Goal: Task Accomplishment & Management: Manage account settings

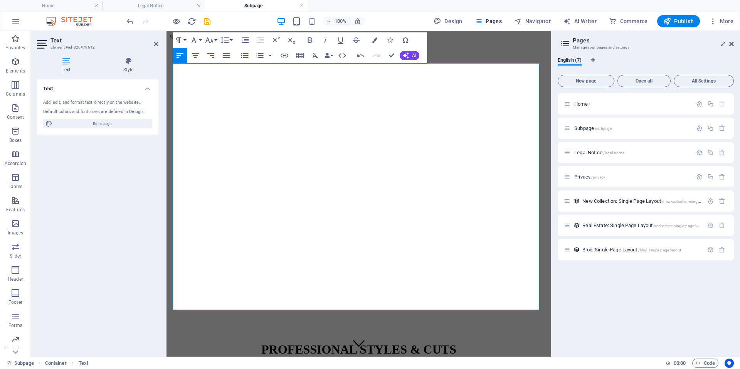
scroll to position [226, 0]
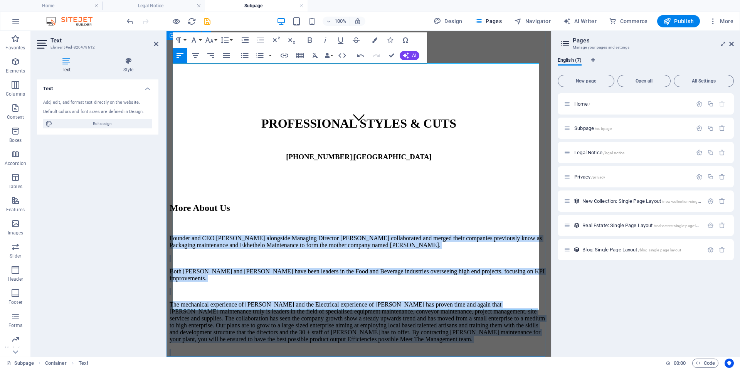
drag, startPoint x: 391, startPoint y: 303, endPoint x: 170, endPoint y: 67, distance: 323.3
click at [170, 203] on div "More About Us Founder and CEO Gert Rossouw alongside Managing Director Louis Ro…" at bounding box center [359, 315] width 379 height 224
copy div "Founder and CEO Gert Rossouw alongside Managing Director Louis Rossouw collabor…"
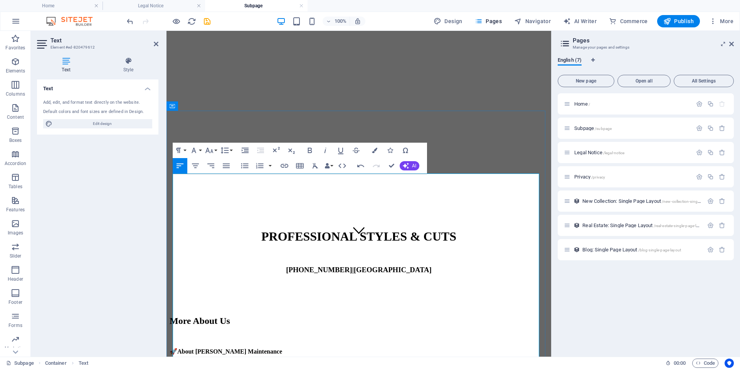
scroll to position [116, 0]
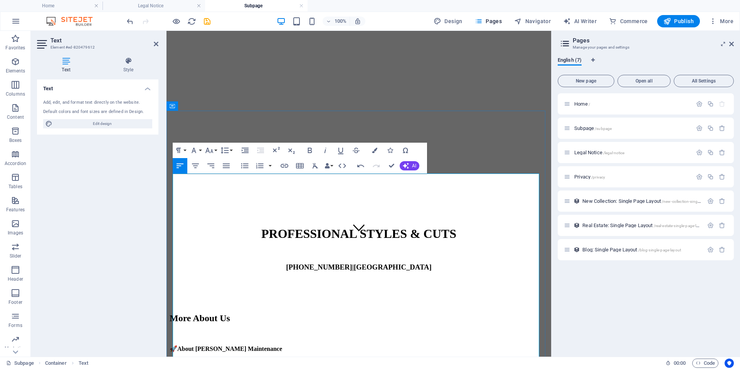
click at [265, 345] on p "🚀 About Aurelia Maintenance" at bounding box center [359, 348] width 379 height 7
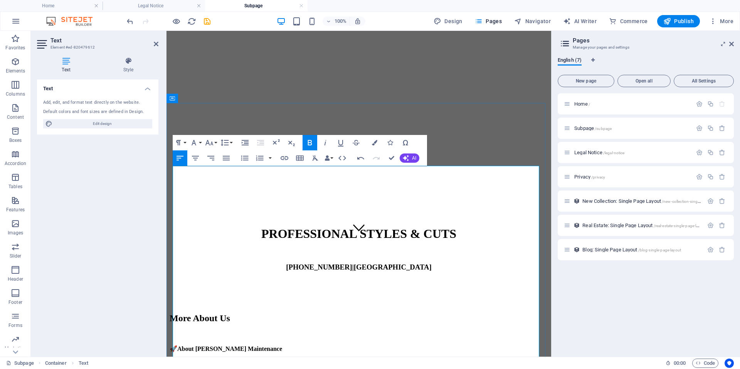
scroll to position [123, 0]
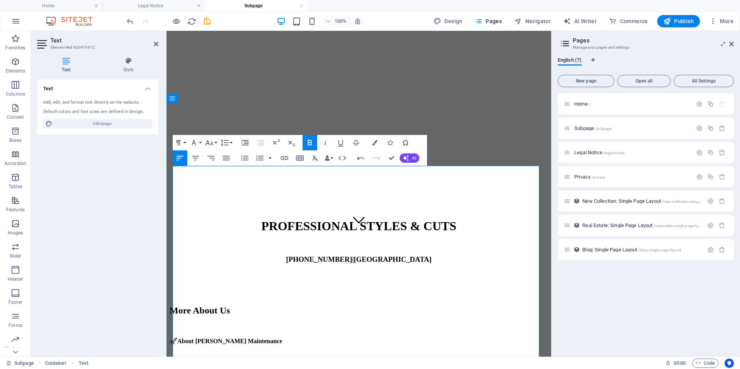
click at [183, 338] on strong "About [PERSON_NAME] Maintenance" at bounding box center [229, 341] width 105 height 7
drag, startPoint x: 347, startPoint y: 238, endPoint x: 175, endPoint y: 231, distance: 172.1
copy p "With decades of combined experience in the Food and Beverage sector, Gert and L…"
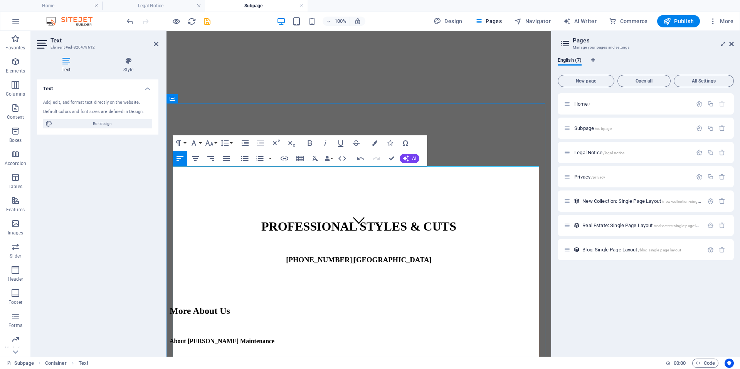
click at [246, 364] on p "[PERSON_NAME] was born from the strategic merger of Packaging Maintenance and E…" at bounding box center [359, 374] width 379 height 21
drag, startPoint x: 428, startPoint y: 283, endPoint x: 180, endPoint y: 279, distance: 247.6
drag, startPoint x: 427, startPoint y: 282, endPoint x: 176, endPoint y: 281, distance: 251.1
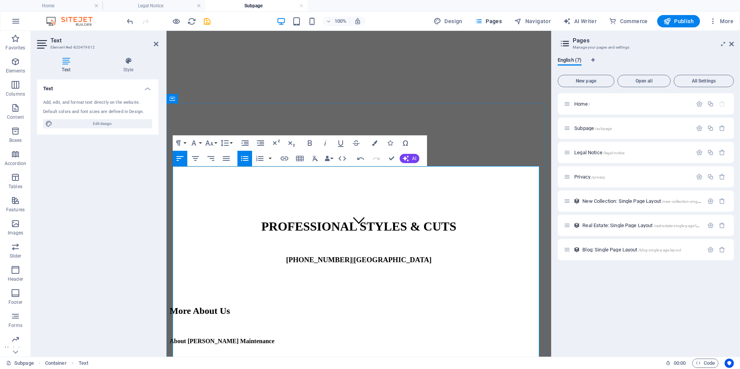
copy li "Together, they deliver operational excellence through a dynamic leadership appr…"
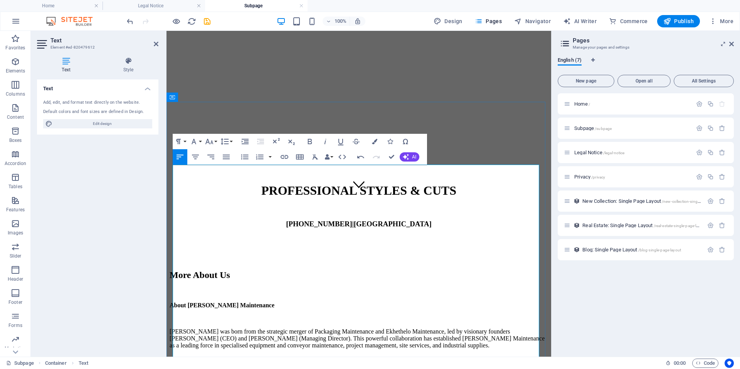
scroll to position [162, 0]
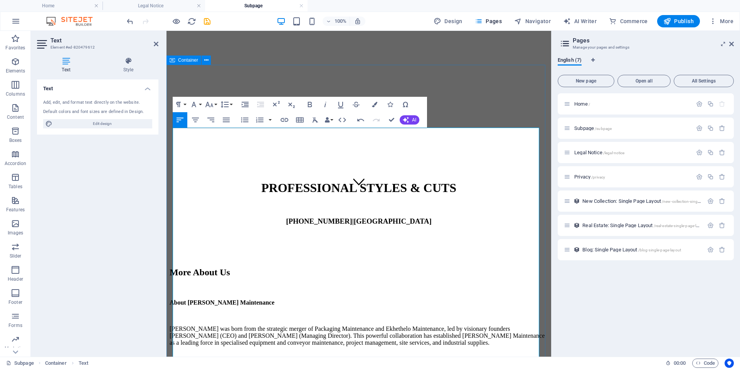
drag, startPoint x: 206, startPoint y: 279, endPoint x: 173, endPoint y: 272, distance: 34.3
copy p "From humble beginnings to a medium-to-high scale operation, Aurelia Maintenance…"
click at [239, 366] on p "With decades of combined experience in the Food and Beverage sector, Gert and L…" at bounding box center [359, 373] width 379 height 14
drag, startPoint x: 263, startPoint y: 324, endPoint x: 178, endPoint y: 308, distance: 87.1
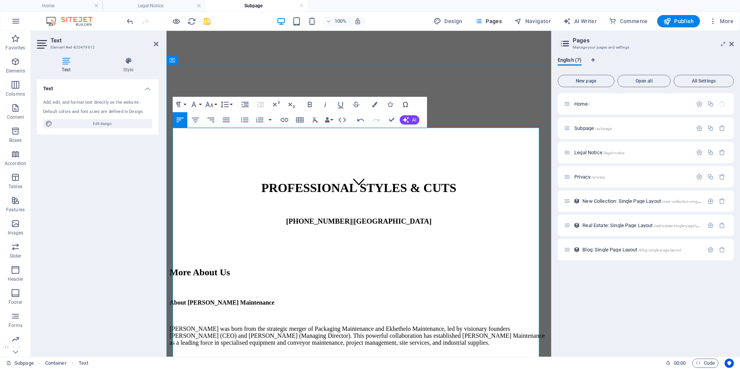
drag, startPoint x: 399, startPoint y: 225, endPoint x: 206, endPoint y: 224, distance: 192.8
copy p "Focus on local talent development, Training programs for artisans"
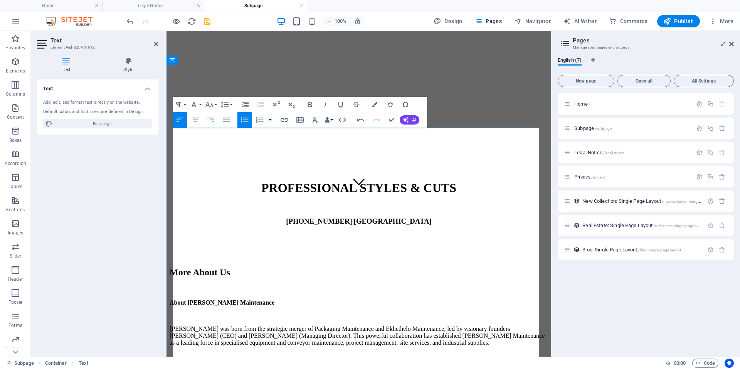
drag, startPoint x: 273, startPoint y: 234, endPoint x: 283, endPoint y: 245, distance: 15.6
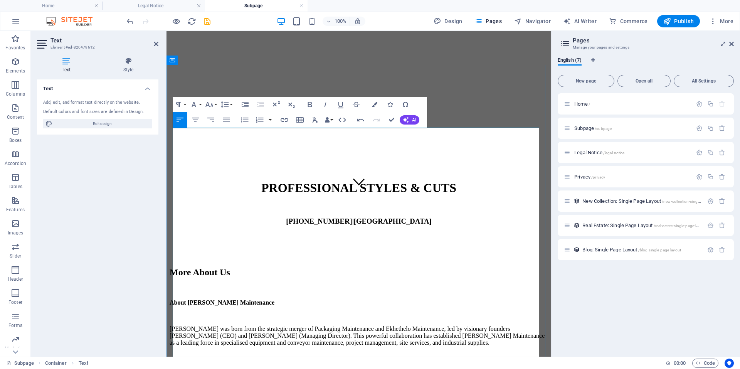
drag, startPoint x: 287, startPoint y: 271, endPoint x: 181, endPoint y: 270, distance: 105.7
copy li "Gert Rossouw : Mechanical Specialist"
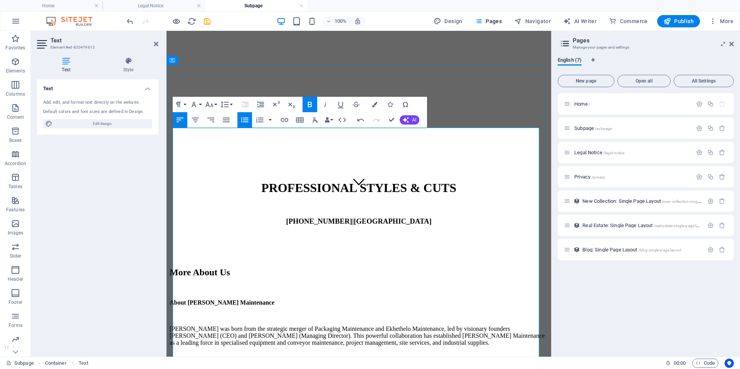
click at [378, 366] on p "With decades of combined experience in the Food and Beverage sector, Gert and L…" at bounding box center [359, 373] width 379 height 14
drag, startPoint x: 286, startPoint y: 285, endPoint x: 177, endPoint y: 283, distance: 109.5
copy li "Louis Rossouw : Electrical Specialist"
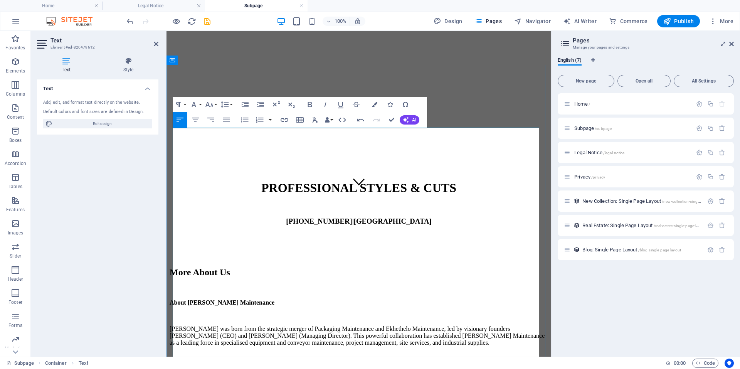
click at [486, 366] on p "With decades of combined experience in the Food and Beverage sector ( Gert Ross…" at bounding box center [359, 373] width 379 height 14
click at [203, 366] on p "With decades of combined experience in the Food and Beverage sector ( Gert Ross…" at bounding box center [359, 373] width 379 height 14
click at [305, 366] on p "With decades of combined experience in the Food and Beverage sector ( Gert Ross…" at bounding box center [359, 373] width 379 height 14
click at [314, 366] on p "With decades of combined experience in the Food and Beverage sector ( Gert Ross…" at bounding box center [359, 373] width 379 height 14
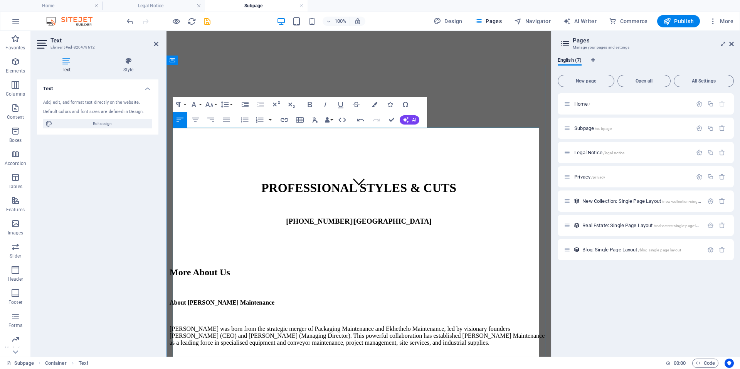
drag, startPoint x: 332, startPoint y: 195, endPoint x: 293, endPoint y: 194, distance: 38.6
click at [303, 352] on p at bounding box center [359, 355] width 379 height 7
click at [381, 366] on p "With decades of combined experience in the Food and Beverage sector ( Gert Ross…" at bounding box center [359, 373] width 379 height 14
drag, startPoint x: 427, startPoint y: 292, endPoint x: 178, endPoint y: 254, distance: 251.6
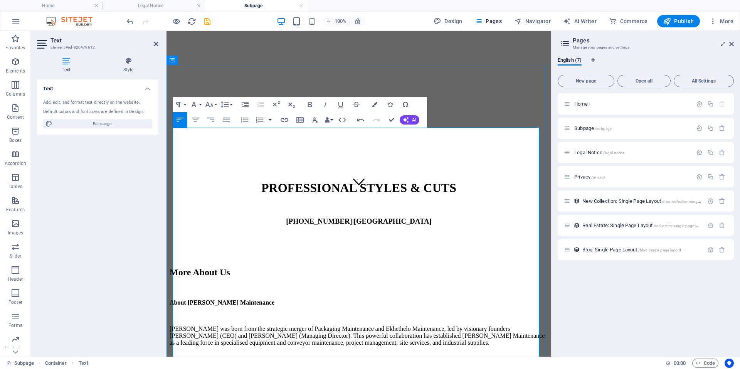
drag, startPoint x: 270, startPoint y: 305, endPoint x: 167, endPoint y: 266, distance: 110.4
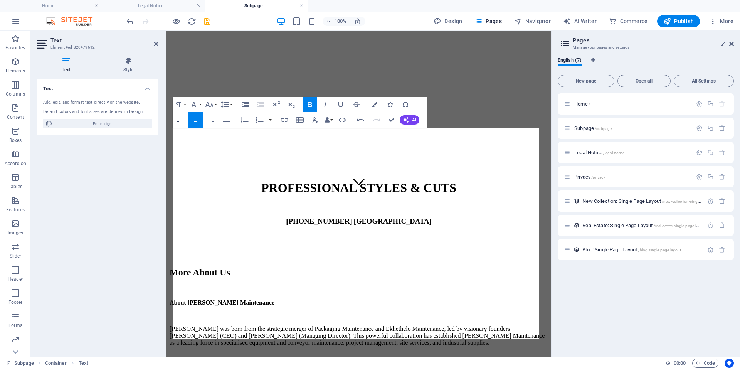
click at [179, 120] on icon "button" at bounding box center [180, 120] width 7 height 5
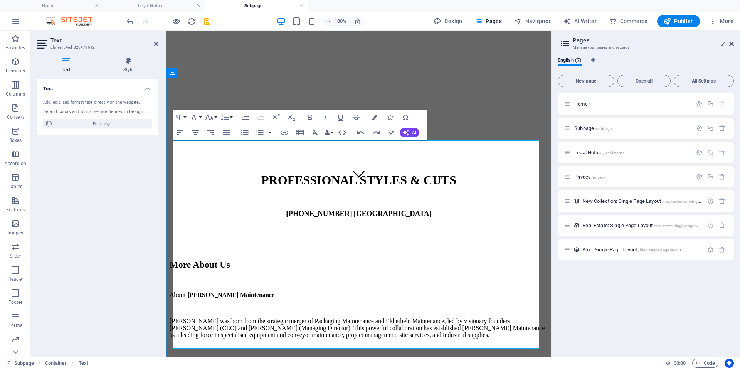
scroll to position [187, 0]
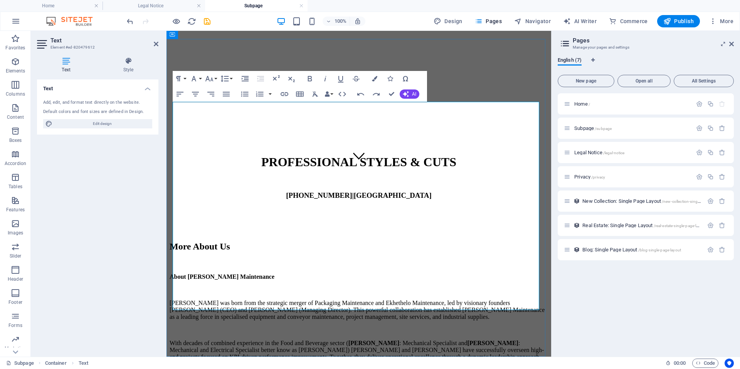
drag, startPoint x: 339, startPoint y: 304, endPoint x: 174, endPoint y: 280, distance: 167.5
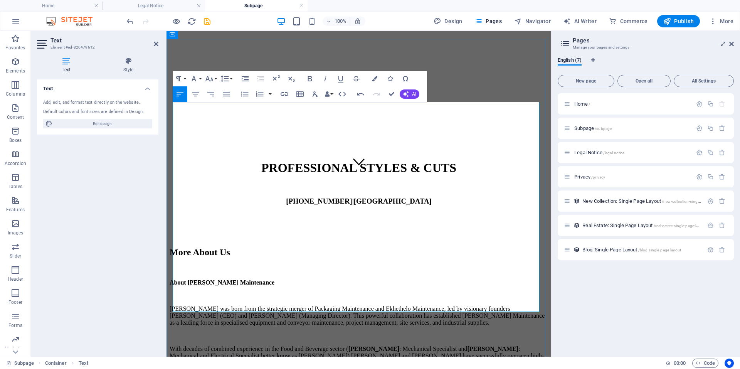
scroll to position [187, 0]
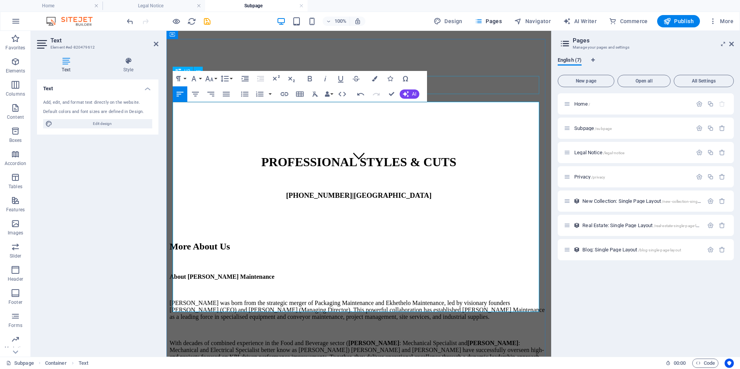
click at [484, 241] on div "More About Us" at bounding box center [359, 246] width 379 height 10
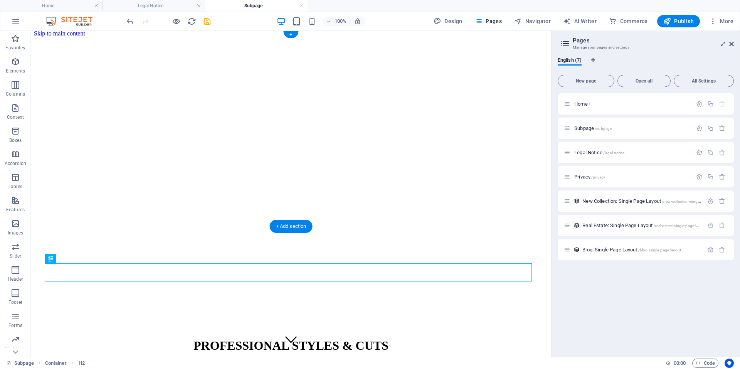
scroll to position [0, 0]
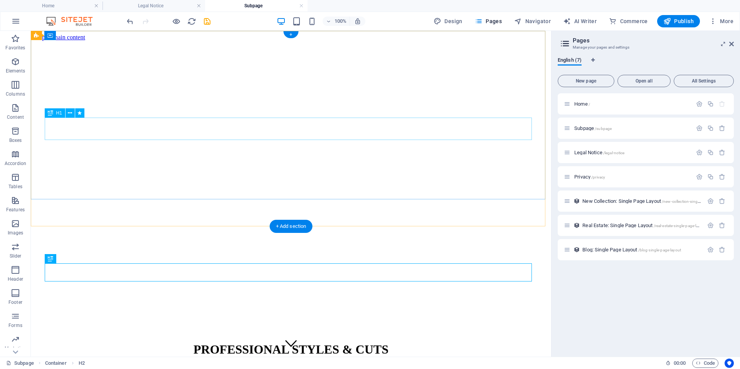
click at [340, 342] on div "PROFESSIONAL STYLES & CUTS" at bounding box center [291, 349] width 514 height 14
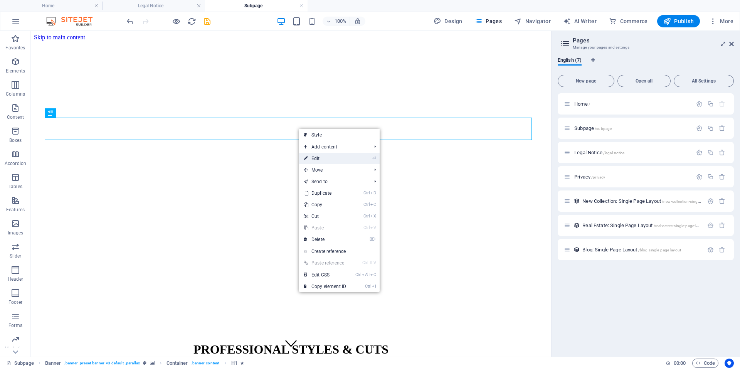
click at [318, 158] on link "⏎ Edit" at bounding box center [325, 159] width 52 height 12
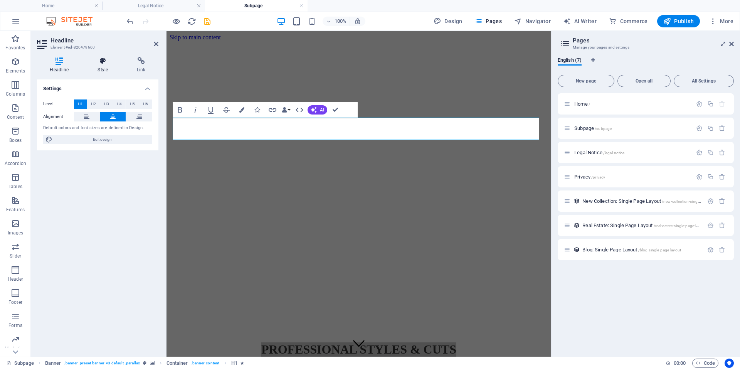
click at [106, 64] on icon at bounding box center [103, 61] width 36 height 8
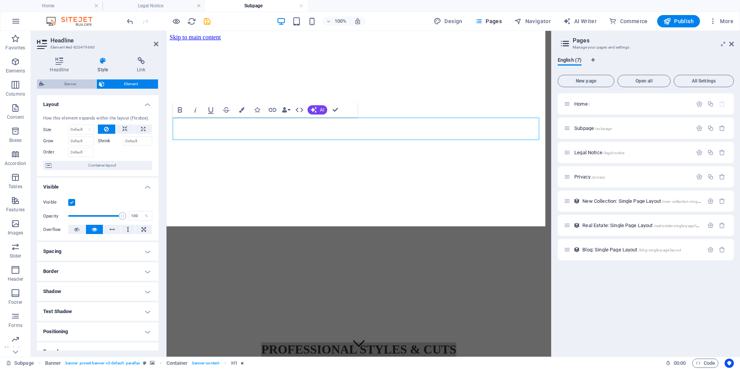
click at [86, 82] on span "Banner" at bounding box center [70, 83] width 47 height 9
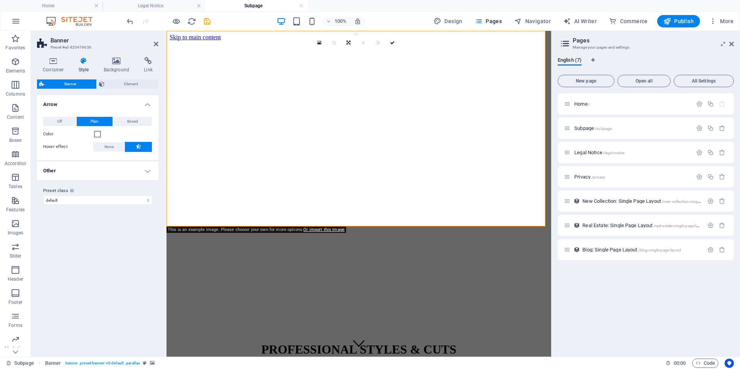
click at [146, 168] on h4 "Other" at bounding box center [97, 171] width 121 height 19
click at [116, 66] on h4 "Background" at bounding box center [118, 65] width 40 height 16
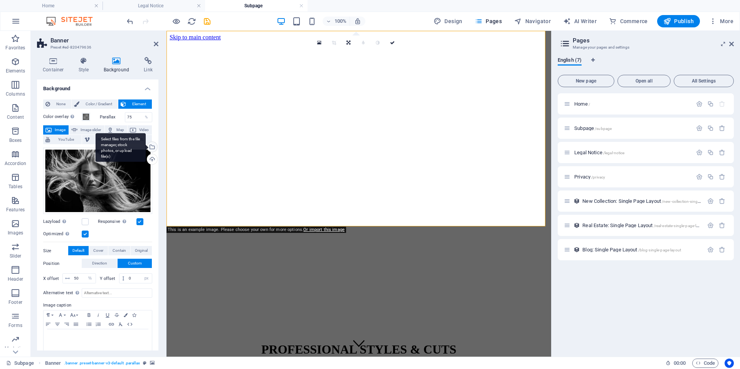
click at [152, 146] on div "Select files from the file manager, stock photos, or upload file(s)" at bounding box center [152, 148] width 12 height 12
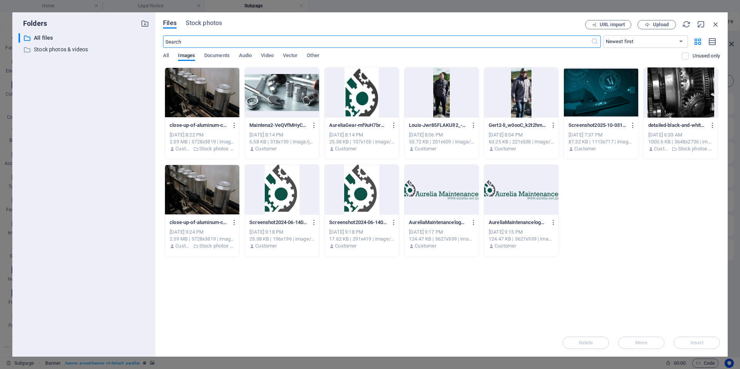
click at [659, 102] on div at bounding box center [681, 92] width 74 height 50
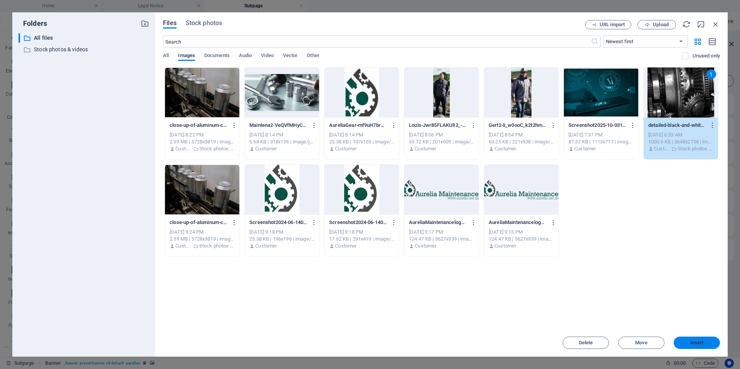
click at [698, 342] on span "Insert" at bounding box center [697, 343] width 13 height 5
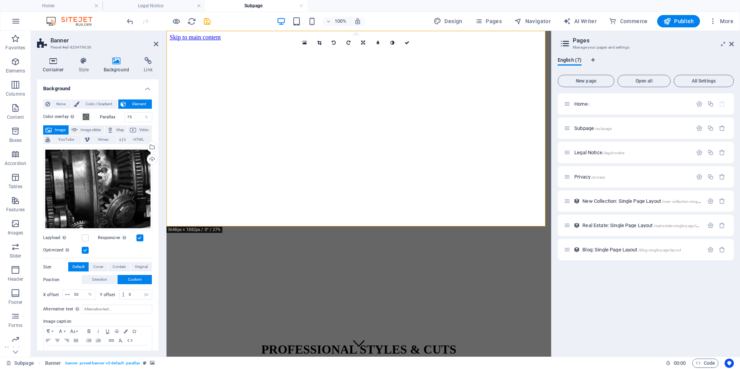
click at [54, 66] on h4 "Container" at bounding box center [55, 65] width 36 height 16
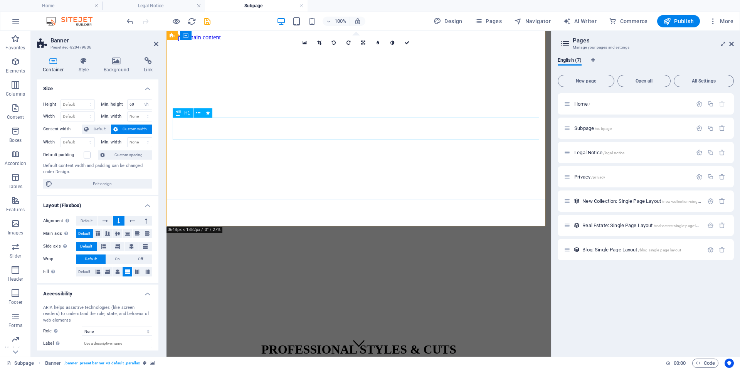
drag, startPoint x: 312, startPoint y: 129, endPoint x: 450, endPoint y: 128, distance: 138.1
click at [447, 342] on div "PROFESSIONAL STYLES & CUTS" at bounding box center [359, 349] width 379 height 14
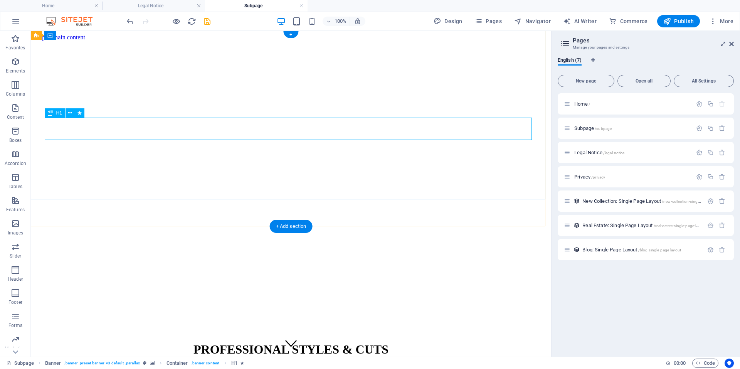
click at [427, 342] on div "PROFESSIONAL STYLES & CUTS" at bounding box center [291, 349] width 514 height 14
click at [428, 342] on div "PROFESSIONAL STYLES & CUTS" at bounding box center [291, 349] width 514 height 14
drag, startPoint x: 428, startPoint y: 130, endPoint x: 291, endPoint y: 130, distance: 136.9
click at [427, 342] on div "PROFESSIONAL STYLES & CUTS" at bounding box center [291, 349] width 514 height 14
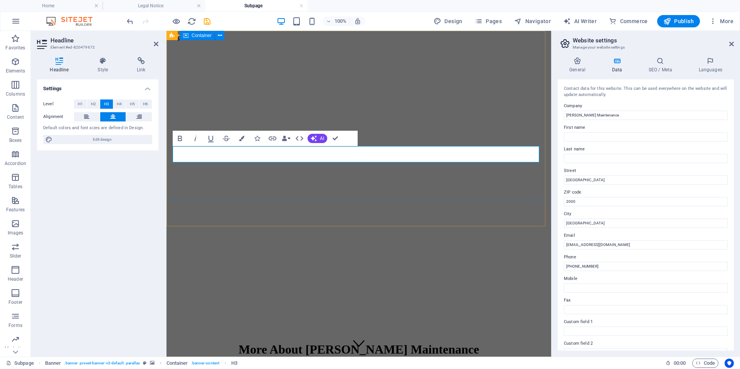
drag, startPoint x: 335, startPoint y: 97, endPoint x: 465, endPoint y: 96, distance: 130.0
click at [470, 334] on div "More About Aurelia Maintenance +258 85 514 6176 | International" at bounding box center [359, 364] width 379 height 60
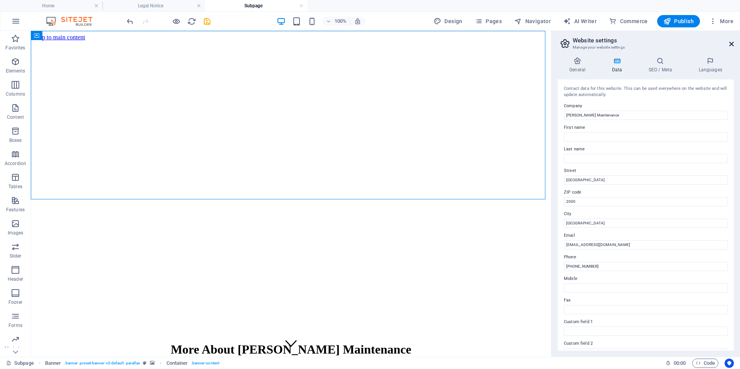
click at [731, 43] on icon at bounding box center [732, 44] width 5 height 6
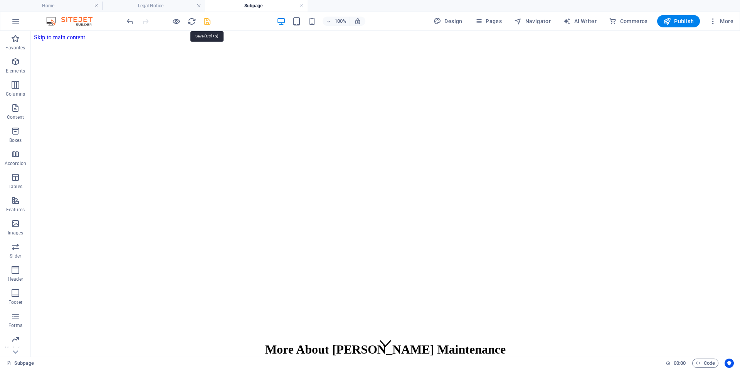
click at [208, 22] on icon "save" at bounding box center [207, 21] width 9 height 9
click at [57, 5] on h4 "Home" at bounding box center [51, 6] width 103 height 8
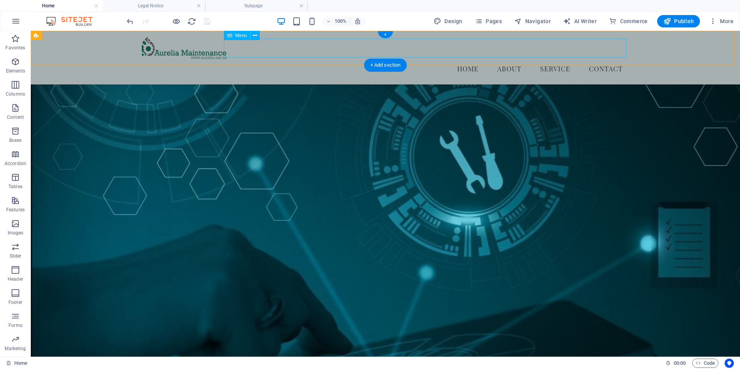
click at [508, 59] on nav "Home About Service Contact" at bounding box center [385, 68] width 487 height 19
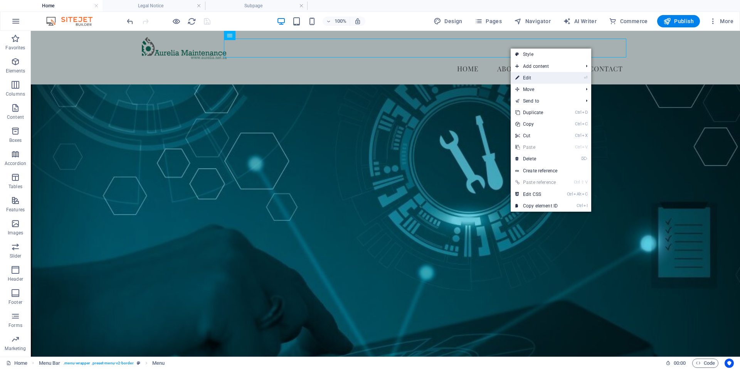
click at [531, 77] on link "⏎ Edit" at bounding box center [537, 78] width 52 height 12
select select
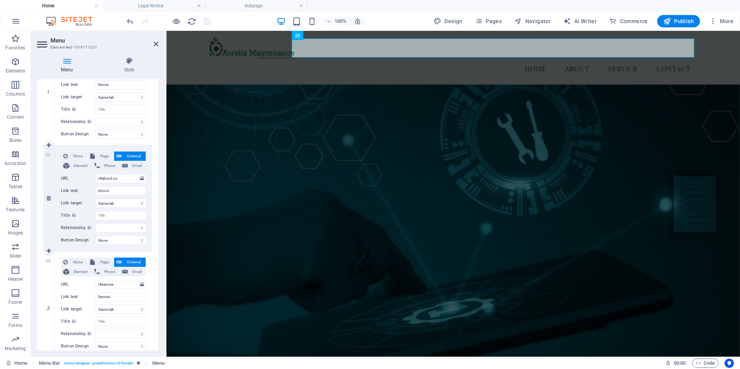
scroll to position [116, 0]
click at [130, 200] on select "New tab Same tab Overlay" at bounding box center [121, 200] width 51 height 9
select select "blank"
click at [96, 196] on select "New tab Same tab Overlay" at bounding box center [121, 200] width 51 height 9
select select
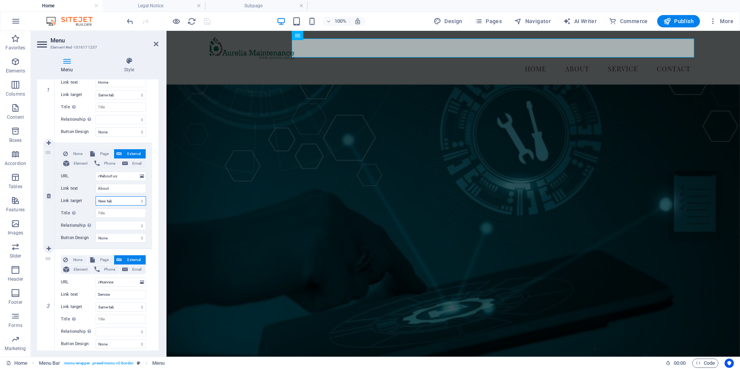
select select
click at [135, 225] on select "alternate author bookmark external help license next nofollow noreferrer noopen…" at bounding box center [121, 225] width 51 height 9
select select "bookmark"
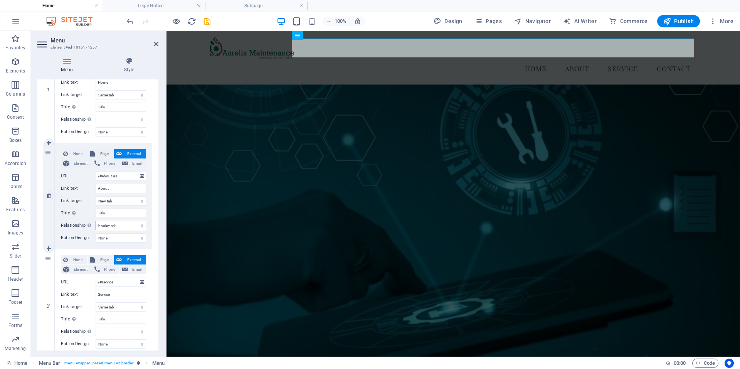
click at [96, 221] on select "alternate author bookmark external help license next nofollow noreferrer noopen…" at bounding box center [121, 225] width 51 height 9
select select
click at [133, 238] on select "None Default Primary Secondary" at bounding box center [121, 237] width 51 height 9
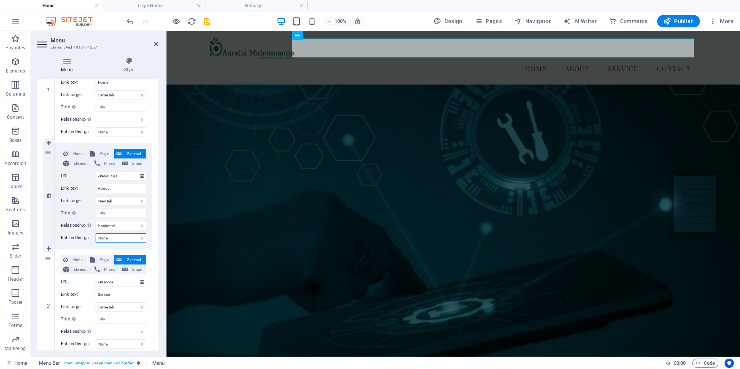
select select "default"
click at [96, 233] on select "None Default Primary Secondary" at bounding box center [121, 237] width 51 height 9
select select
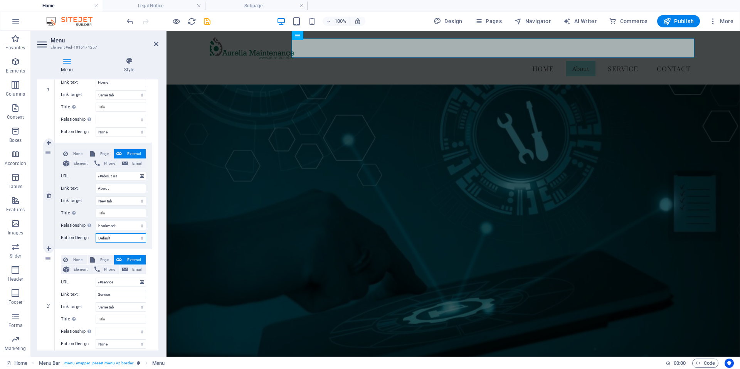
click at [123, 240] on select "None Default Primary Secondary" at bounding box center [121, 237] width 51 height 9
click at [96, 233] on select "None Default Primary Secondary" at bounding box center [121, 237] width 51 height 9
click at [120, 237] on select "None Default Primary Secondary" at bounding box center [121, 237] width 51 height 9
select select
click at [96, 233] on select "None Default Primary Secondary" at bounding box center [121, 237] width 51 height 9
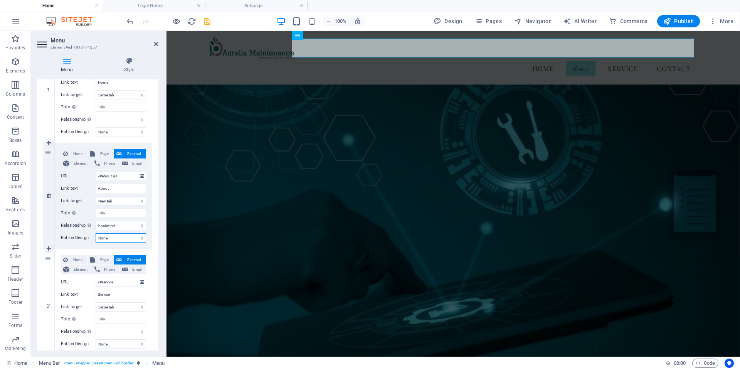
select select
click at [102, 153] on span "Page" at bounding box center [104, 153] width 14 height 9
select select
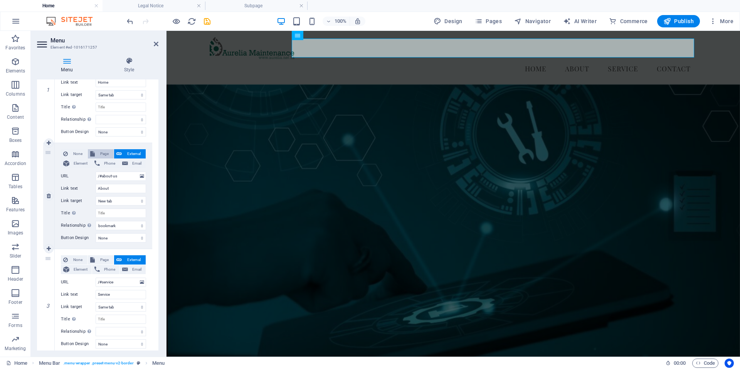
select select
click at [138, 176] on select "Home Subpage Legal Notice Privacy" at bounding box center [121, 176] width 51 height 9
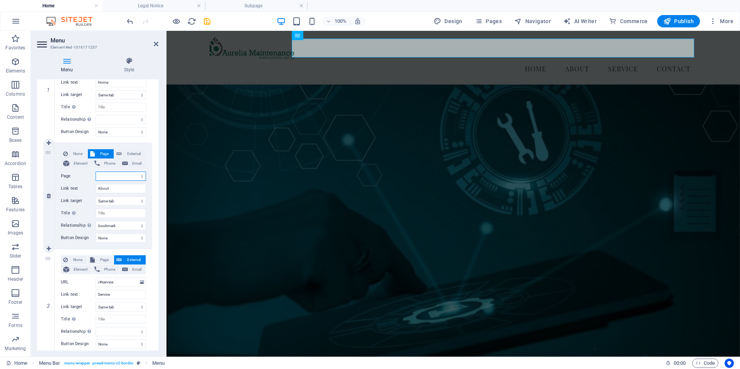
select select "1"
click at [96, 172] on select "Home Subpage Legal Notice Privacy" at bounding box center [121, 176] width 51 height 9
select select
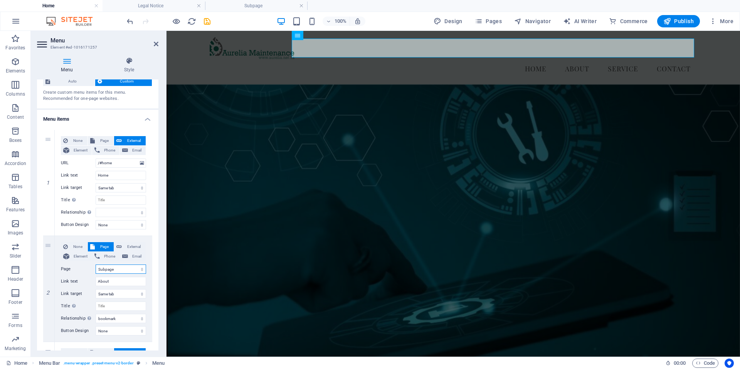
scroll to position [0, 0]
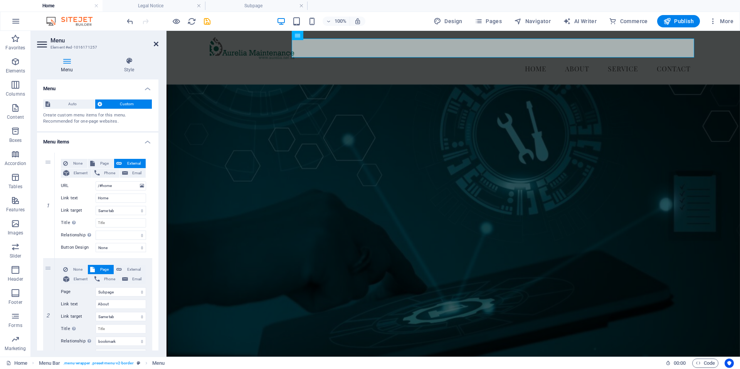
drag, startPoint x: 153, startPoint y: 43, endPoint x: 123, endPoint y: 10, distance: 45.3
click at [154, 43] on icon at bounding box center [156, 44] width 5 height 6
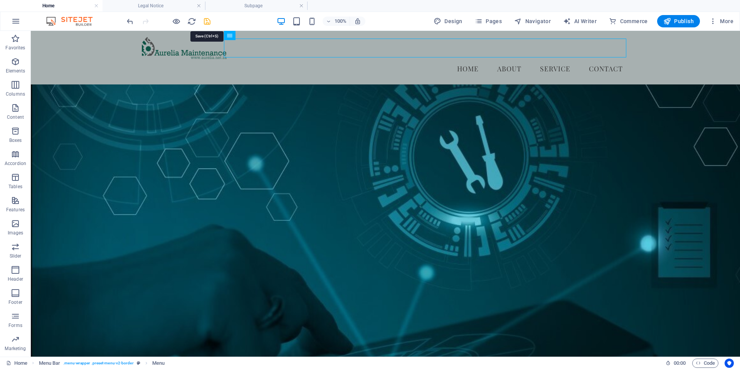
click at [206, 22] on icon "save" at bounding box center [207, 21] width 9 height 9
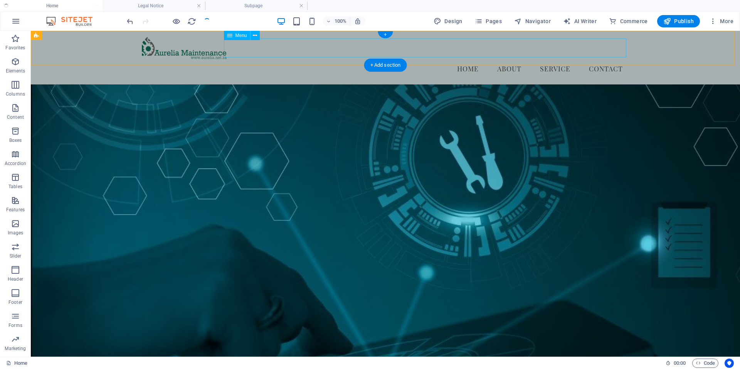
click at [506, 59] on nav "Home About Service Contact" at bounding box center [385, 68] width 487 height 19
click at [508, 59] on nav "Home About Service Contact" at bounding box center [385, 68] width 487 height 19
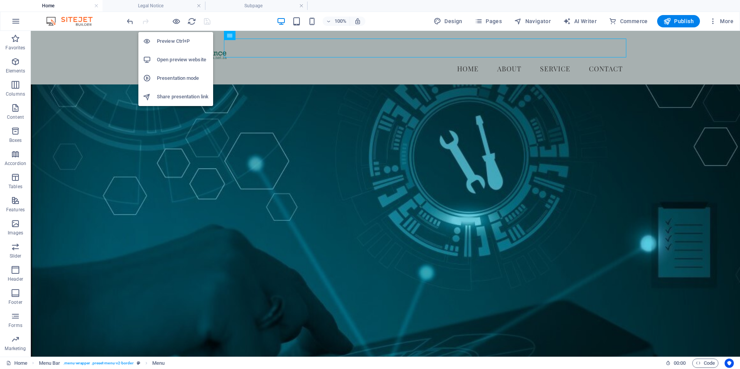
click at [175, 58] on h6 "Open preview website" at bounding box center [183, 59] width 52 height 9
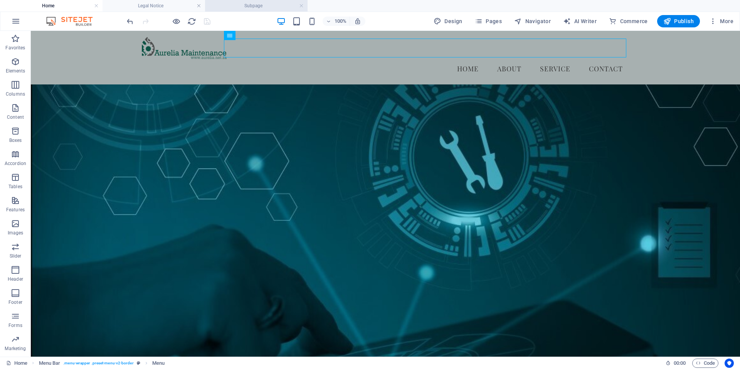
click at [254, 4] on h4 "Subpage" at bounding box center [256, 6] width 103 height 8
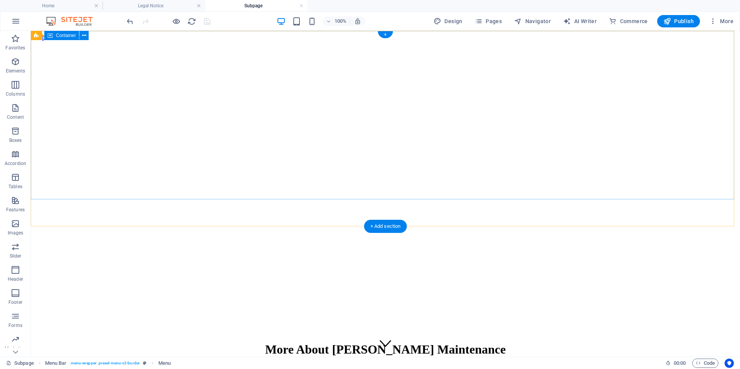
click at [601, 334] on div "More About Aurelia Maintenance +258 85 514 6176 | International" at bounding box center [385, 364] width 703 height 60
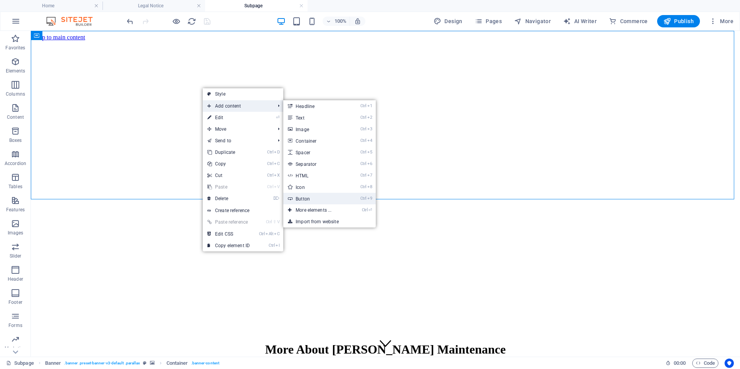
drag, startPoint x: 303, startPoint y: 197, endPoint x: 135, endPoint y: 167, distance: 170.4
click at [303, 197] on link "Ctrl 9 Button" at bounding box center [315, 199] width 64 height 12
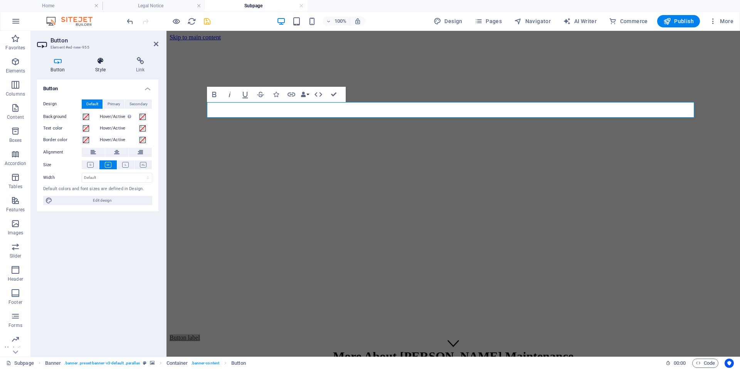
click at [99, 66] on h4 "Style" at bounding box center [102, 65] width 41 height 16
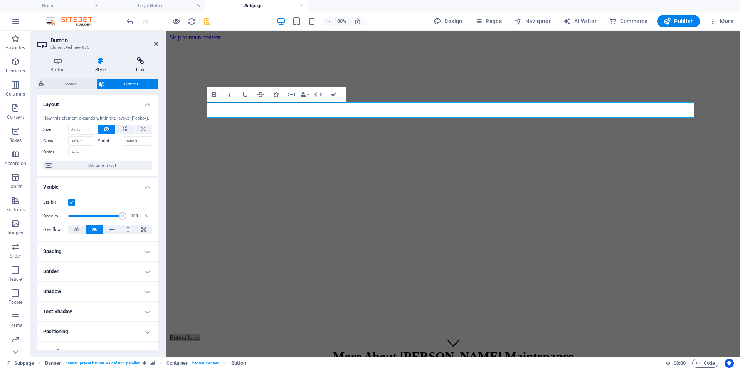
click at [139, 65] on h4 "Link" at bounding box center [140, 65] width 36 height 16
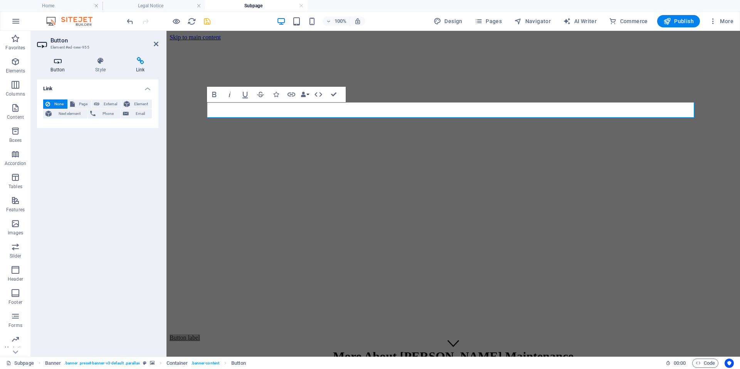
click at [57, 65] on h4 "Button" at bounding box center [59, 65] width 45 height 16
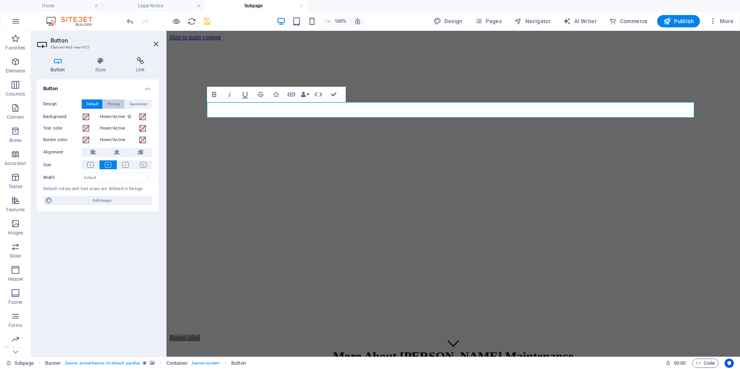
click at [114, 103] on span "Primary" at bounding box center [114, 103] width 13 height 9
click at [135, 103] on span "Secondary" at bounding box center [139, 103] width 18 height 9
click at [92, 103] on span "Default" at bounding box center [92, 103] width 12 height 9
click at [85, 118] on span at bounding box center [86, 117] width 6 height 6
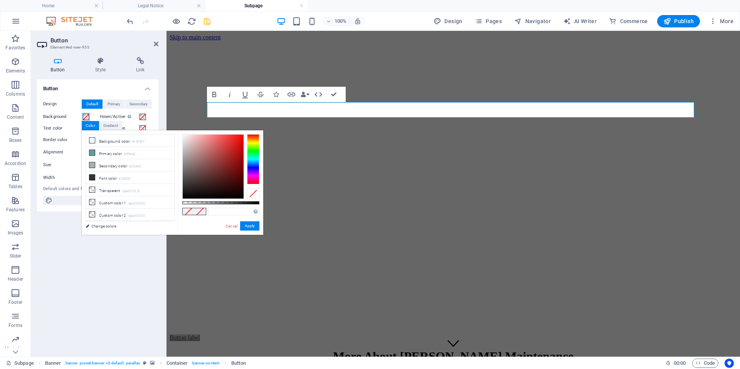
click at [85, 118] on span at bounding box center [86, 117] width 6 height 6
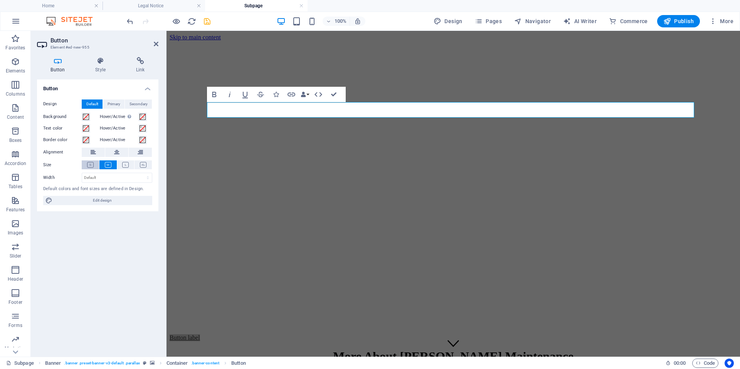
click at [88, 164] on icon at bounding box center [90, 165] width 7 height 6
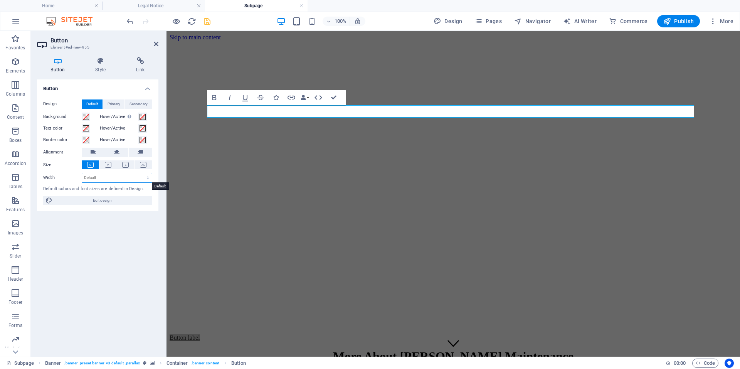
click at [105, 177] on select "Default px rem % em vh vw" at bounding box center [117, 177] width 70 height 9
select select "px"
click at [141, 173] on select "Default px rem % em vh vw" at bounding box center [117, 177] width 70 height 9
type input "106"
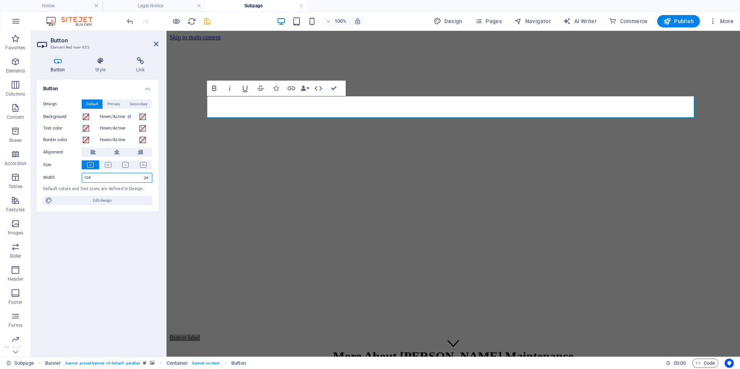
click at [145, 176] on select "Default px rem % em vh vw" at bounding box center [146, 177] width 11 height 9
select select "default"
click at [141, 173] on select "Default px rem % em vh vw" at bounding box center [146, 177] width 11 height 9
select select "DISABLED_OPTION_VALUE"
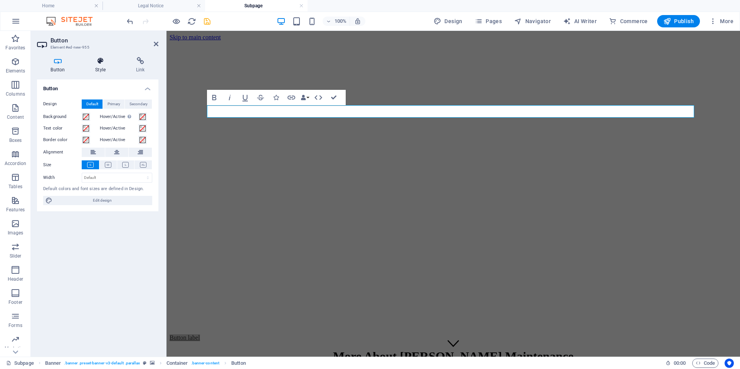
click at [100, 66] on h4 "Style" at bounding box center [102, 65] width 41 height 16
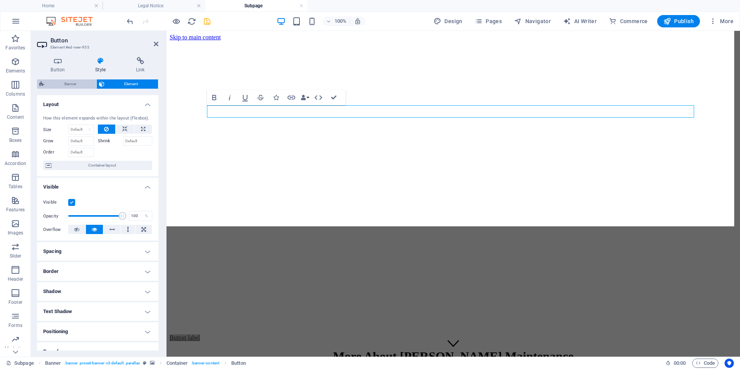
click at [75, 85] on span "Banner" at bounding box center [70, 83] width 47 height 9
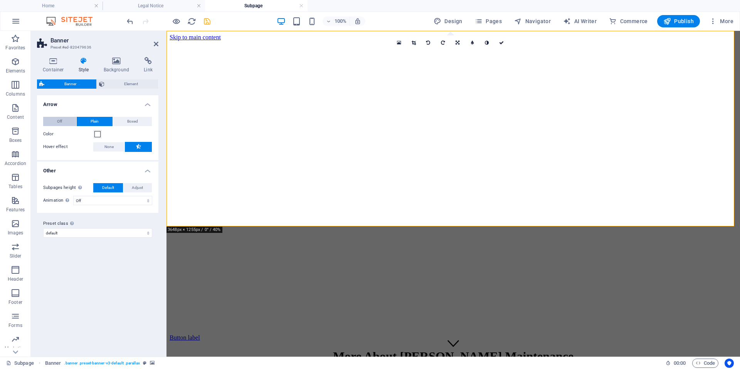
click at [62, 123] on span "Off" at bounding box center [59, 121] width 5 height 9
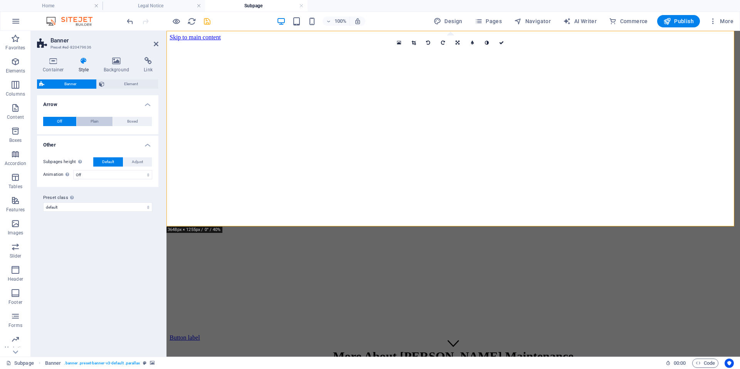
click at [94, 123] on span "Plain" at bounding box center [95, 121] width 8 height 9
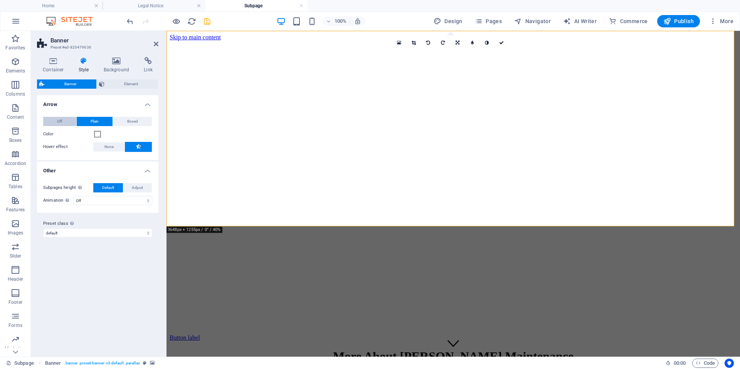
drag, startPoint x: 60, startPoint y: 119, endPoint x: 63, endPoint y: 123, distance: 4.6
click at [60, 120] on span "Off" at bounding box center [59, 121] width 5 height 9
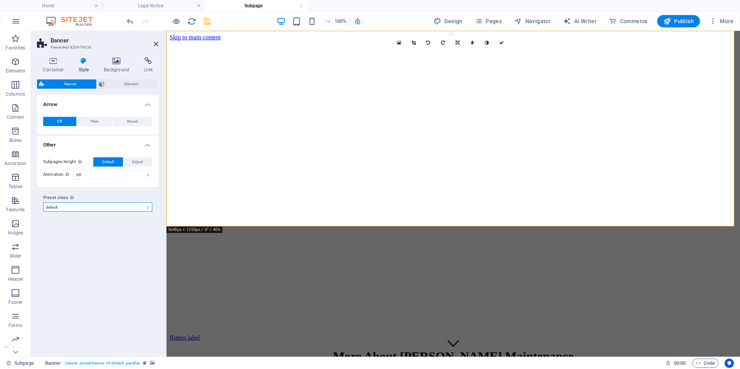
click at [90, 206] on select "default home-hero-logo-nav-h1-slogan home-hero-logo-nav-h1 home-logo-nav-h1-ima…" at bounding box center [97, 206] width 109 height 9
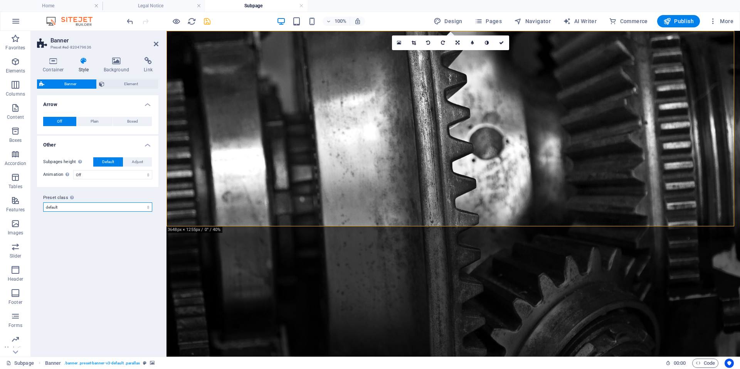
click at [89, 206] on select "default home-hero-logo-nav-h1-slogan home-hero-logo-nav-h1 home-logo-nav-h1-ima…" at bounding box center [97, 206] width 109 height 9
click at [126, 83] on span "Element" at bounding box center [131, 83] width 49 height 9
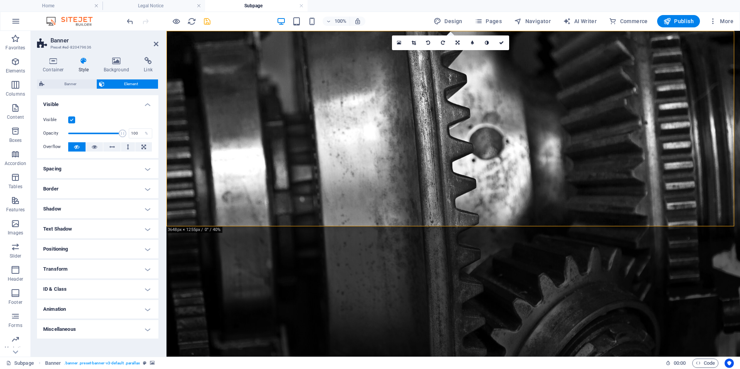
click at [71, 120] on label at bounding box center [71, 119] width 7 height 7
click at [0, 0] on input "Visible" at bounding box center [0, 0] width 0 height 0
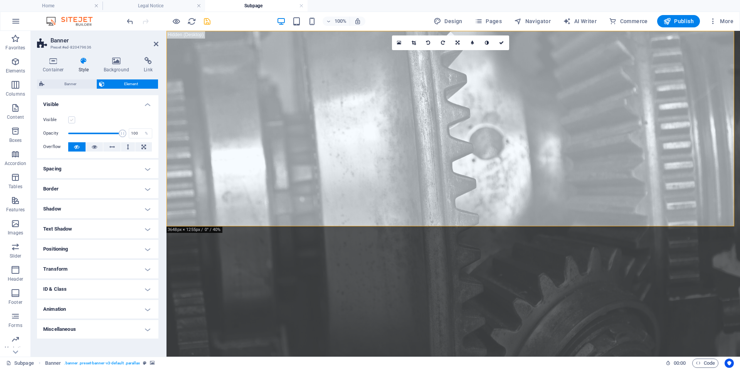
click at [71, 121] on label at bounding box center [71, 119] width 7 height 7
click at [0, 0] on input "Visible" at bounding box center [0, 0] width 0 height 0
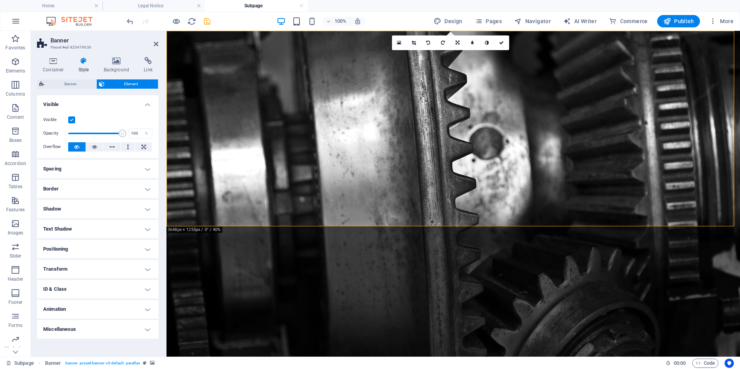
click at [142, 171] on h4 "Spacing" at bounding box center [97, 169] width 121 height 19
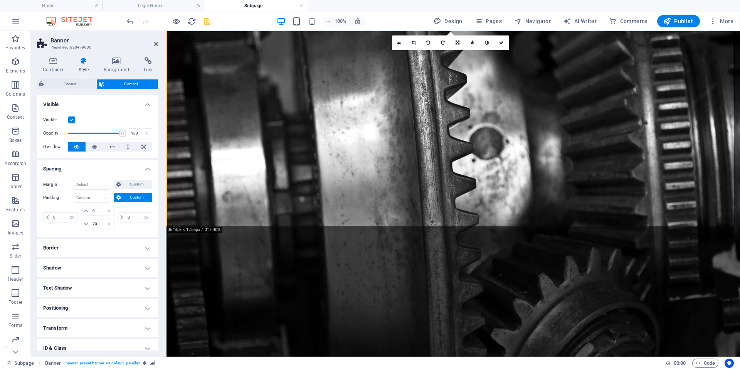
click at [87, 310] on h4 "Positioning" at bounding box center [97, 308] width 121 height 19
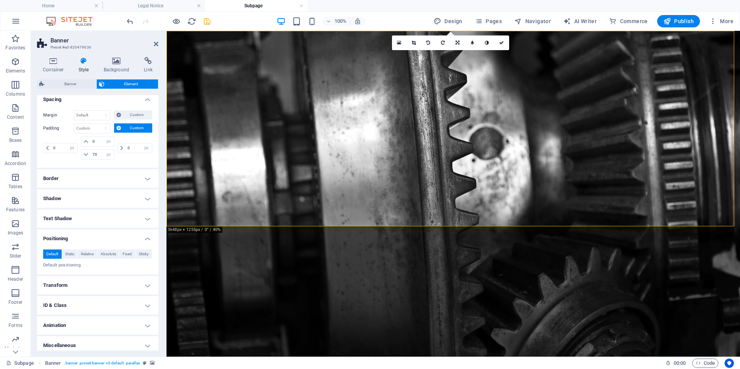
scroll to position [74, 0]
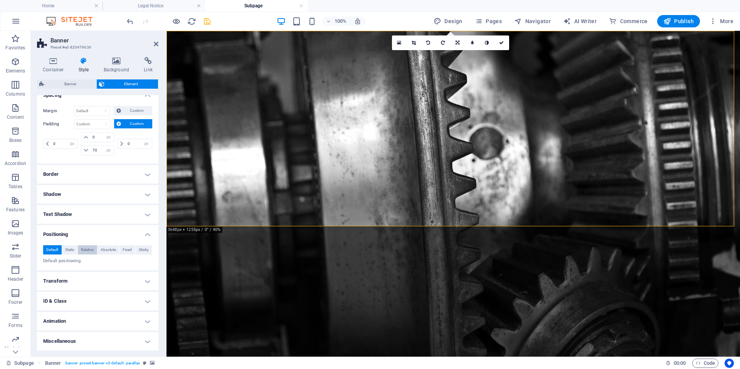
click at [90, 250] on span "Relative" at bounding box center [87, 249] width 13 height 9
click at [85, 263] on input "number" at bounding box center [80, 262] width 28 height 9
click at [94, 276] on select "auto px rem % em" at bounding box center [98, 275] width 34 height 9
click at [95, 274] on select "auto px rem % em" at bounding box center [98, 275] width 34 height 9
click at [101, 274] on select "auto px rem % em" at bounding box center [98, 275] width 34 height 9
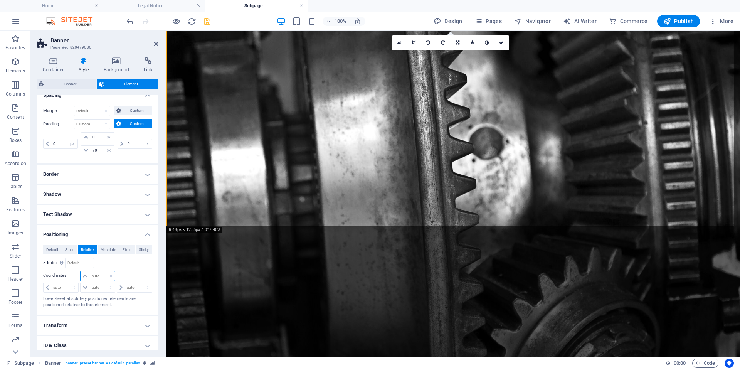
select select "px"
click at [103, 271] on select "auto px rem % em" at bounding box center [98, 275] width 34 height 9
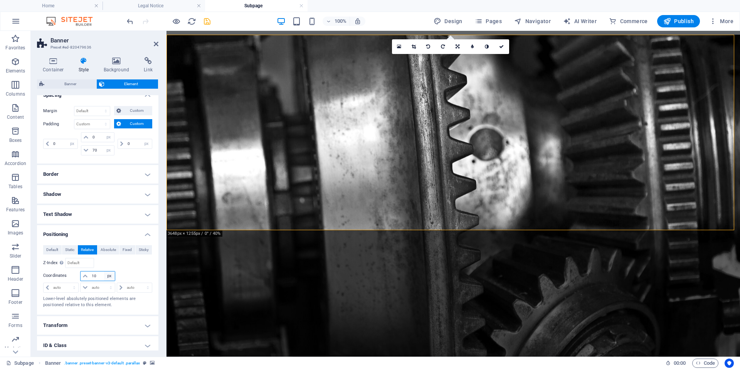
type input "10"
click at [111, 274] on select "auto px rem % em" at bounding box center [109, 275] width 11 height 9
select select "auto"
click at [104, 271] on select "auto px rem % em" at bounding box center [109, 275] width 11 height 9
select select "DISABLED_OPTION_VALUE"
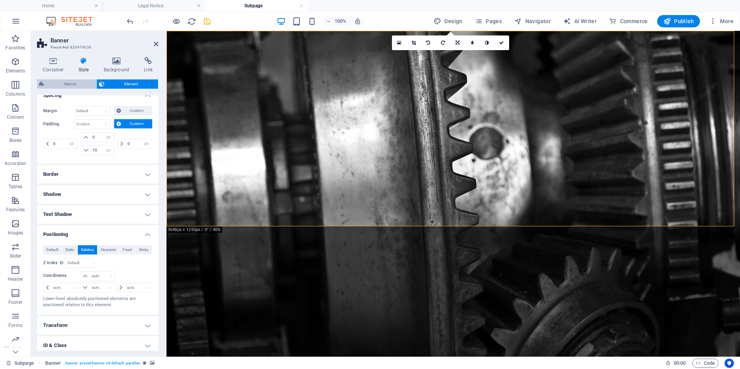
click at [70, 83] on span "Banner" at bounding box center [70, 83] width 47 height 9
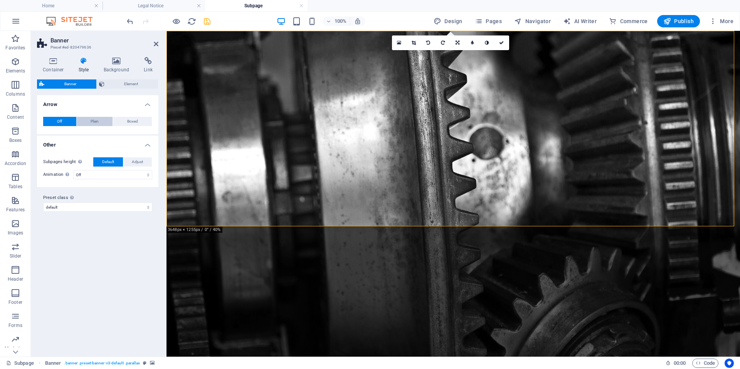
click at [99, 121] on span "Plain" at bounding box center [95, 121] width 8 height 9
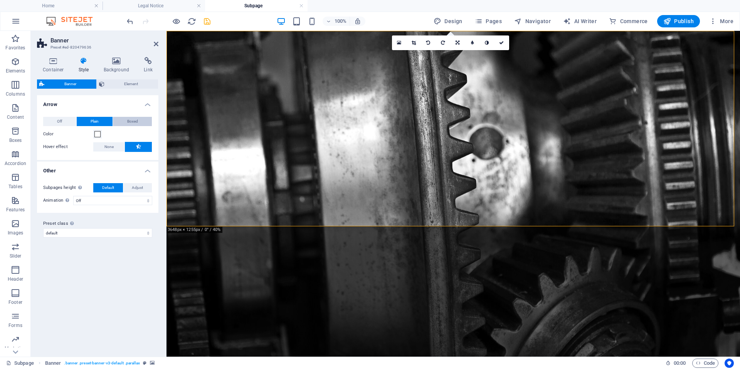
click at [128, 120] on span "Boxed" at bounding box center [132, 121] width 11 height 9
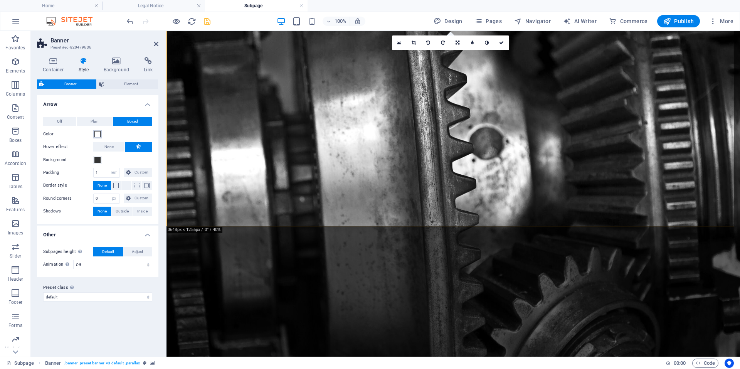
click at [99, 133] on span at bounding box center [97, 134] width 6 height 6
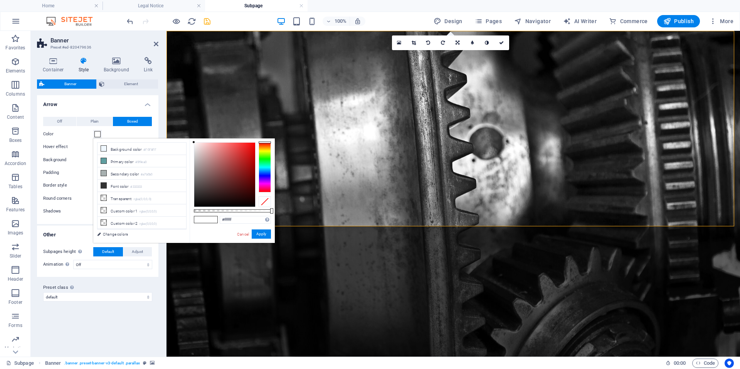
click at [97, 132] on span at bounding box center [97, 134] width 6 height 6
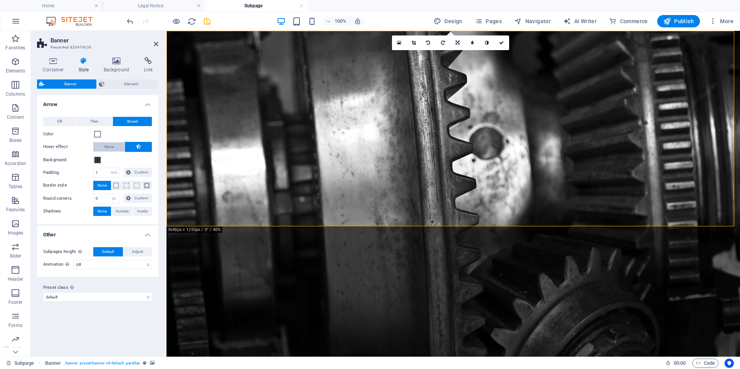
click at [103, 146] on button "None" at bounding box center [108, 146] width 31 height 9
click at [52, 63] on icon at bounding box center [53, 61] width 33 height 8
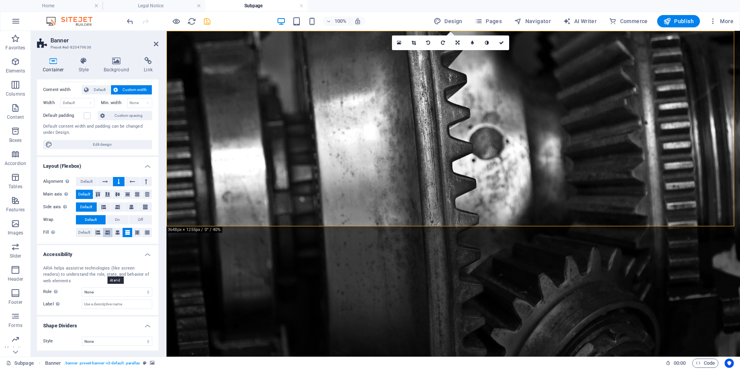
scroll to position [41, 0]
click at [85, 180] on span "Default" at bounding box center [87, 179] width 12 height 9
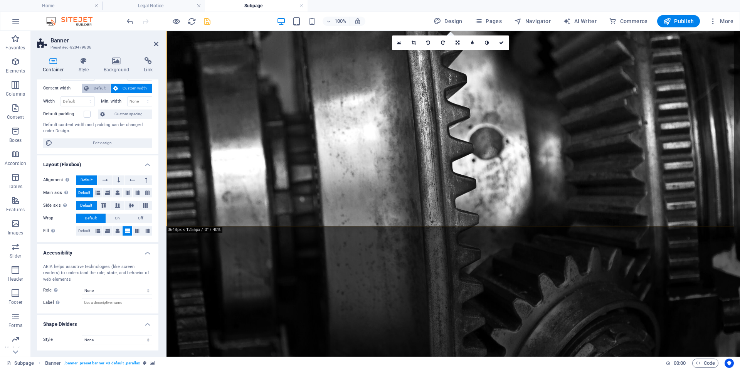
click at [94, 86] on span "Default" at bounding box center [99, 88] width 17 height 9
click at [83, 66] on h4 "Style" at bounding box center [85, 65] width 25 height 16
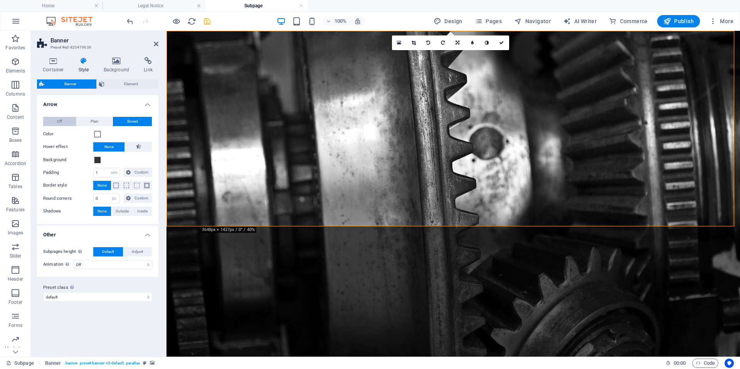
click at [92, 121] on span "Plain" at bounding box center [95, 121] width 8 height 9
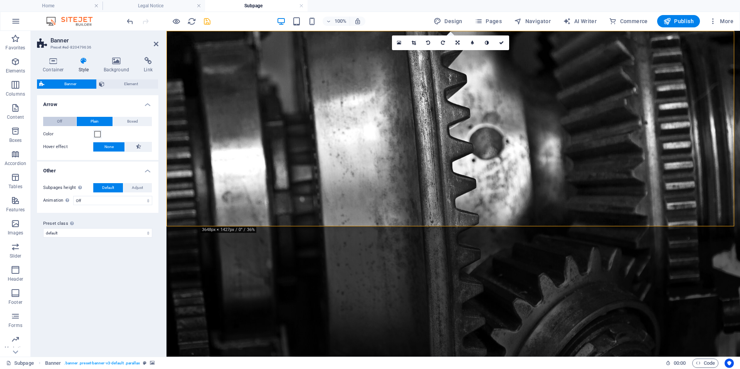
click at [60, 120] on span "Off" at bounding box center [59, 121] width 5 height 9
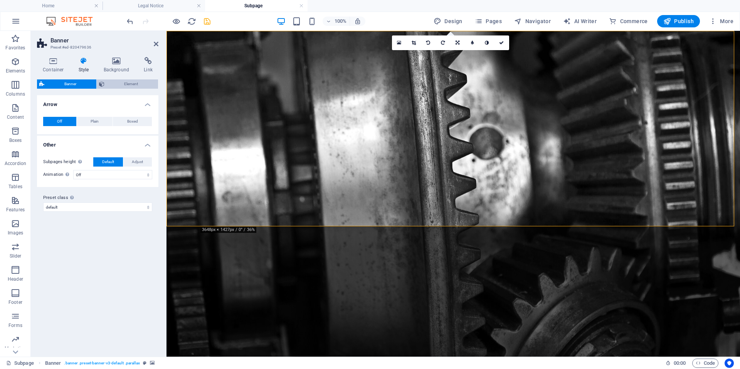
click at [99, 84] on icon at bounding box center [101, 83] width 5 height 9
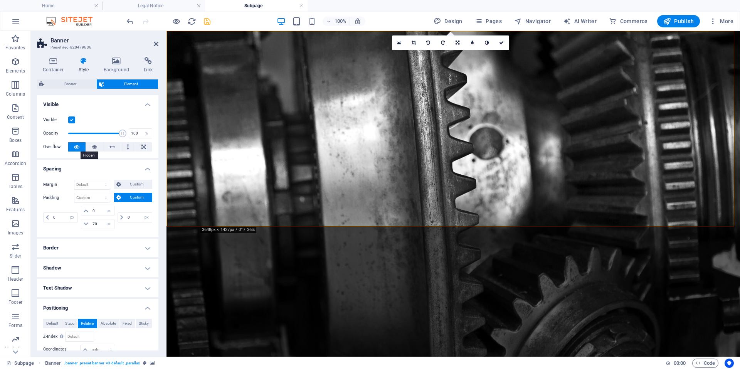
scroll to position [116, 0]
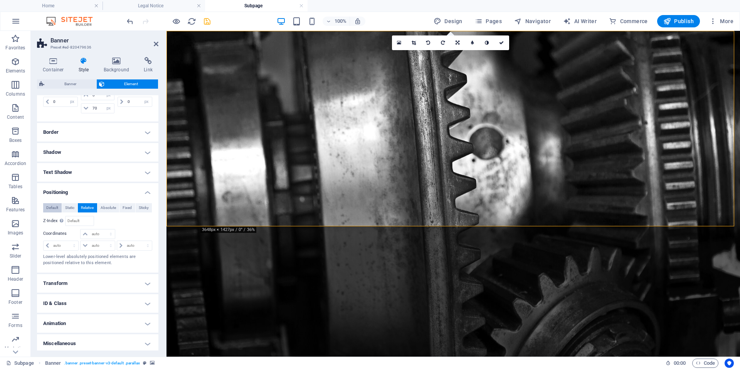
click at [51, 207] on span "Default" at bounding box center [52, 207] width 12 height 9
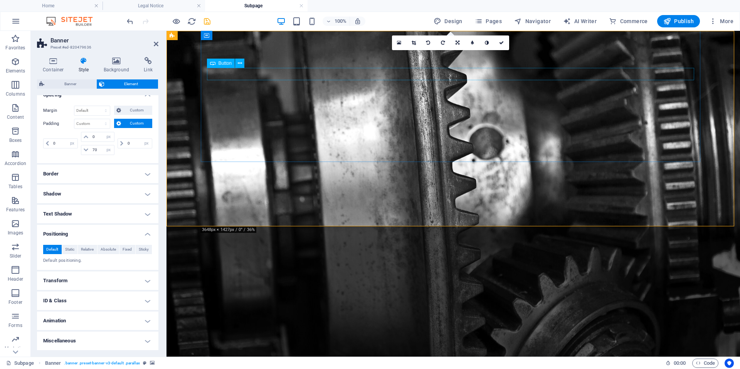
drag, startPoint x: 262, startPoint y: 73, endPoint x: 396, endPoint y: 73, distance: 134.2
click at [396, 361] on div "Button label" at bounding box center [453, 367] width 487 height 12
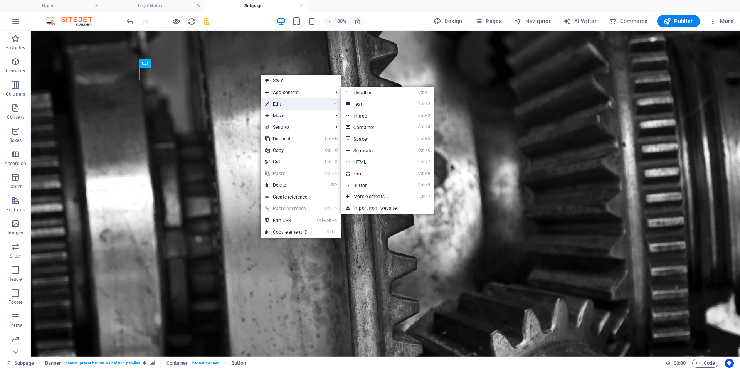
click at [282, 105] on link "⏎ Edit" at bounding box center [287, 104] width 52 height 12
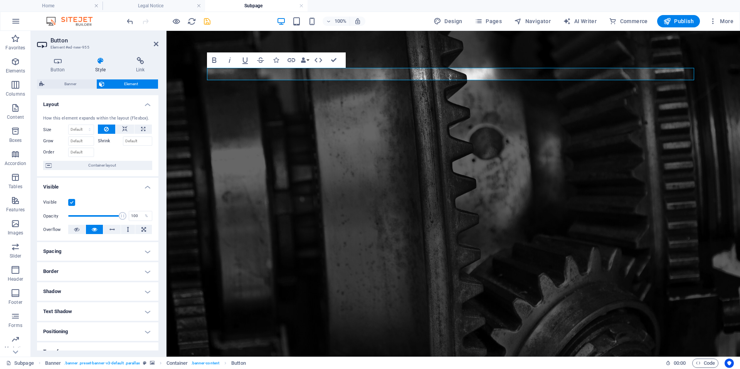
click at [108, 332] on h4 "Positioning" at bounding box center [97, 331] width 121 height 19
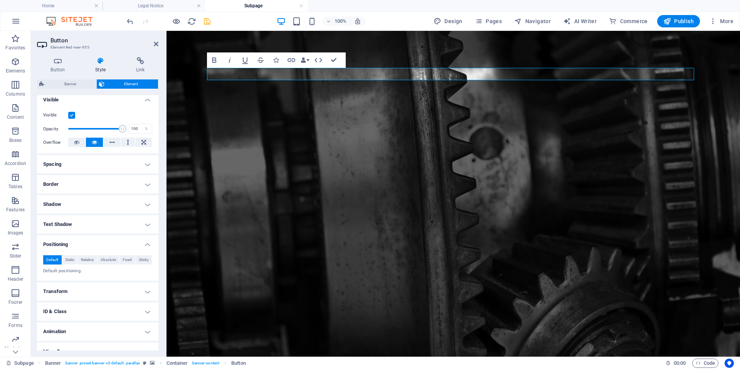
scroll to position [98, 0]
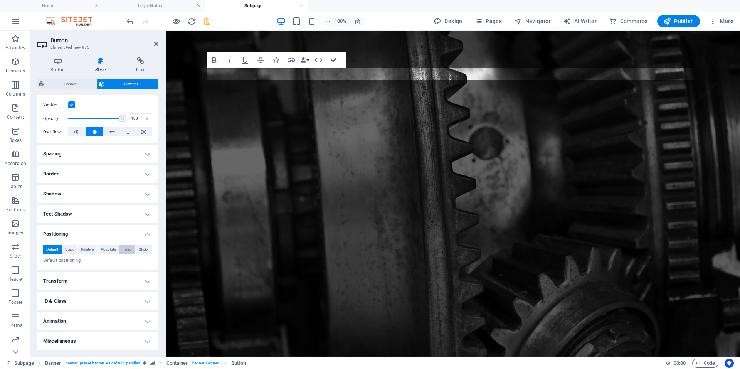
click at [123, 248] on span "Fixed" at bounding box center [127, 249] width 9 height 9
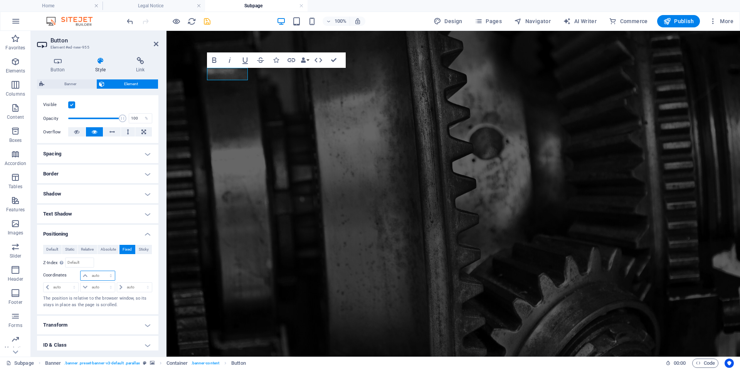
click at [85, 275] on select "auto px rem % em" at bounding box center [98, 275] width 34 height 9
click at [97, 275] on select "auto px rem % em" at bounding box center [98, 275] width 34 height 9
click at [110, 275] on select "auto px rem % em" at bounding box center [98, 275] width 34 height 9
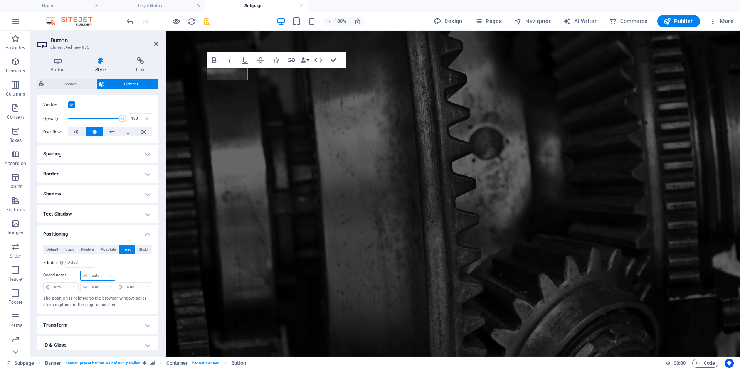
drag, startPoint x: 109, startPoint y: 275, endPoint x: 98, endPoint y: 275, distance: 10.8
click at [104, 275] on select "auto px rem % em" at bounding box center [98, 275] width 34 height 9
click at [94, 277] on select "auto px rem % em" at bounding box center [98, 275] width 34 height 9
select select "px"
click at [103, 271] on select "auto px rem % em" at bounding box center [98, 275] width 34 height 9
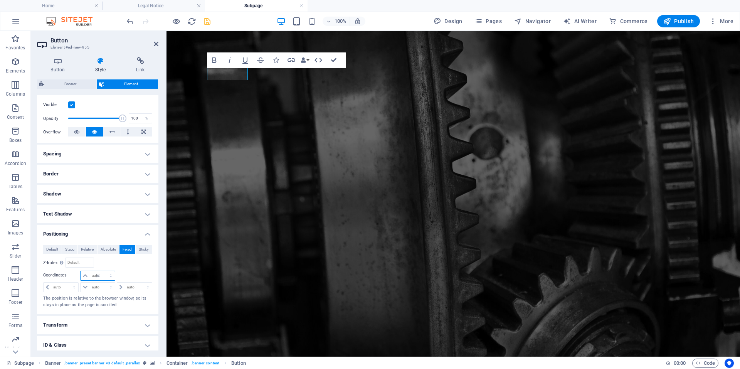
type input "0"
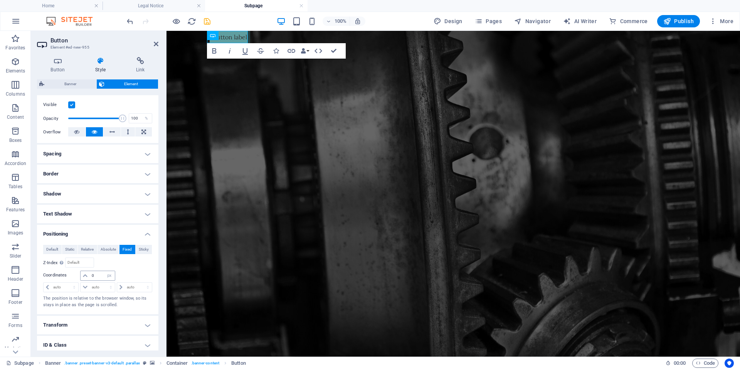
click at [85, 277] on icon at bounding box center [85, 275] width 5 height 5
click at [84, 275] on icon at bounding box center [85, 275] width 5 height 5
click at [90, 277] on div "0 auto px rem % em" at bounding box center [97, 276] width 35 height 10
click at [130, 287] on select "auto px rem % em" at bounding box center [134, 287] width 35 height 9
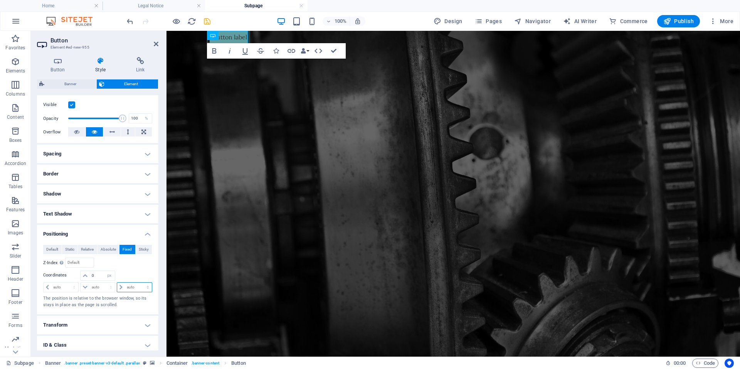
select select "px"
click at [140, 283] on select "auto px rem % em" at bounding box center [134, 287] width 35 height 9
type input "0"
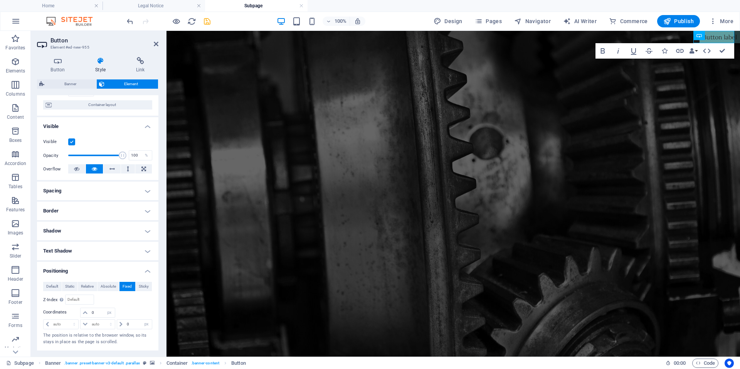
scroll to position [0, 0]
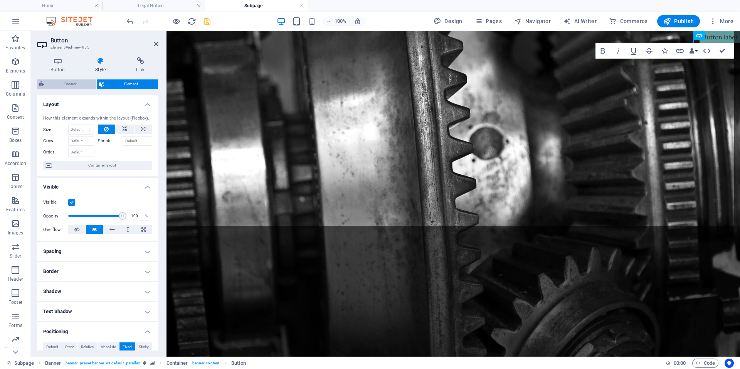
click at [70, 81] on span "Banner" at bounding box center [70, 83] width 47 height 9
select select "px"
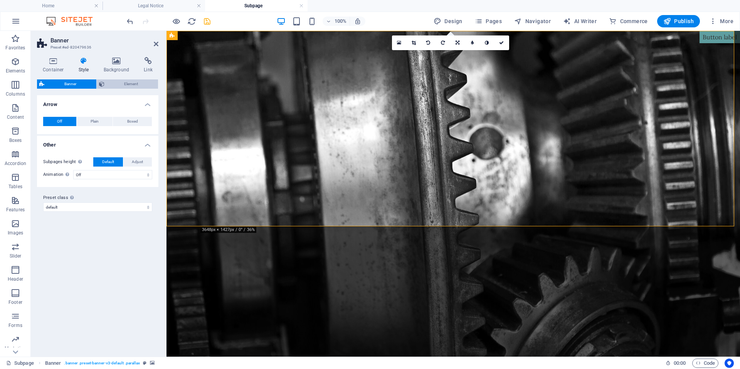
click at [132, 82] on span "Element" at bounding box center [131, 83] width 49 height 9
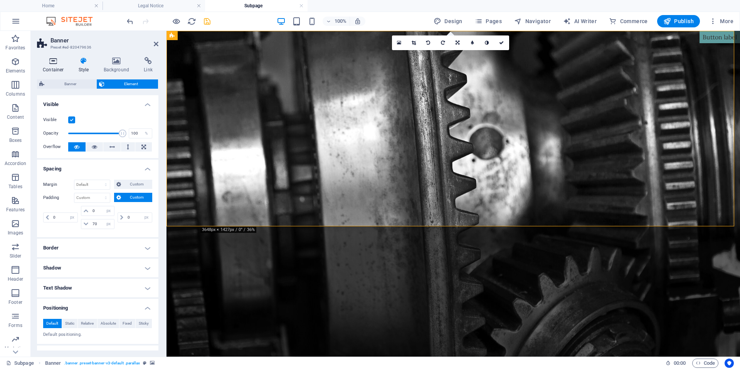
click at [56, 64] on icon at bounding box center [53, 61] width 33 height 8
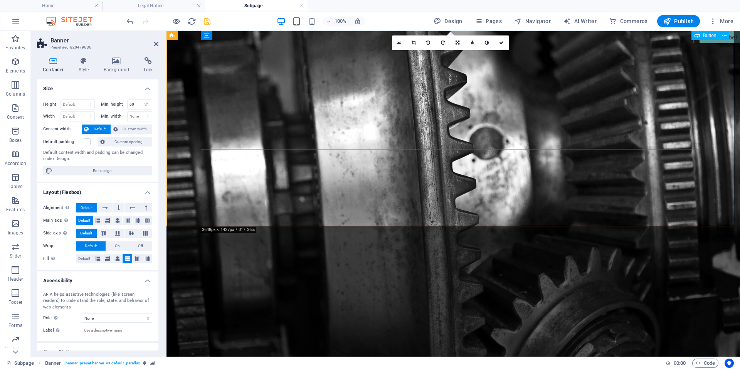
click at [717, 38] on div "Button" at bounding box center [706, 35] width 28 height 9
click at [718, 41] on div "Button label" at bounding box center [720, 37] width 40 height 12
select select "px"
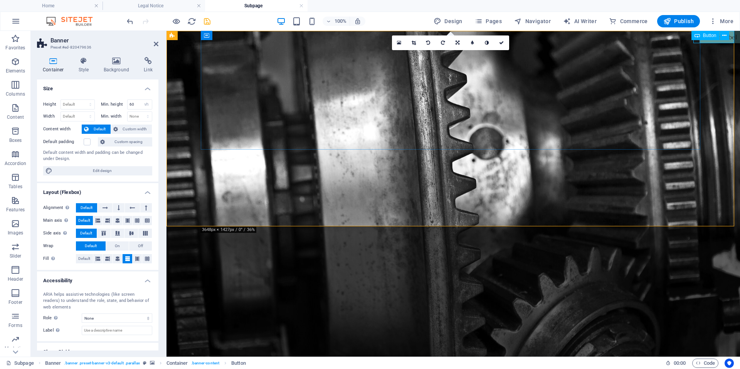
select select "px"
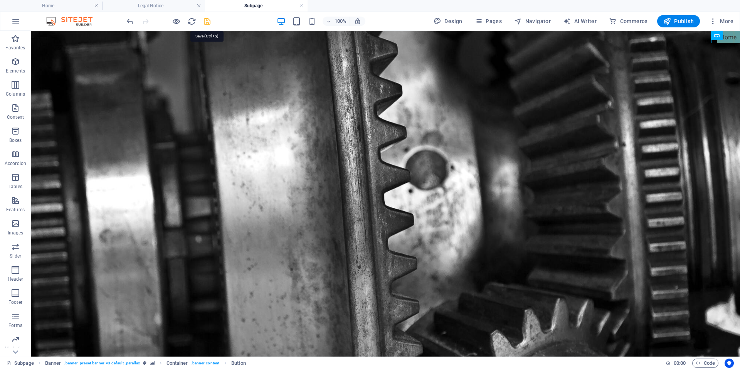
click at [207, 22] on icon "save" at bounding box center [207, 21] width 9 height 9
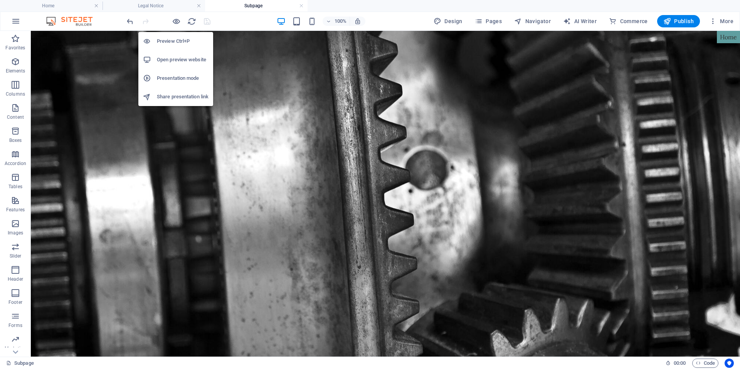
click at [174, 58] on h6 "Open preview website" at bounding box center [183, 59] width 52 height 9
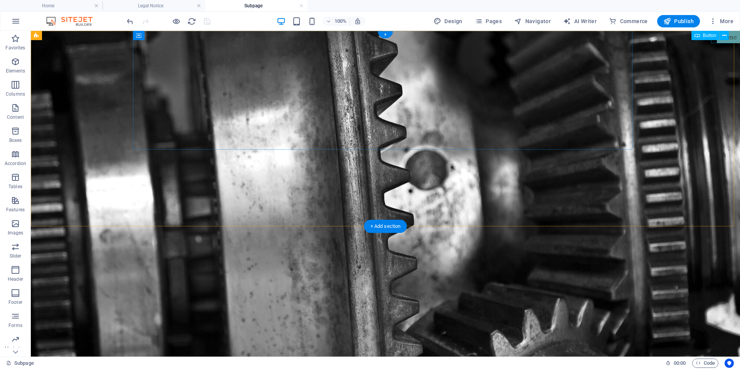
click at [724, 42] on div "Home" at bounding box center [728, 37] width 23 height 12
click at [724, 40] on div "Home" at bounding box center [728, 37] width 23 height 12
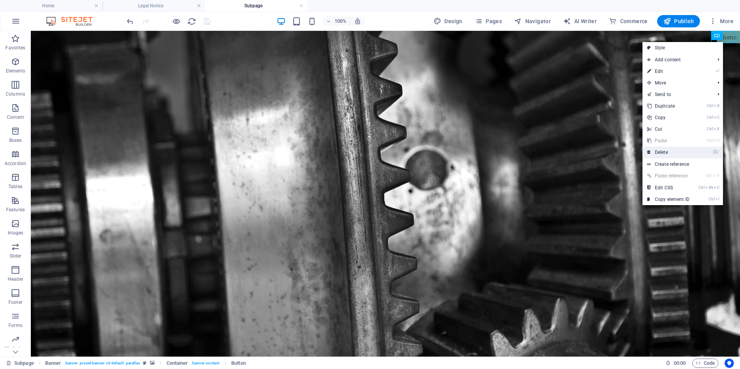
click at [658, 150] on link "⌦ Delete" at bounding box center [669, 153] width 52 height 12
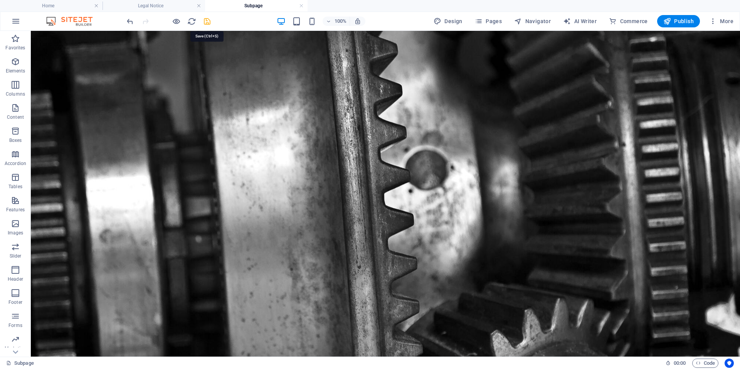
click at [205, 22] on icon "save" at bounding box center [207, 21] width 9 height 9
click at [62, 7] on h4 "Home" at bounding box center [51, 6] width 103 height 8
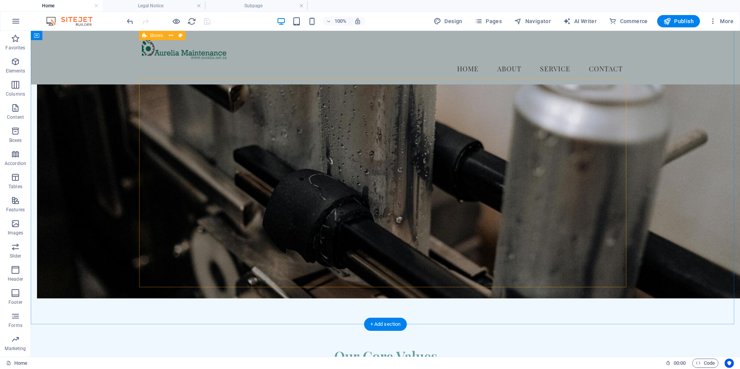
scroll to position [540, 0]
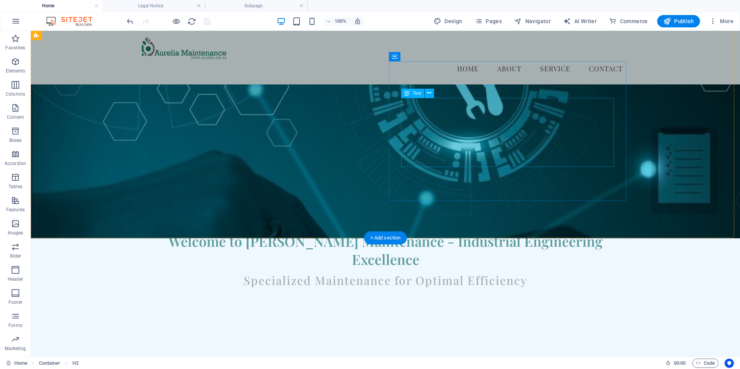
scroll to position [0, 0]
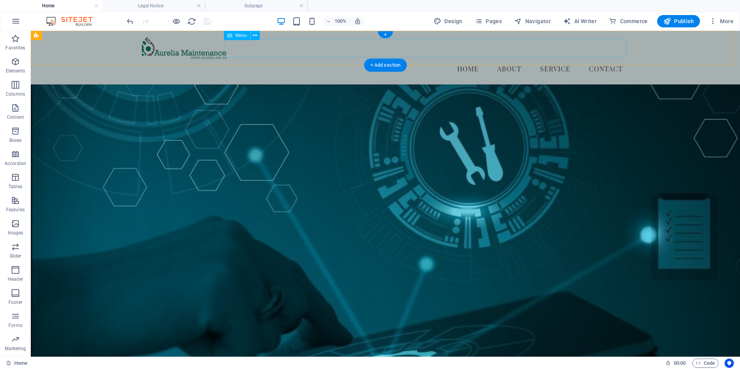
click at [554, 59] on nav "Home About Service Contact" at bounding box center [385, 68] width 487 height 19
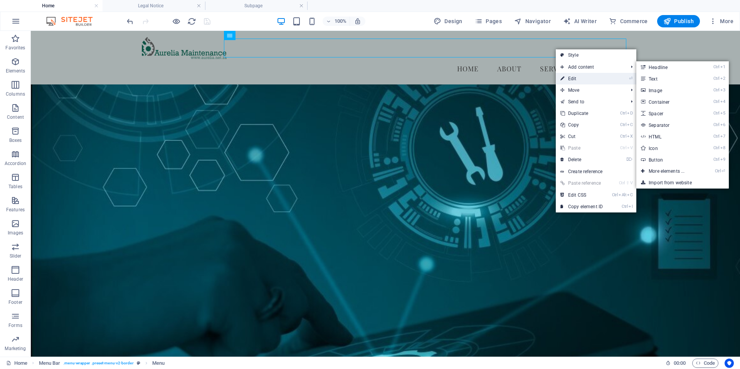
click at [578, 81] on link "⏎ Edit" at bounding box center [582, 79] width 52 height 12
select select
select select "1"
select select
select select "bookmark"
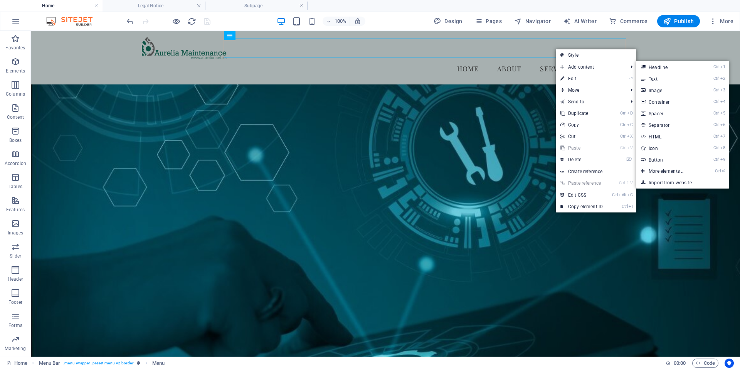
select select
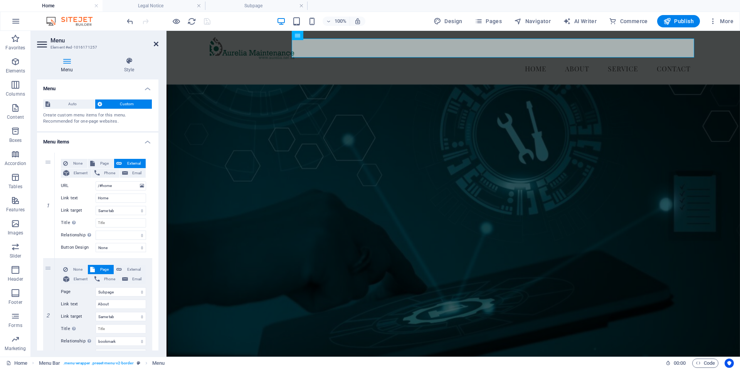
click at [157, 44] on icon at bounding box center [156, 44] width 5 height 6
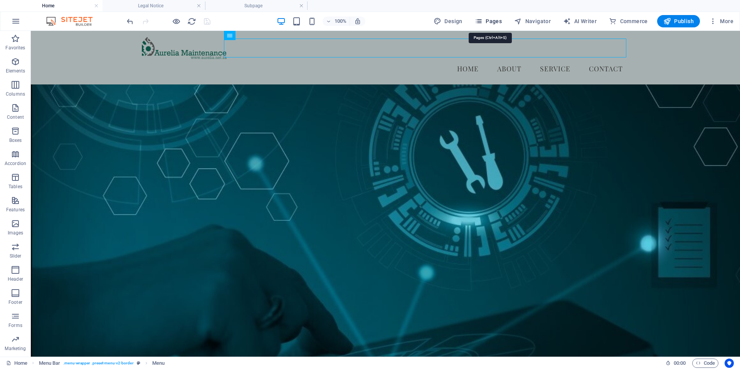
click at [493, 24] on span "Pages" at bounding box center [488, 21] width 27 height 8
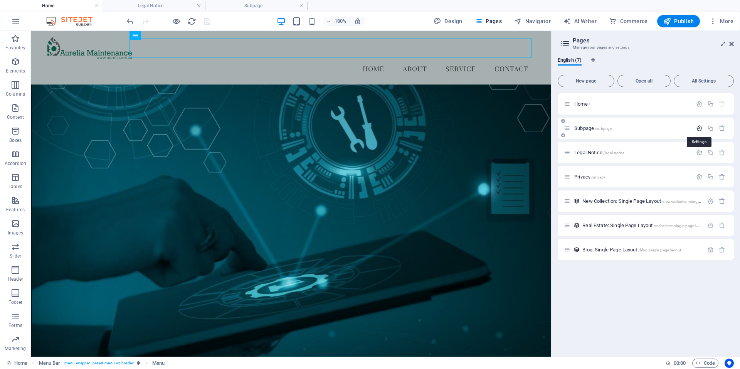
click at [700, 127] on icon "button" at bounding box center [699, 128] width 7 height 7
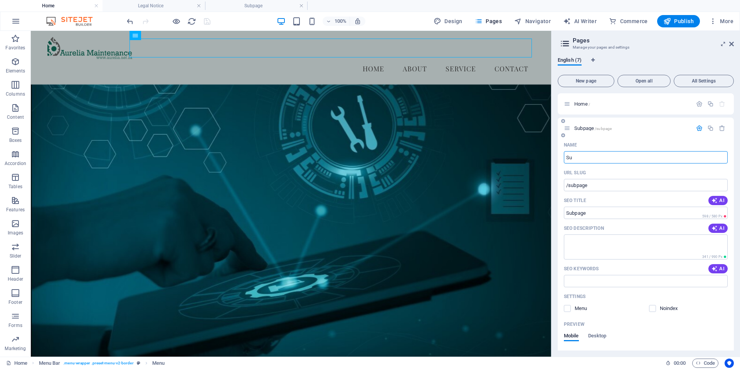
type input "S"
type input "/s"
type input "S"
type input "/"
type input "Abo"
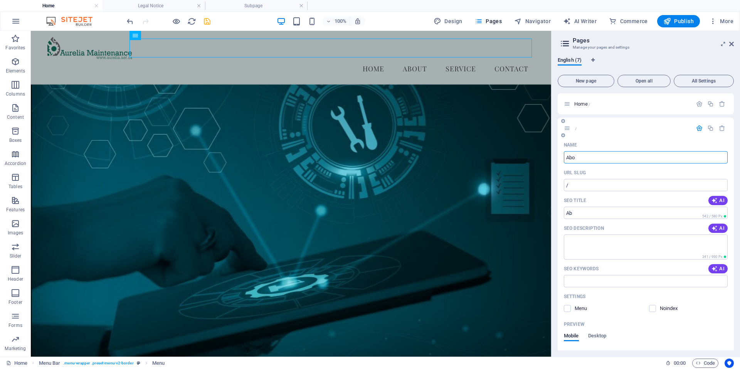
type input "/ab"
type input "Ab"
type input "About"
type input "/about"
type input "About"
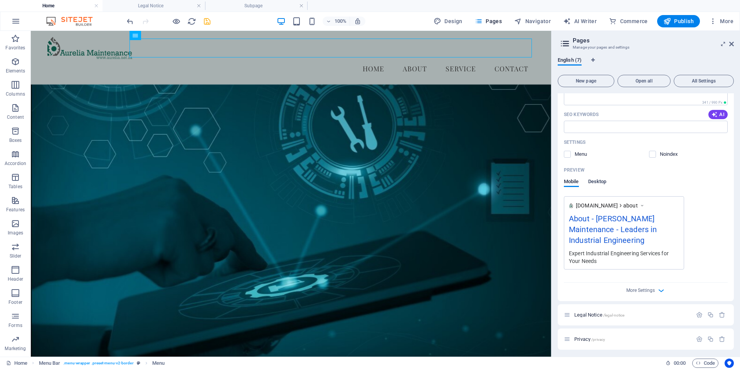
scroll to position [229, 0]
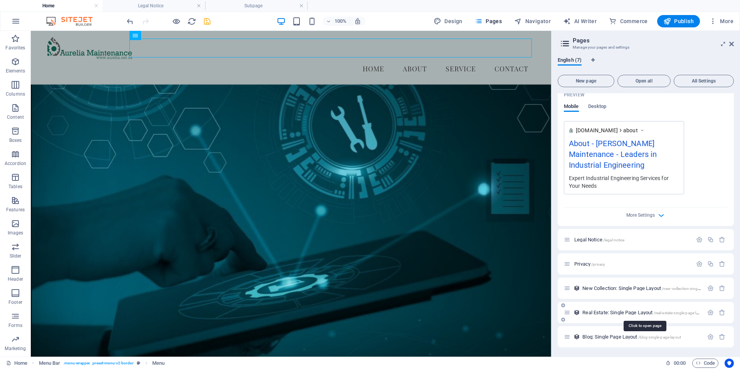
type input "About"
click at [602, 312] on span "Real Estate: Single Page Layout /real-estate-single-page-layout" at bounding box center [645, 313] width 124 height 6
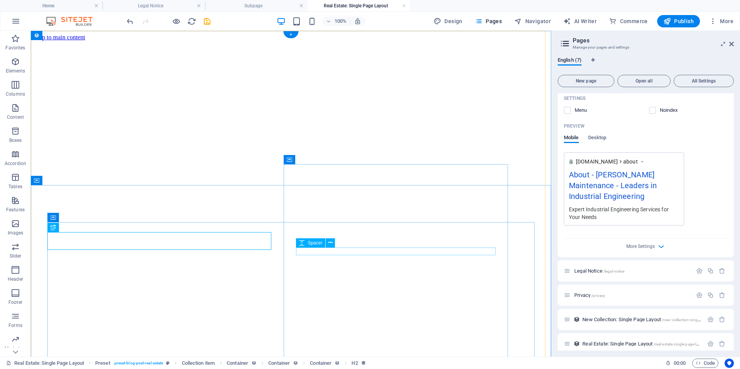
scroll to position [0, 0]
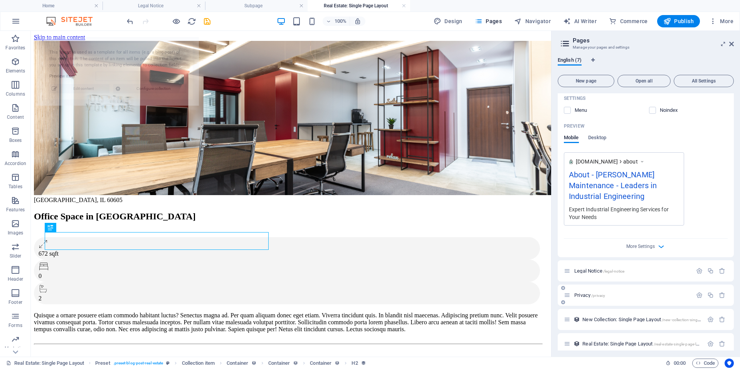
select select "688b4f586f0342a5e2008294"
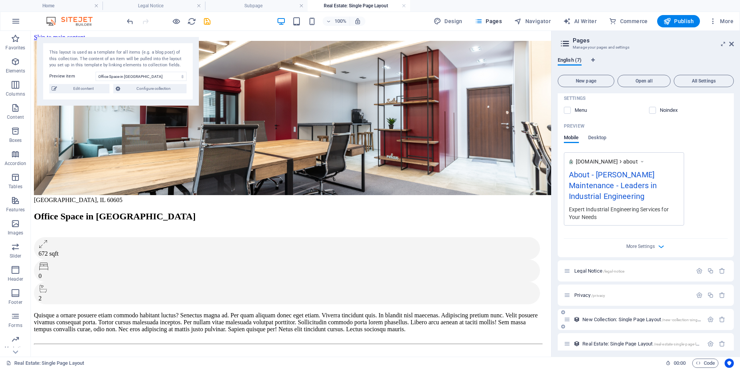
click at [612, 322] on span "New Collection: Single Page Layout /new-collection-single-page-layout" at bounding box center [653, 320] width 140 height 6
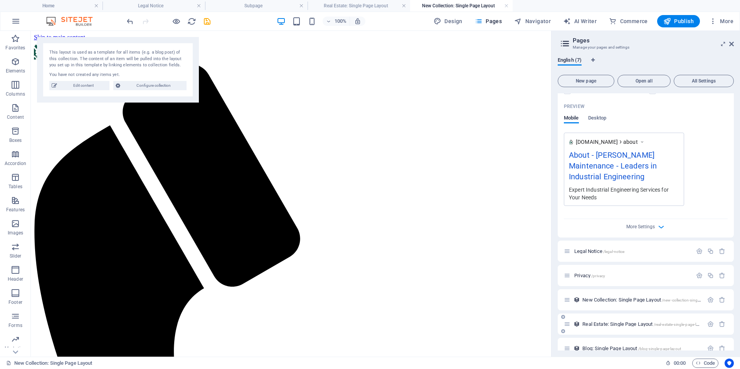
scroll to position [229, 0]
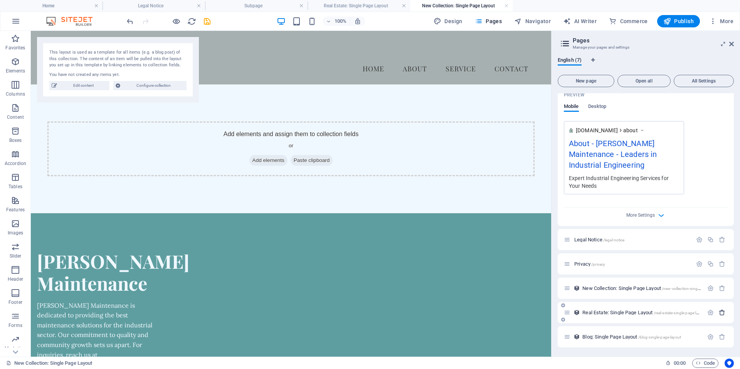
click at [721, 313] on icon "button" at bounding box center [722, 312] width 7 height 7
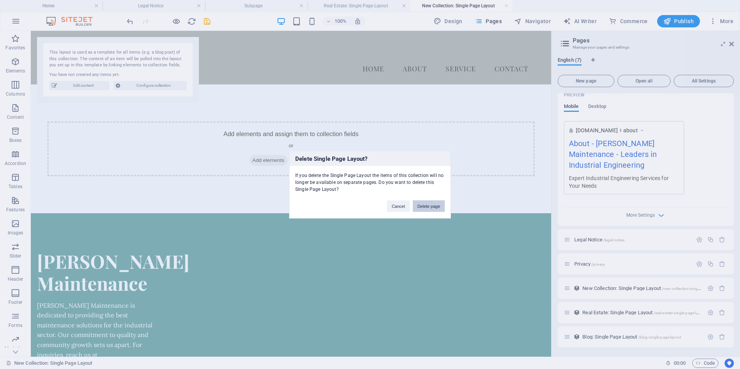
drag, startPoint x: 433, startPoint y: 206, endPoint x: 484, endPoint y: 243, distance: 62.5
click at [433, 206] on button "Delete page" at bounding box center [429, 206] width 32 height 12
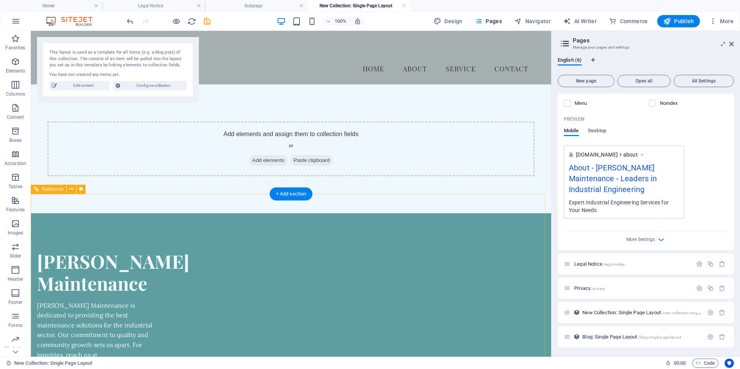
scroll to position [205, 0]
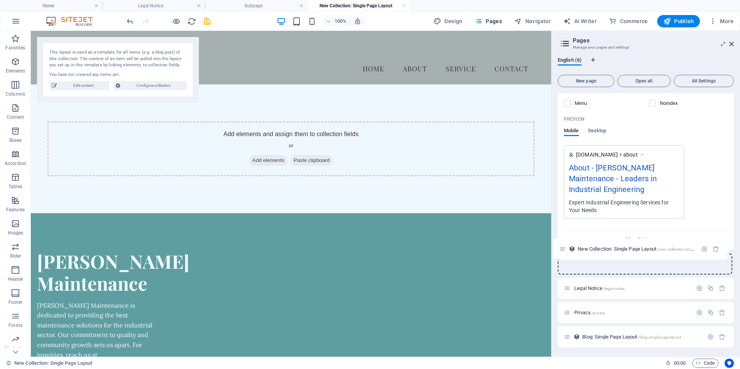
drag, startPoint x: 570, startPoint y: 315, endPoint x: 565, endPoint y: 249, distance: 66.1
click at [565, 249] on div "Home / About /about Name About ​ URL SLUG /about ​ SEO Title AI About ​ 570 / 5…" at bounding box center [646, 105] width 176 height 435
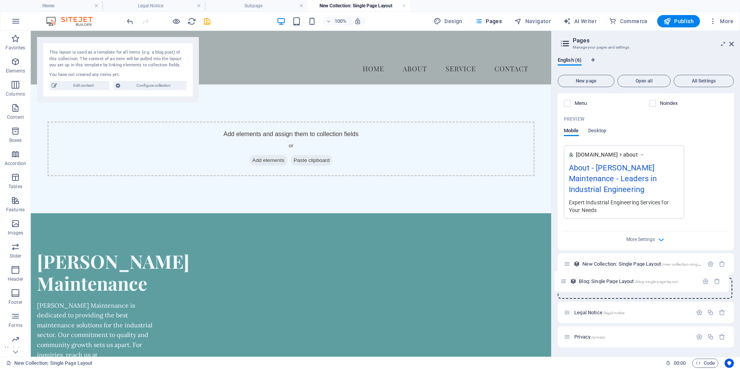
drag, startPoint x: 568, startPoint y: 335, endPoint x: 565, endPoint y: 277, distance: 58.3
click at [565, 277] on div "Home / About /about Name About ​ URL SLUG /about ​ SEO Title AI About ​ 570 / 5…" at bounding box center [646, 105] width 176 height 435
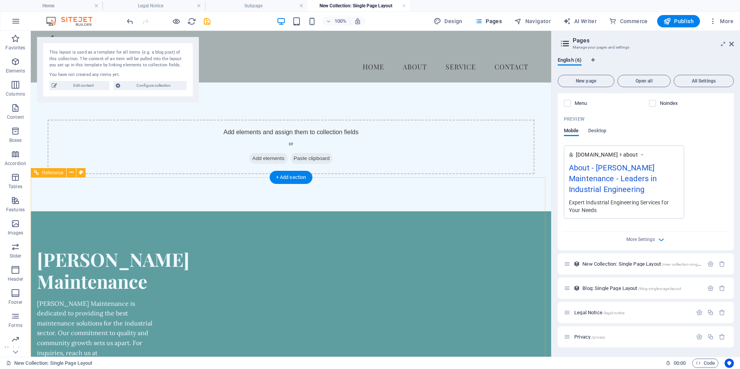
scroll to position [0, 0]
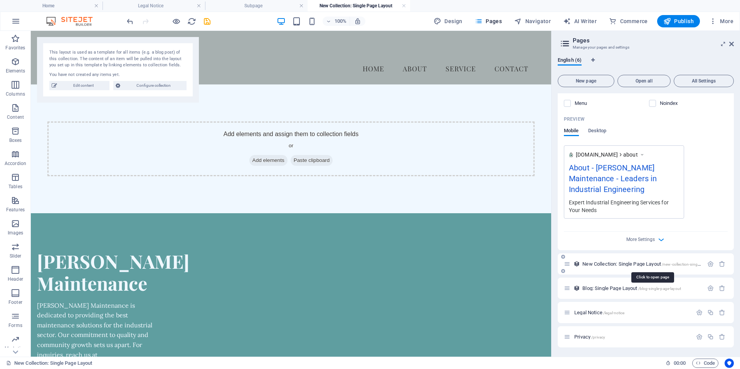
click at [592, 264] on span "New Collection: Single Page Layout /new-collection-single-page-layout" at bounding box center [653, 264] width 140 height 6
click at [567, 264] on icon at bounding box center [567, 264] width 7 height 7
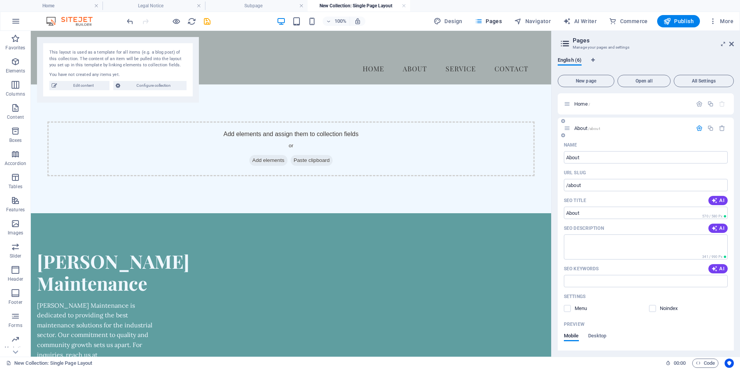
click at [568, 131] on icon at bounding box center [567, 128] width 7 height 7
click at [697, 125] on icon "button" at bounding box center [699, 128] width 7 height 7
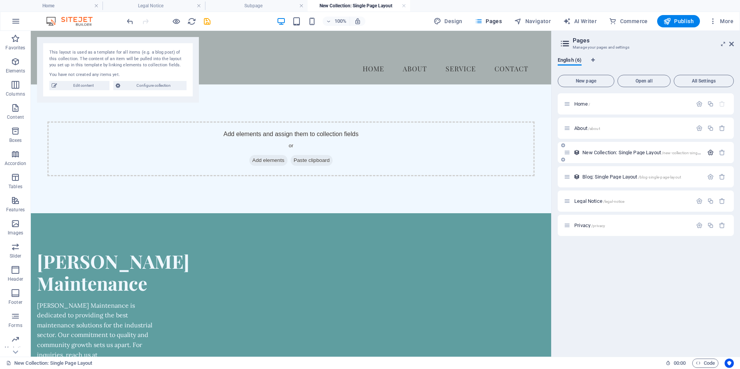
click at [713, 153] on icon "button" at bounding box center [711, 152] width 7 height 7
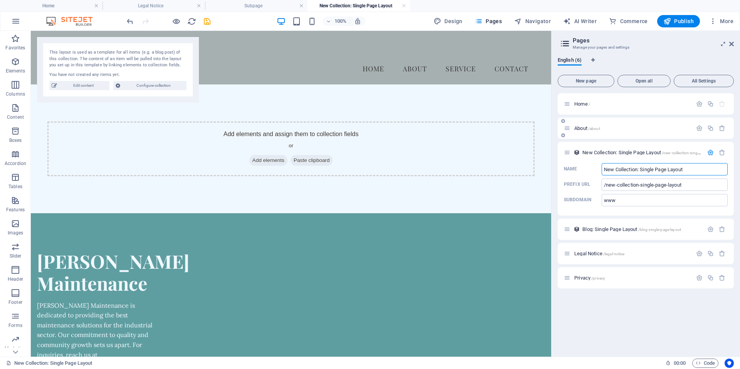
click at [562, 135] on icon at bounding box center [563, 135] width 4 height 5
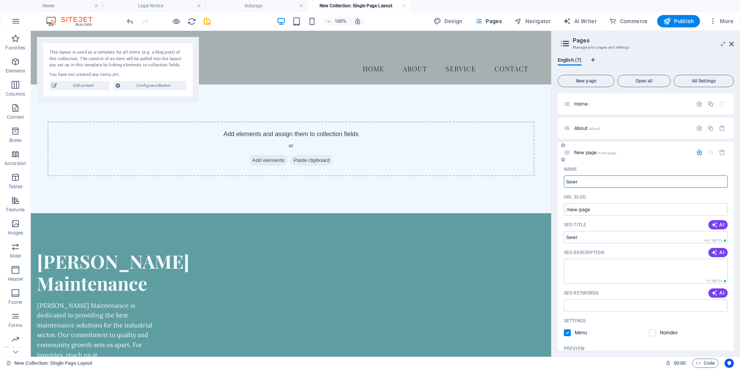
type input "Sewr"
type input "/sewr"
type input "Se"
type input "/se"
type input "Servi"
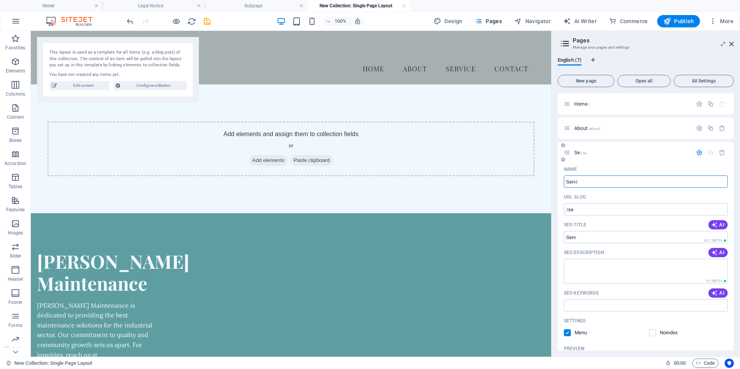
type input "/serv"
type input "Service"
type input "/service"
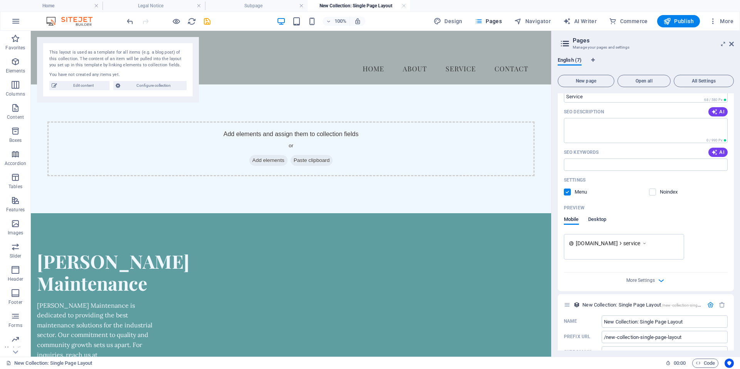
scroll to position [231, 0]
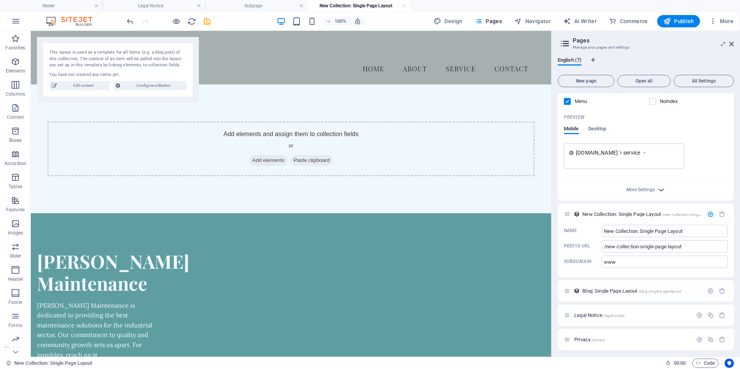
type input "Service"
click at [664, 188] on icon "button" at bounding box center [661, 189] width 9 height 9
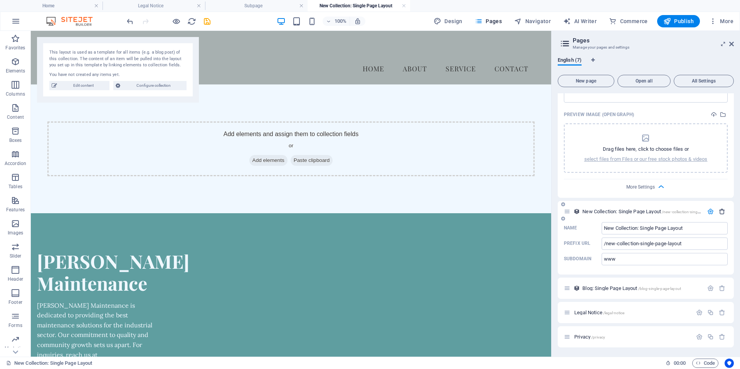
click at [721, 210] on icon "button" at bounding box center [722, 211] width 7 height 7
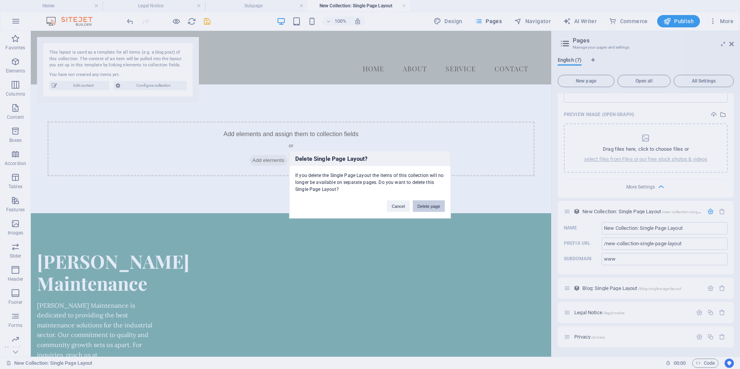
click at [433, 204] on button "Delete page" at bounding box center [429, 206] width 32 height 12
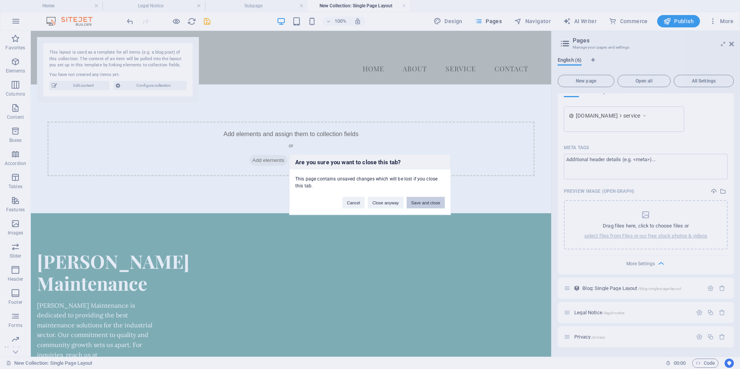
scroll to position [268, 0]
click at [423, 202] on button "Save and close" at bounding box center [426, 203] width 38 height 12
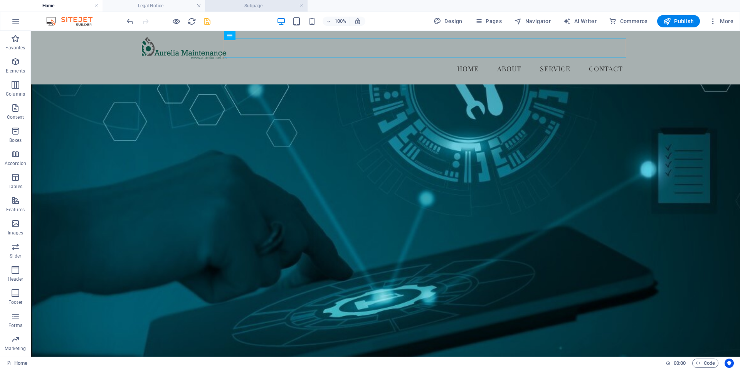
click at [262, 5] on h4 "Subpage" at bounding box center [256, 6] width 103 height 8
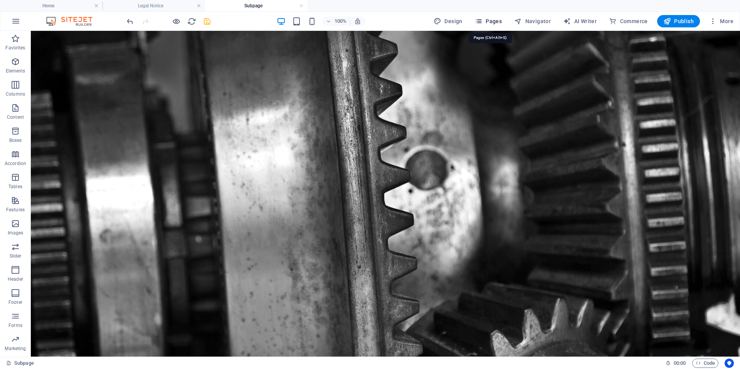
click at [493, 22] on span "Pages" at bounding box center [488, 21] width 27 height 8
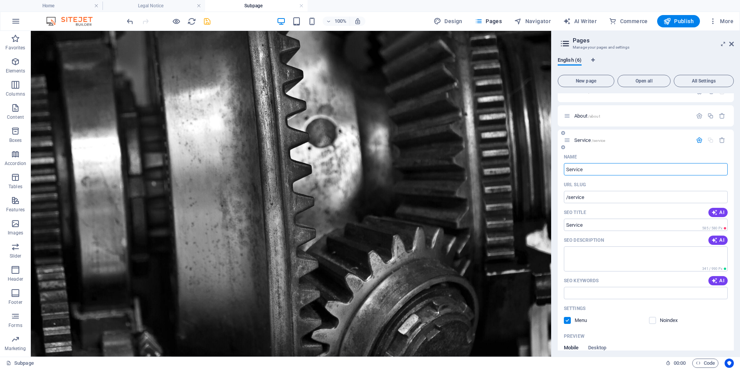
scroll to position [0, 0]
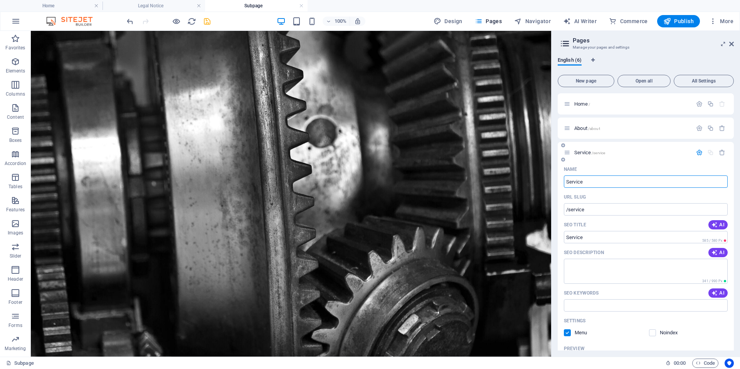
click at [698, 152] on icon "button" at bounding box center [699, 152] width 7 height 7
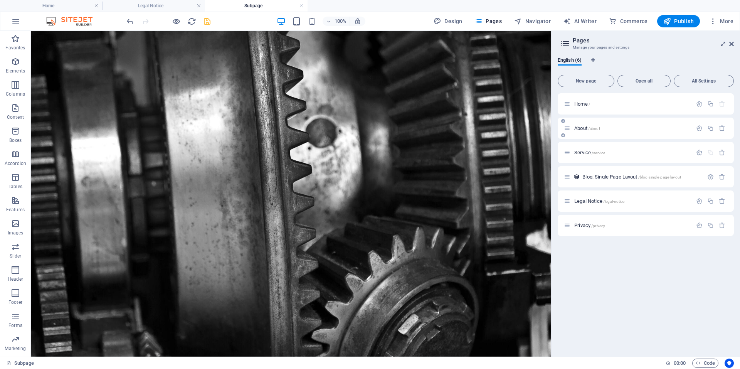
click at [571, 130] on icon at bounding box center [567, 128] width 7 height 7
click at [699, 128] on icon "button" at bounding box center [699, 128] width 7 height 7
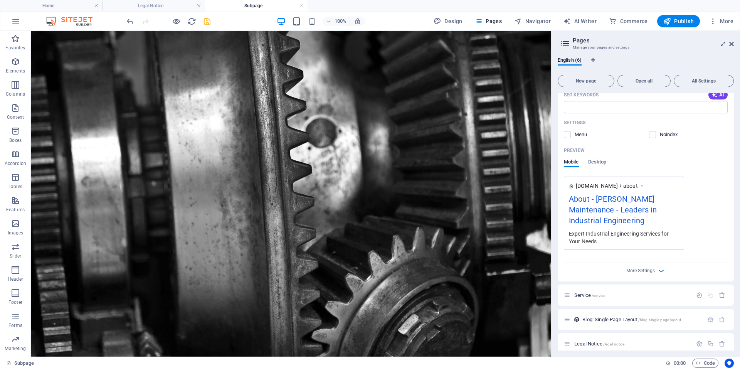
scroll to position [193, 0]
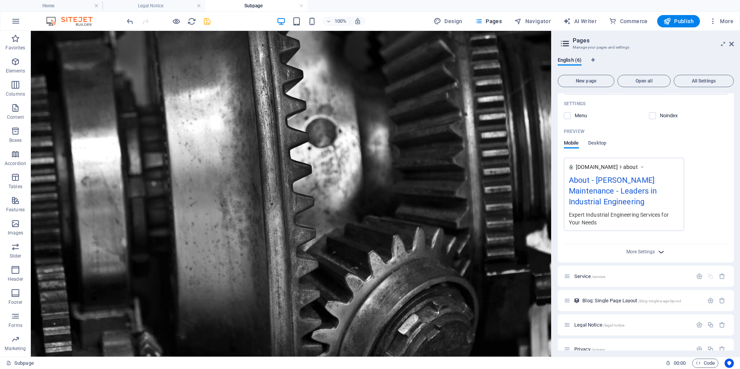
click at [659, 251] on icon "button" at bounding box center [661, 252] width 9 height 9
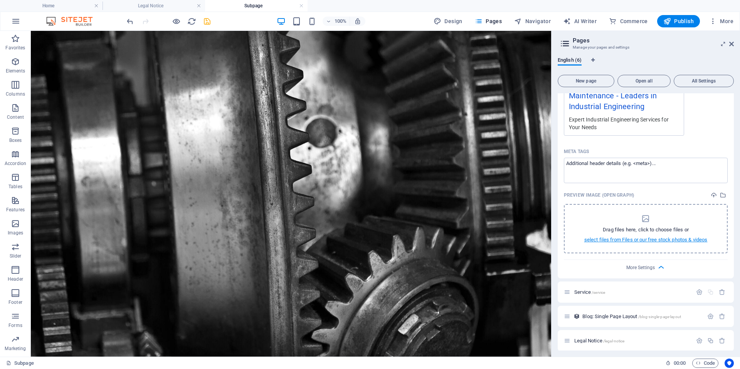
scroll to position [270, 0]
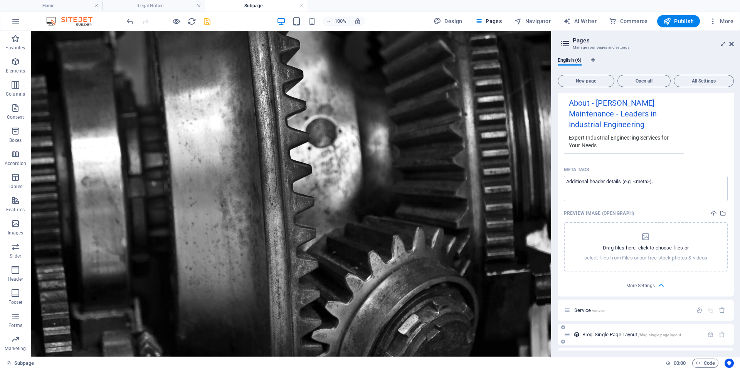
drag, startPoint x: 660, startPoint y: 286, endPoint x: 657, endPoint y: 282, distance: 5.2
click at [660, 285] on icon "button" at bounding box center [661, 285] width 9 height 9
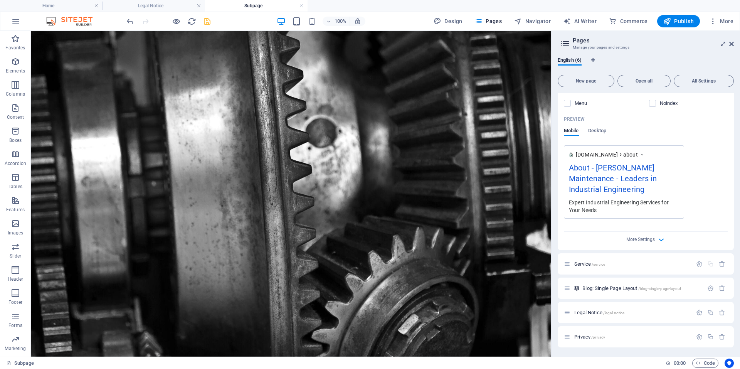
scroll to position [205, 0]
click at [696, 265] on icon "button" at bounding box center [699, 264] width 7 height 7
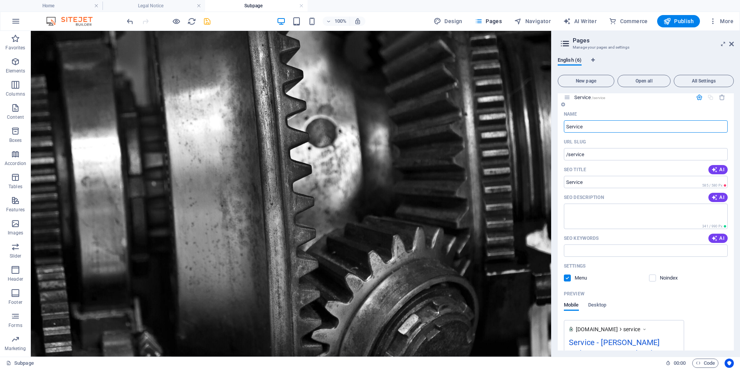
scroll to position [386, 0]
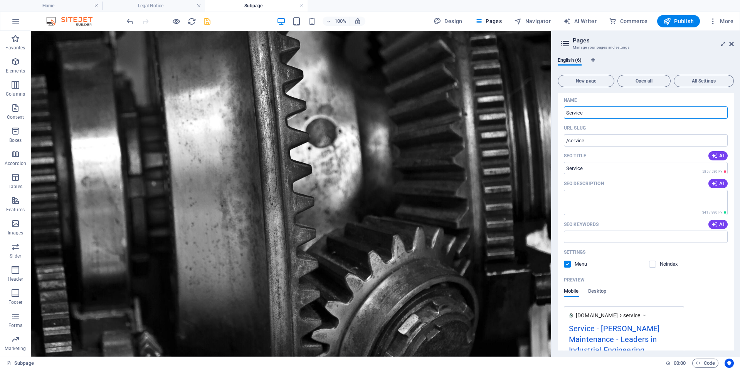
click at [568, 265] on label at bounding box center [567, 264] width 7 height 7
click at [0, 0] on input "checkbox" at bounding box center [0, 0] width 0 height 0
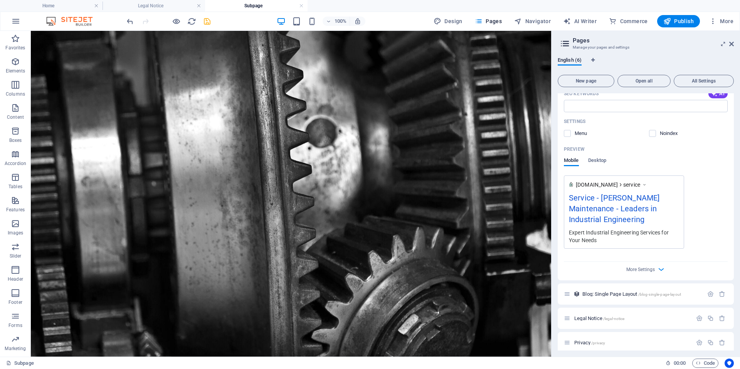
scroll to position [522, 0]
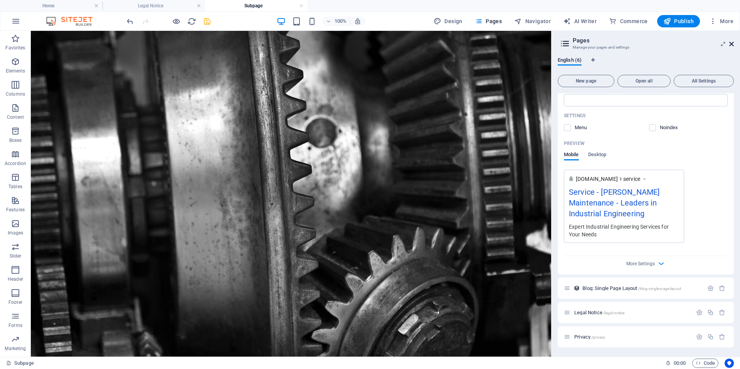
click at [732, 44] on icon at bounding box center [732, 44] width 5 height 6
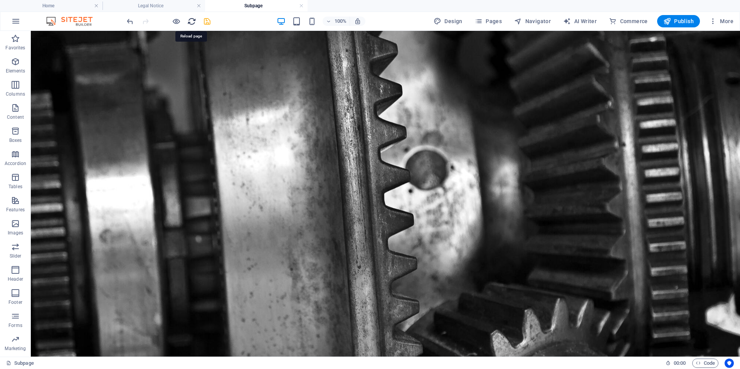
click at [191, 21] on icon "reload" at bounding box center [191, 21] width 9 height 9
drag, startPoint x: 490, startPoint y: 21, endPoint x: 486, endPoint y: 22, distance: 4.3
click at [489, 21] on span "Pages" at bounding box center [488, 21] width 27 height 8
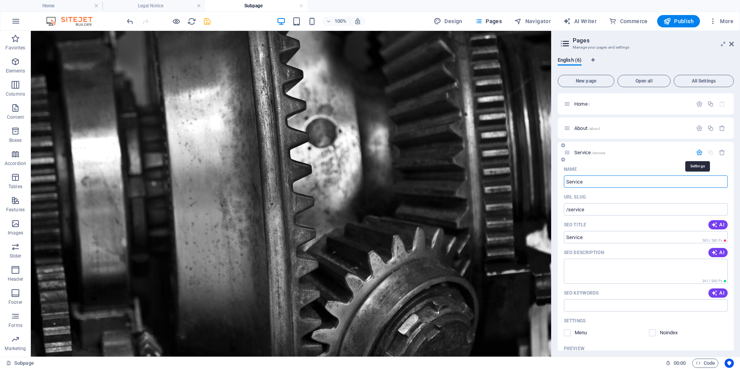
click at [696, 150] on icon "button" at bounding box center [699, 152] width 7 height 7
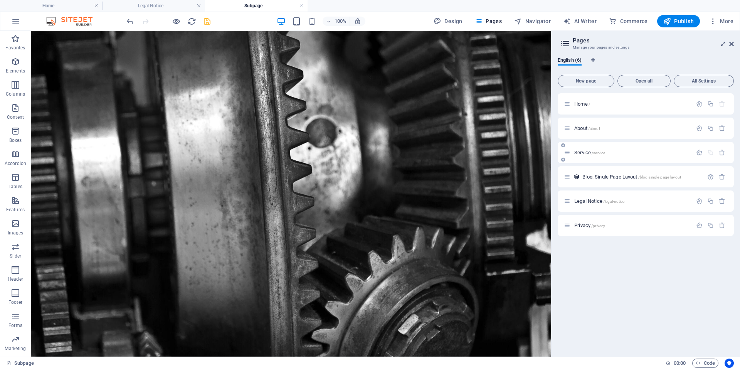
click at [710, 153] on div at bounding box center [711, 152] width 34 height 7
click at [655, 82] on span "Open all" at bounding box center [644, 81] width 46 height 5
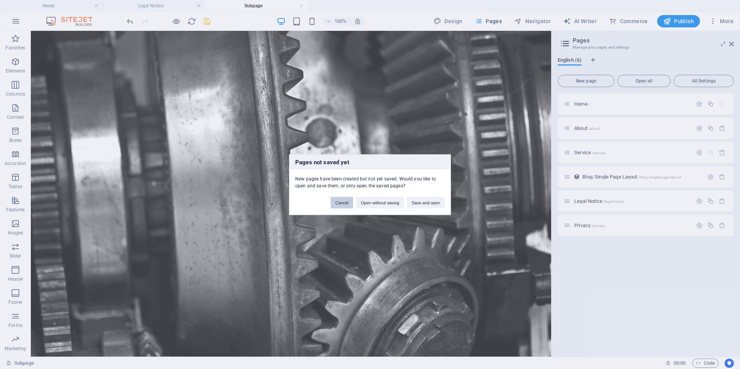
click at [343, 203] on button "Cancel" at bounding box center [342, 203] width 22 height 12
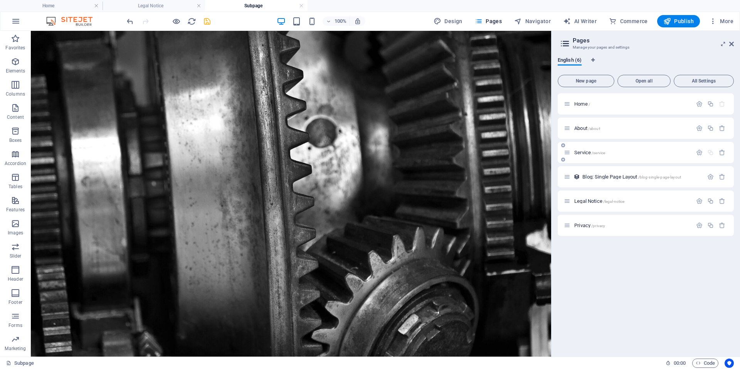
click at [600, 152] on span "/service" at bounding box center [598, 153] width 13 height 4
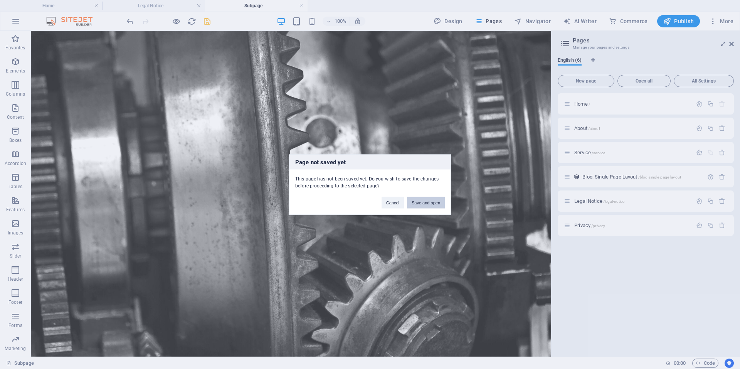
click at [419, 205] on button "Save and open" at bounding box center [426, 203] width 38 height 12
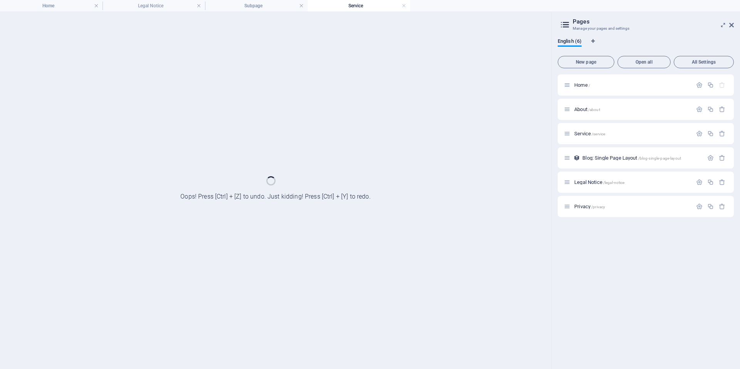
click at [698, 152] on div "Blog: Single Page Layout /blog-single-page-layout" at bounding box center [646, 157] width 176 height 21
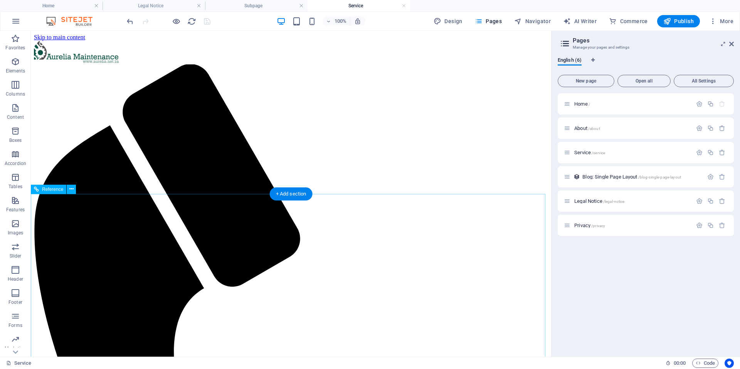
scroll to position [0, 0]
click at [361, 4] on h4 "Service" at bounding box center [359, 6] width 103 height 8
click at [595, 154] on span "/service" at bounding box center [598, 153] width 13 height 4
click at [699, 152] on icon "button" at bounding box center [699, 152] width 7 height 7
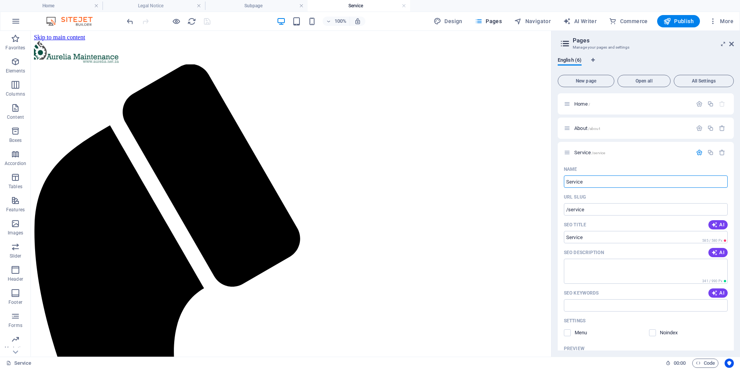
click at [694, 82] on span "All Settings" at bounding box center [704, 81] width 53 height 5
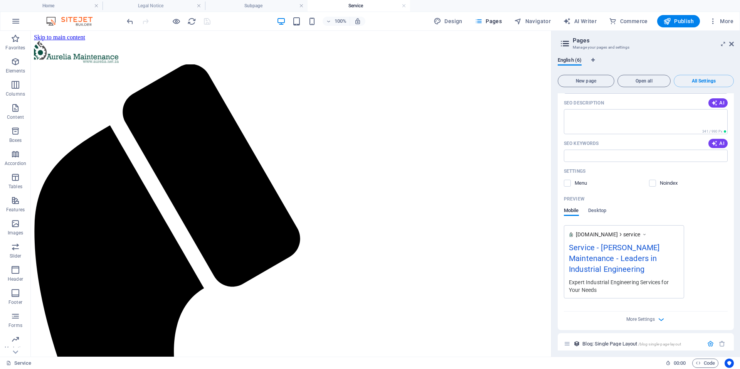
scroll to position [666, 0]
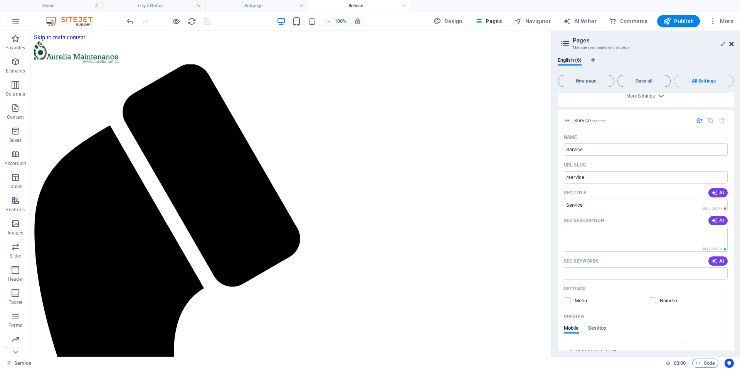
click at [731, 45] on icon at bounding box center [732, 44] width 5 height 6
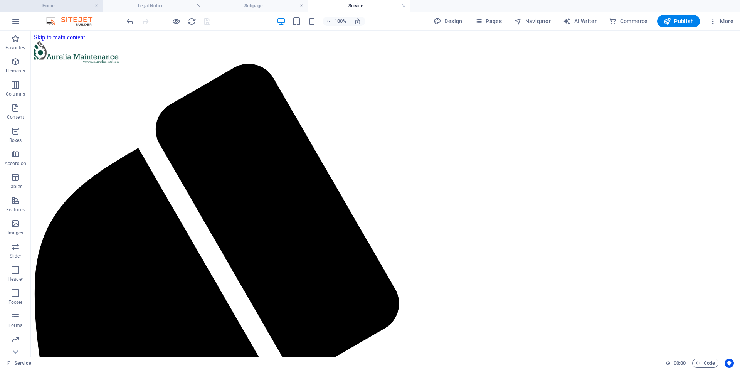
click at [47, 4] on h4 "Home" at bounding box center [51, 6] width 103 height 8
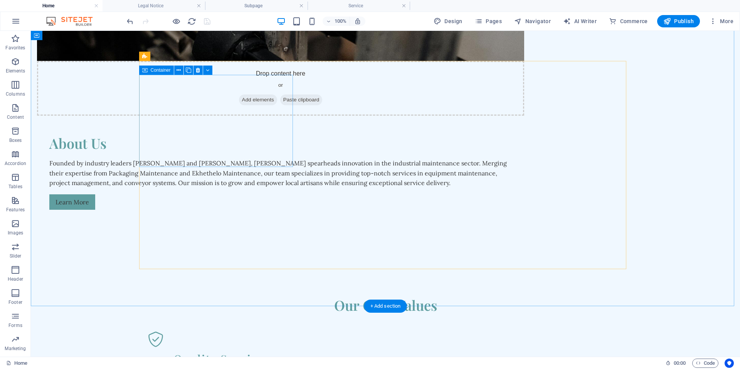
scroll to position [617, 0]
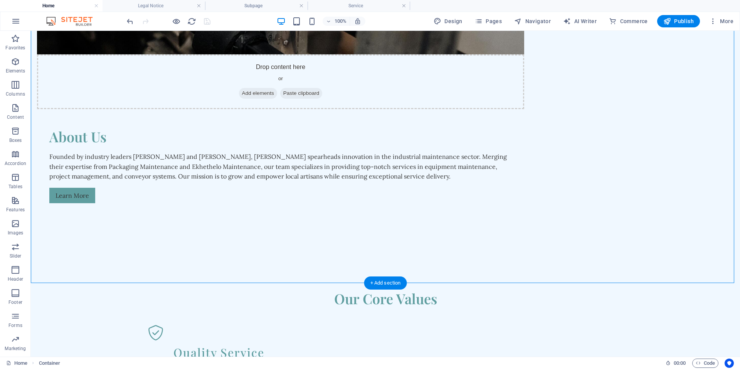
drag, startPoint x: 634, startPoint y: 252, endPoint x: 354, endPoint y: 180, distance: 289.4
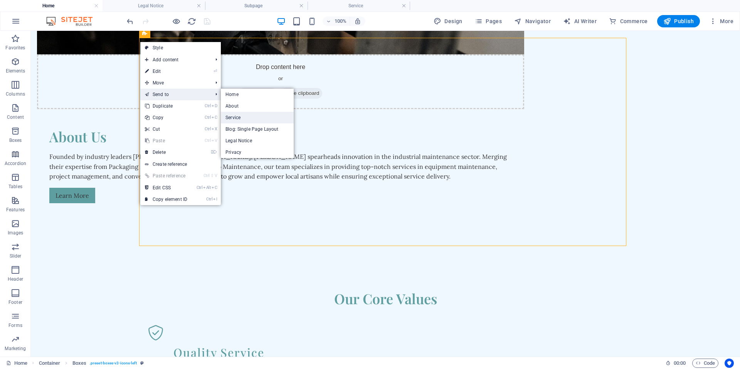
click at [236, 118] on link "Service" at bounding box center [257, 118] width 73 height 12
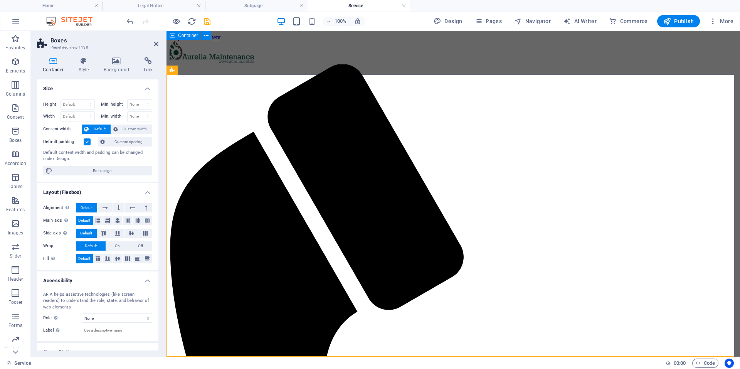
scroll to position [0, 0]
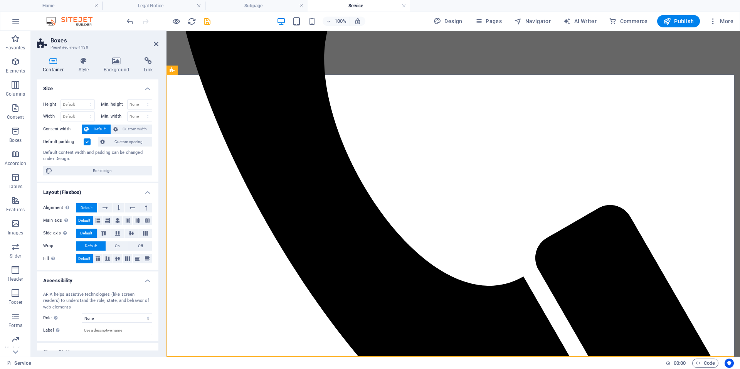
drag, startPoint x: 359, startPoint y: 5, endPoint x: 351, endPoint y: 3, distance: 8.6
click at [155, 44] on icon at bounding box center [156, 44] width 5 height 6
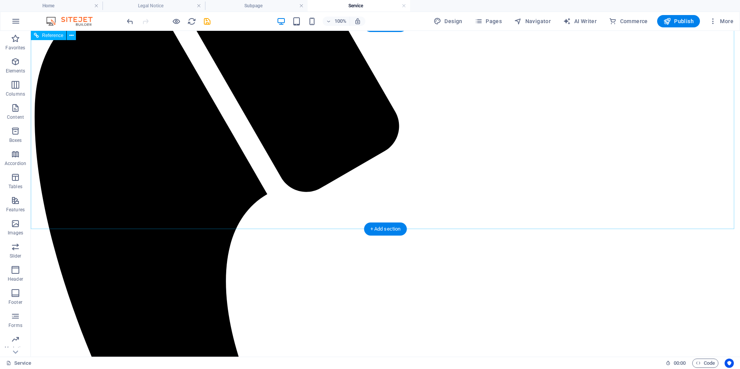
scroll to position [169, 0]
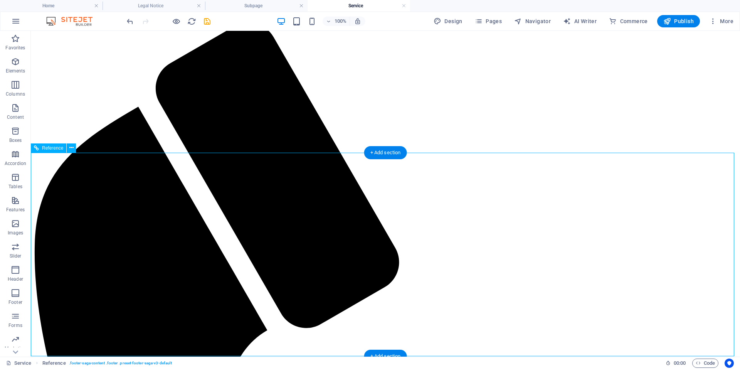
scroll to position [0, 0]
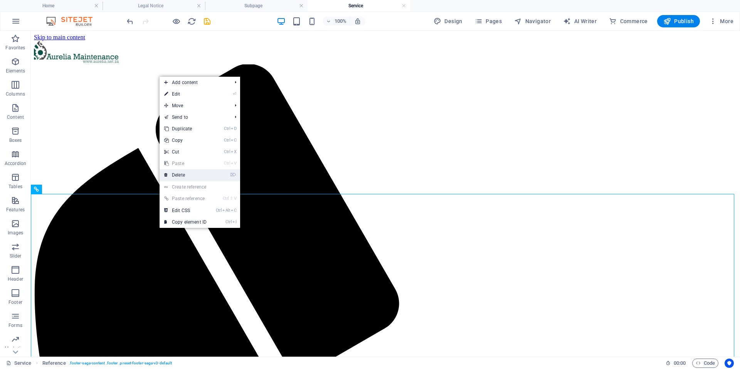
click at [186, 174] on link "⌦ Delete" at bounding box center [186, 175] width 52 height 12
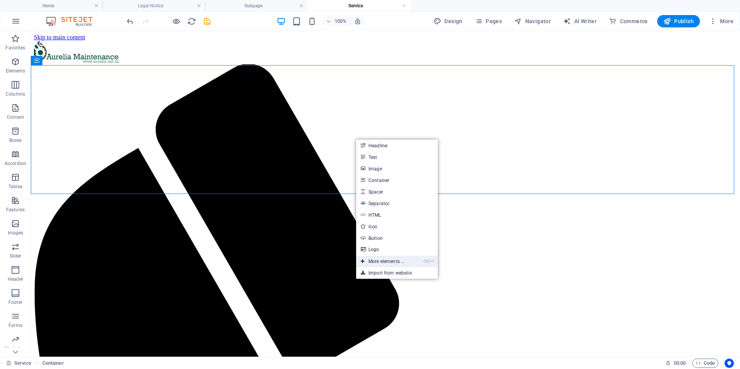
click at [375, 261] on link "Ctrl ⏎ More elements ..." at bounding box center [382, 262] width 53 height 12
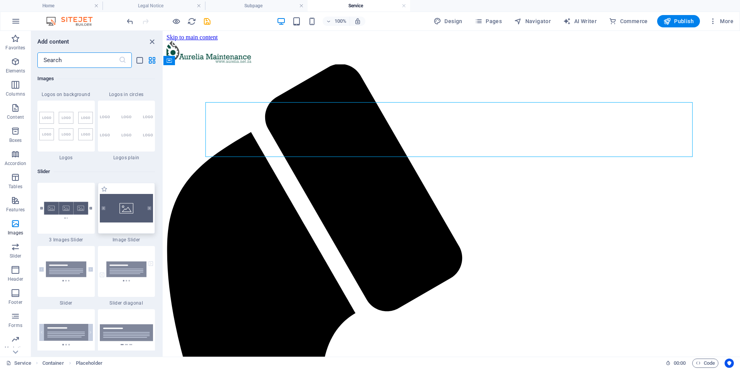
scroll to position [4286, 0]
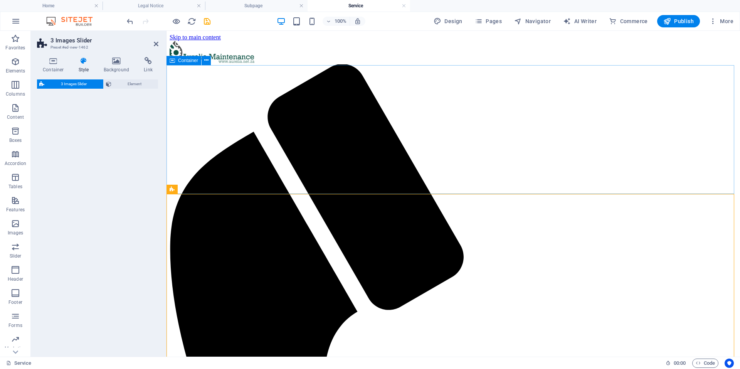
select select "rem"
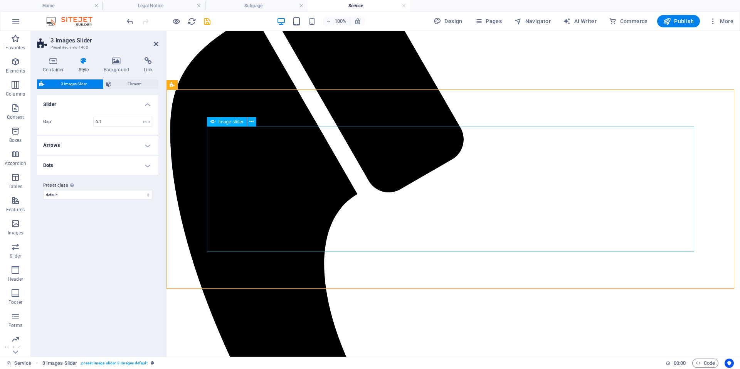
scroll to position [39, 0]
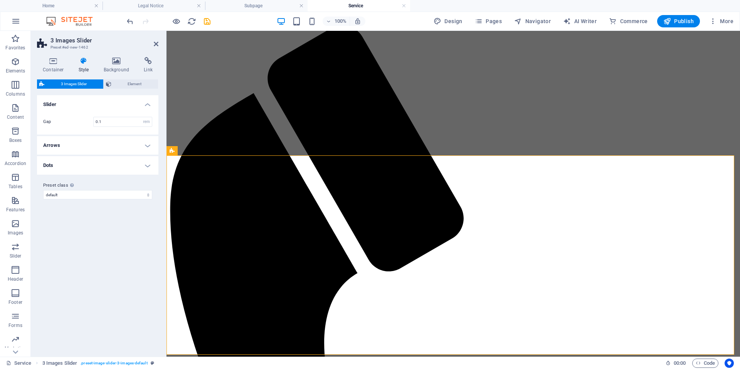
click at [143, 144] on h4 "Arrows" at bounding box center [97, 145] width 121 height 19
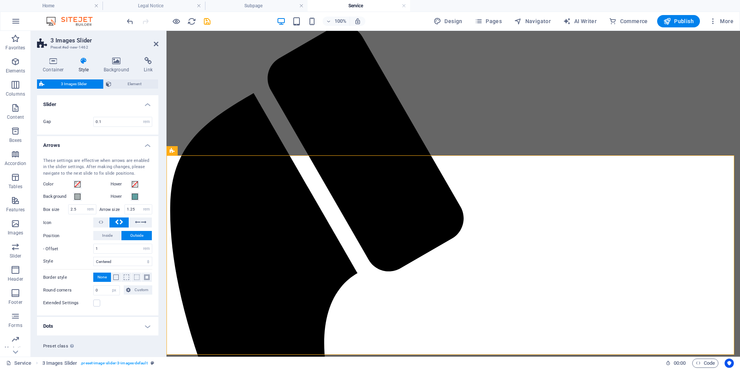
click at [145, 145] on h4 "Arrows" at bounding box center [97, 143] width 121 height 14
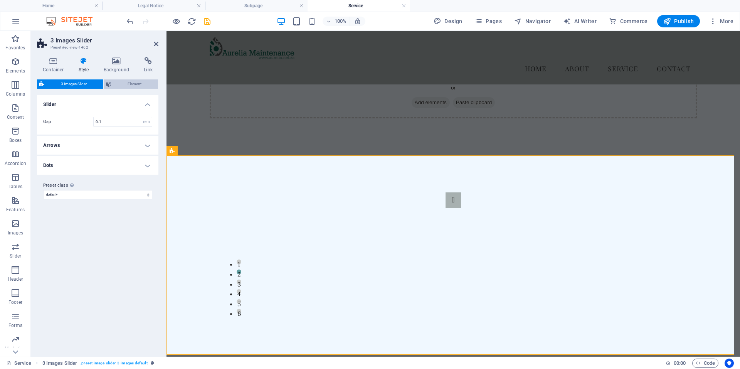
click at [132, 84] on span "Element" at bounding box center [135, 83] width 42 height 9
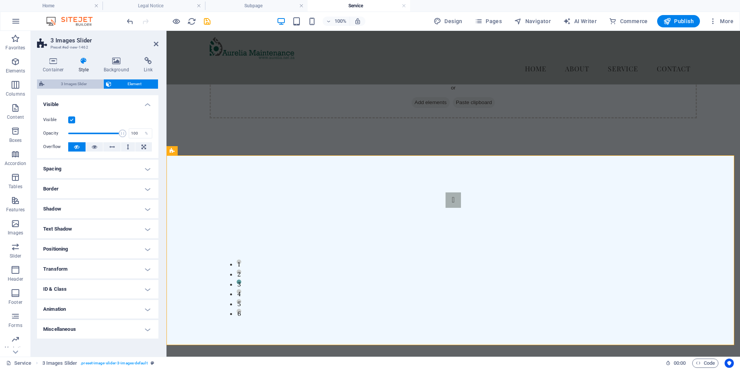
click at [76, 84] on span "3 Images Slider" at bounding box center [74, 83] width 54 height 9
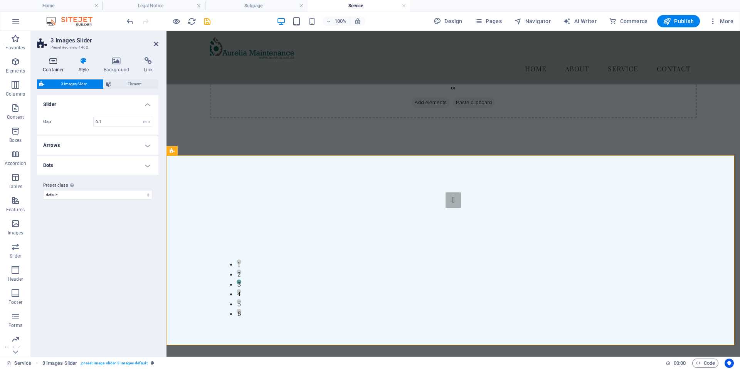
click at [56, 61] on icon at bounding box center [53, 61] width 33 height 8
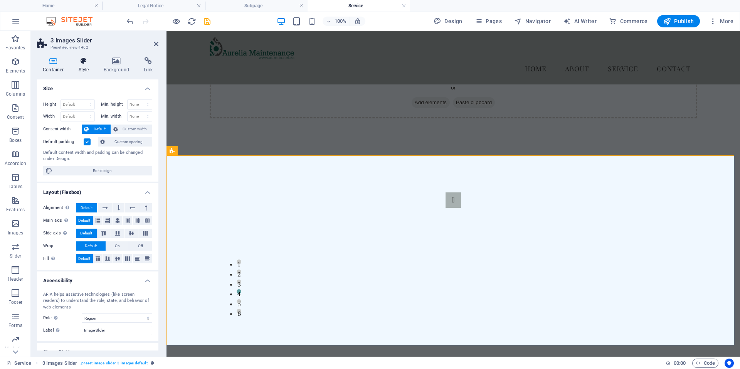
click at [83, 65] on h4 "Style" at bounding box center [85, 65] width 25 height 16
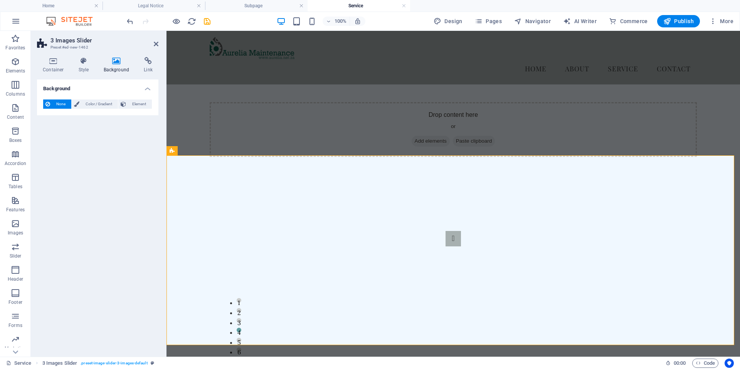
scroll to position [39, 0]
click at [84, 64] on h4 "Style" at bounding box center [85, 65] width 25 height 16
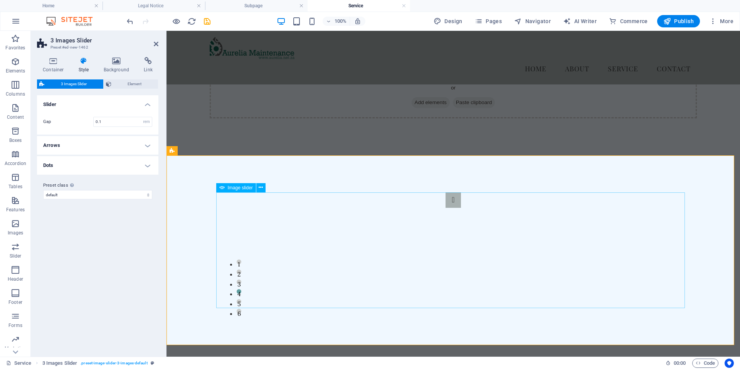
drag, startPoint x: 289, startPoint y: 250, endPoint x: 425, endPoint y: 249, distance: 135.8
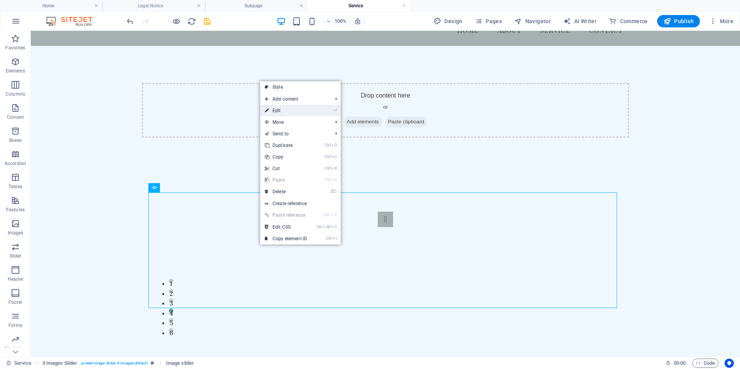
click at [283, 113] on link "⏎ Edit" at bounding box center [286, 111] width 52 height 12
select select "px"
select select "ms"
select select "s"
select select "progressive"
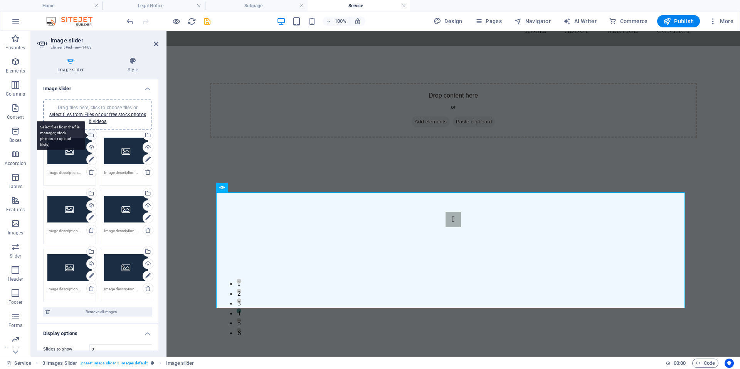
click at [85, 135] on div "Select files from the file manager, stock photos, or upload file(s)" at bounding box center [60, 135] width 50 height 29
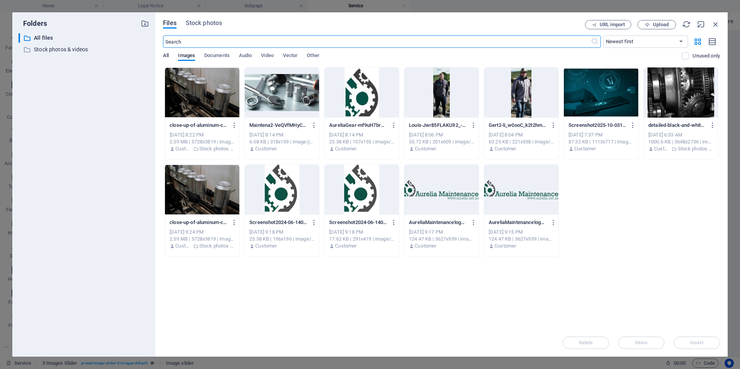
click at [166, 56] on span "All" at bounding box center [166, 56] width 6 height 11
click at [656, 24] on span "Upload" at bounding box center [661, 24] width 16 height 5
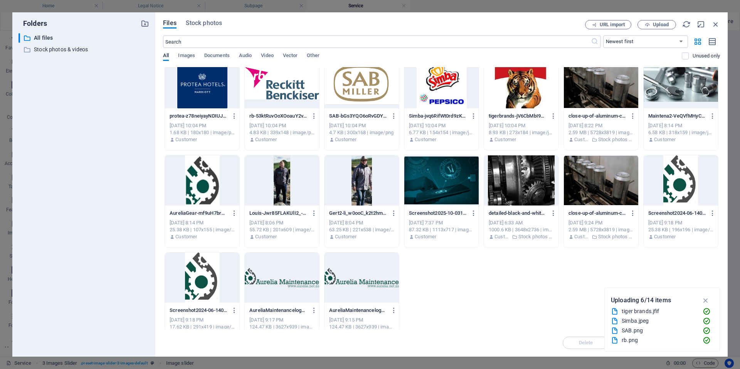
scroll to position [0, 0]
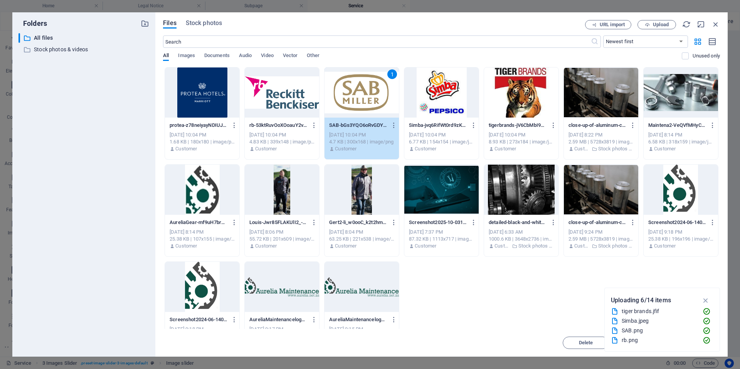
click at [519, 93] on div at bounding box center [521, 92] width 74 height 50
click at [389, 71] on div "1" at bounding box center [393, 74] width 10 height 10
click at [383, 80] on div at bounding box center [362, 92] width 74 height 50
drag, startPoint x: 383, startPoint y: 80, endPoint x: 220, endPoint y: 49, distance: 165.6
click at [383, 80] on div "1" at bounding box center [362, 92] width 74 height 50
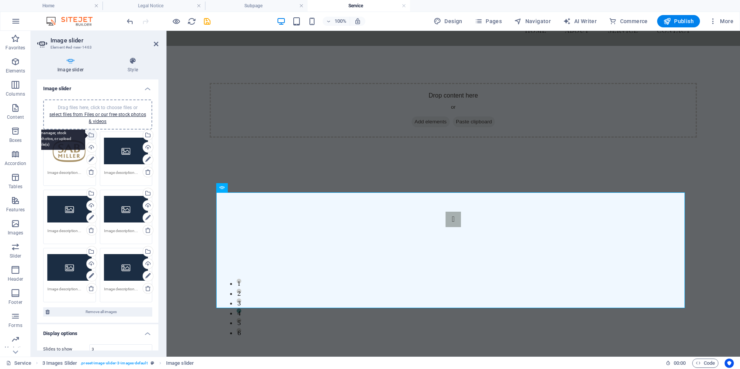
click at [85, 133] on div "Select files from the file manager, stock photos, or upload file(s)" at bounding box center [60, 135] width 50 height 29
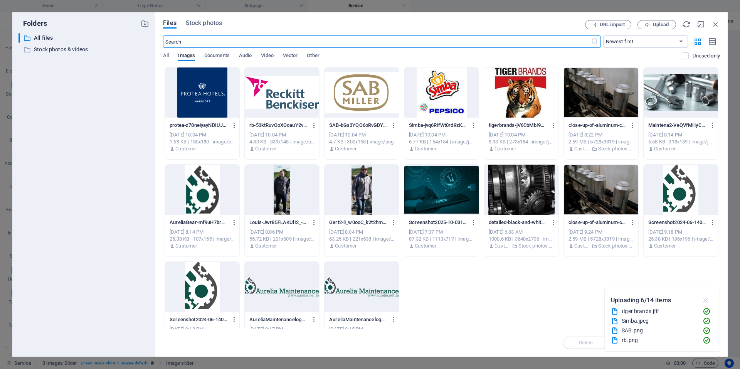
click at [706, 300] on icon "button" at bounding box center [706, 300] width 9 height 8
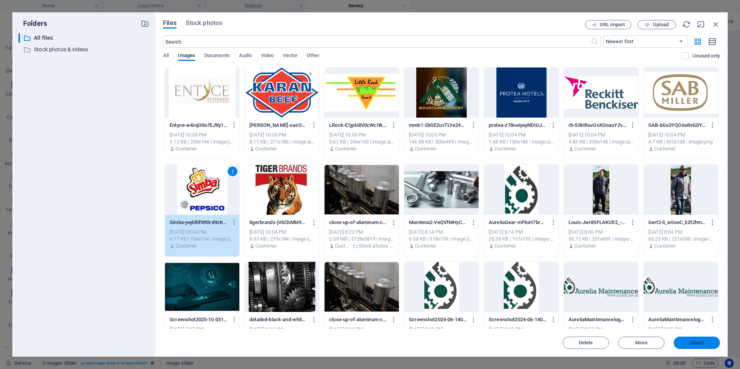
click at [696, 341] on span "Insert" at bounding box center [697, 343] width 13 height 5
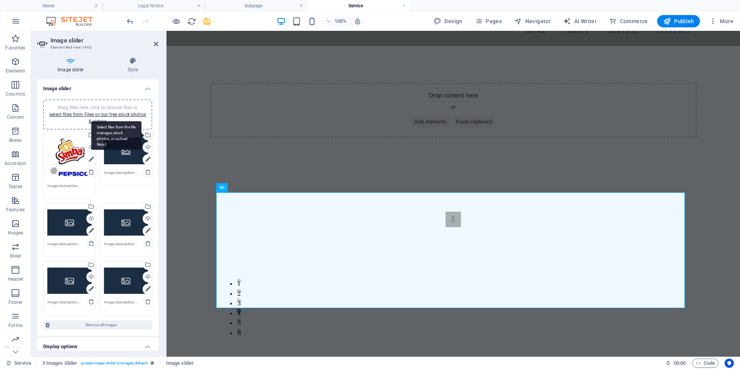
click at [142, 138] on div "Select files from the file manager, stock photos, or upload file(s)" at bounding box center [116, 135] width 50 height 29
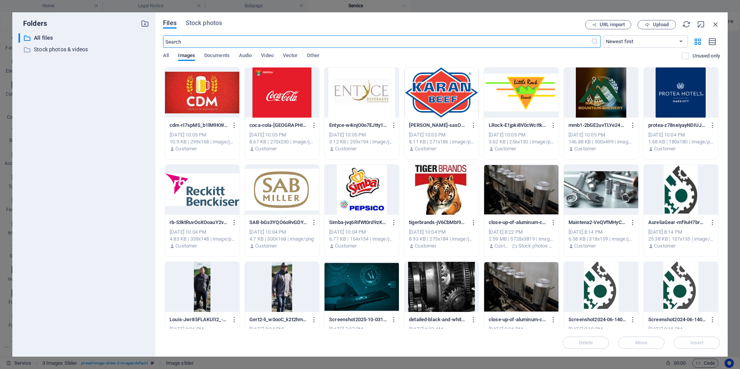
click at [437, 182] on div at bounding box center [442, 190] width 74 height 50
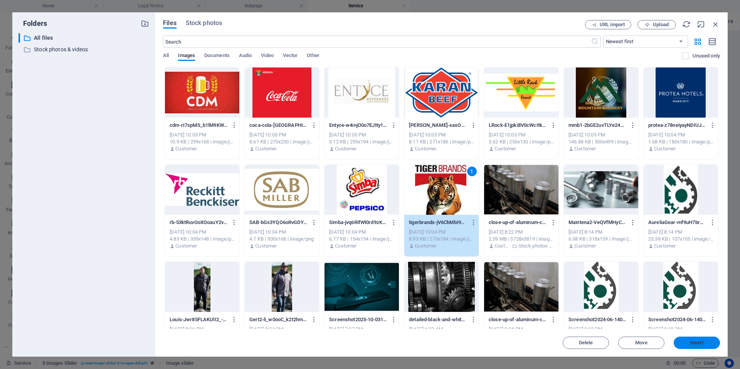
click at [698, 344] on span "Insert" at bounding box center [697, 343] width 13 height 5
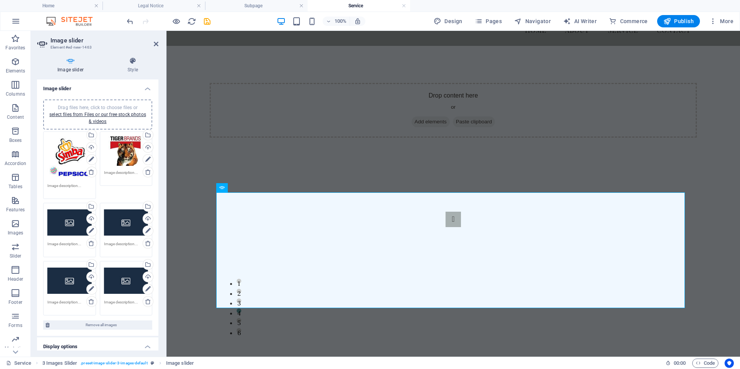
click at [72, 221] on div "Drag files here, click to choose files or select files from Files or our free s…" at bounding box center [69, 222] width 44 height 31
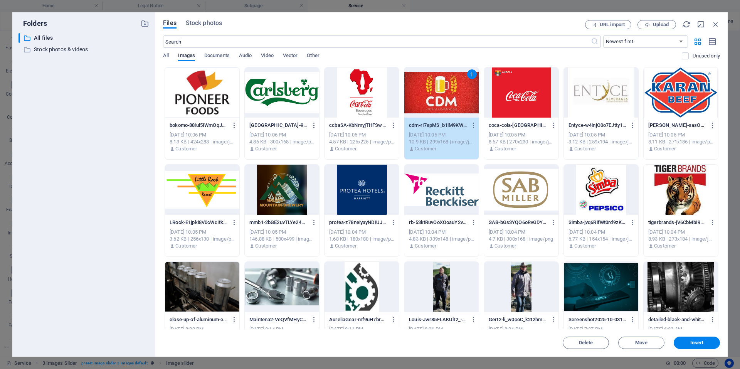
click at [528, 104] on div at bounding box center [521, 92] width 74 height 50
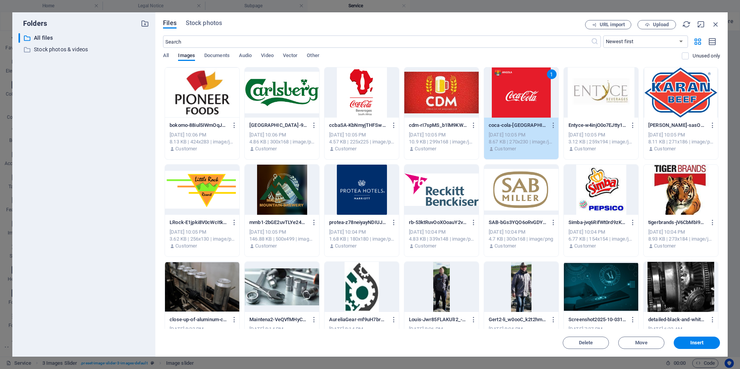
click at [448, 97] on div at bounding box center [442, 92] width 74 height 50
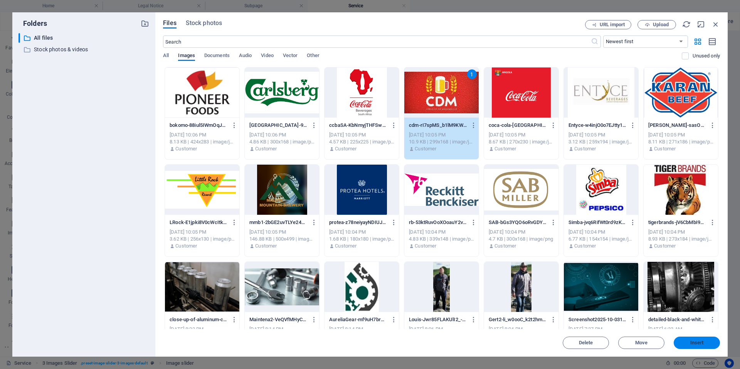
click at [685, 339] on button "Insert" at bounding box center [697, 343] width 46 height 12
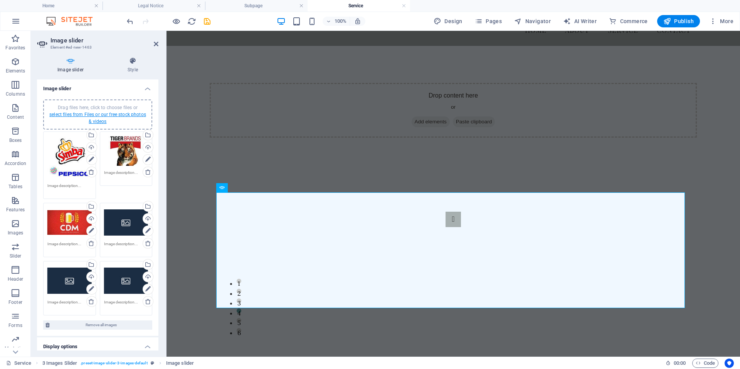
click at [97, 116] on link "select files from Files or our free stock photos & videos" at bounding box center [97, 118] width 97 height 12
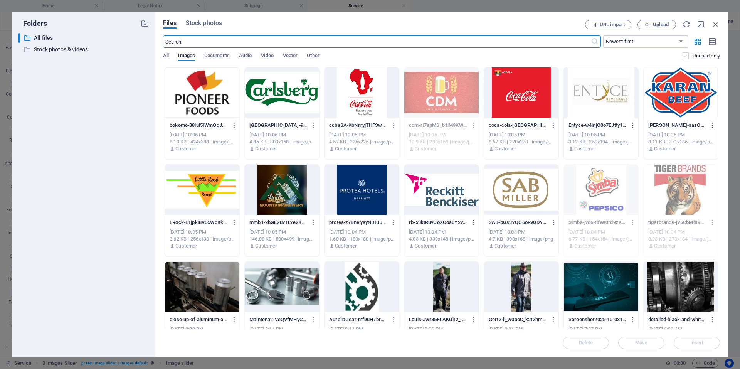
click at [688, 57] on label at bounding box center [685, 55] width 7 height 7
click at [0, 0] on input "checkbox" at bounding box center [0, 0] width 0 height 0
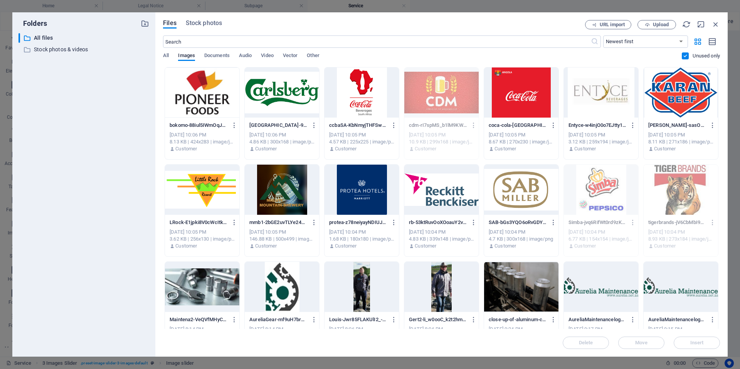
click at [687, 54] on label at bounding box center [685, 55] width 7 height 7
click at [0, 0] on input "checkbox" at bounding box center [0, 0] width 0 height 0
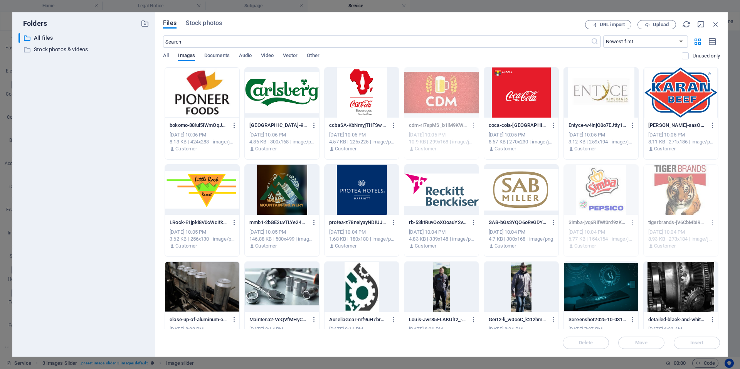
drag, startPoint x: 145, startPoint y: 89, endPoint x: 263, endPoint y: 132, distance: 125.0
click at [256, 140] on div "Folders ​ All files All files ​ Stock photos & videos Stock photos & videos Fil…" at bounding box center [370, 184] width 716 height 344
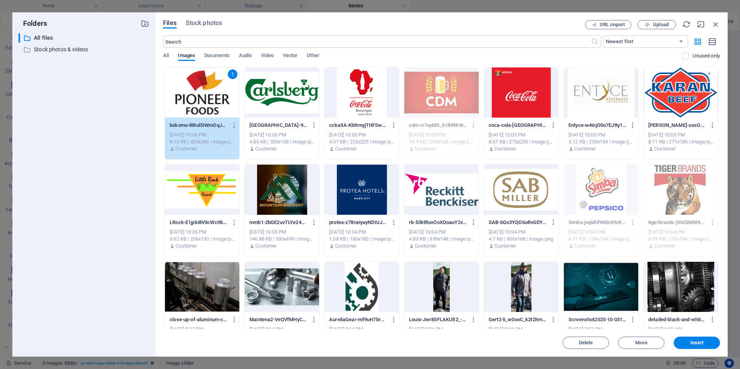
click at [360, 107] on div at bounding box center [362, 92] width 74 height 50
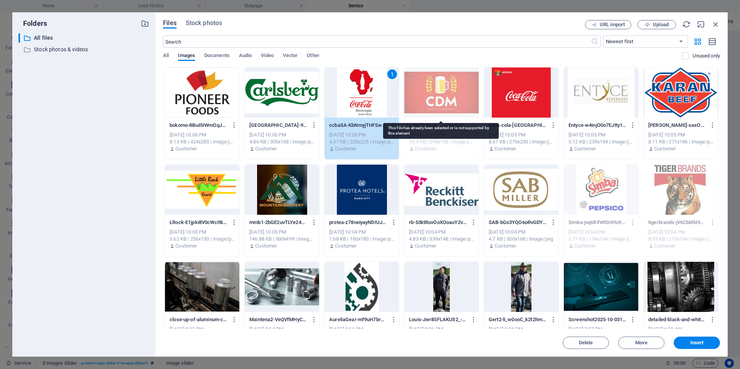
click at [471, 87] on div at bounding box center [442, 92] width 74 height 50
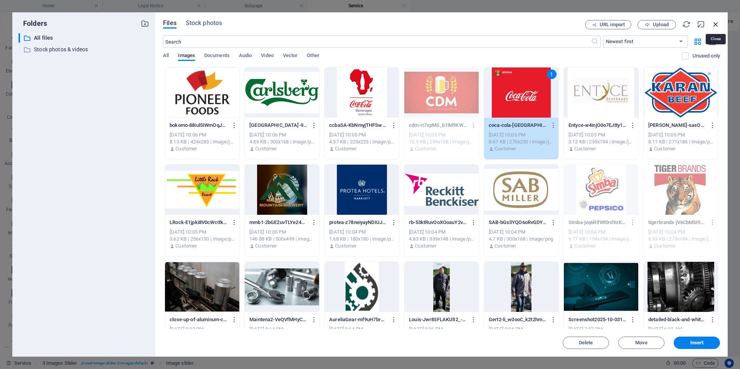
click at [718, 24] on icon "button" at bounding box center [716, 24] width 8 height 8
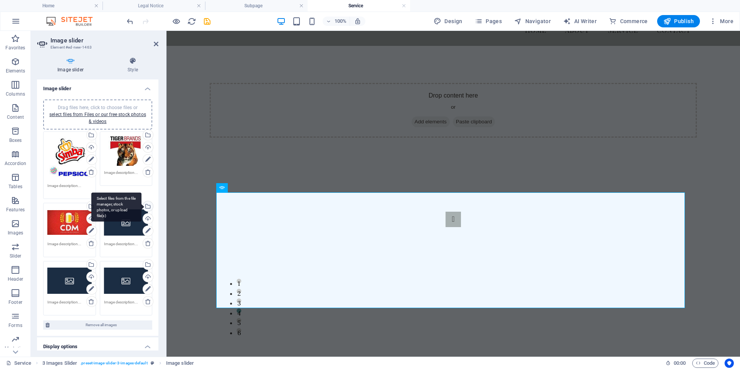
click at [146, 206] on div "Select files from the file manager, stock photos, or upload file(s)" at bounding box center [148, 207] width 12 height 12
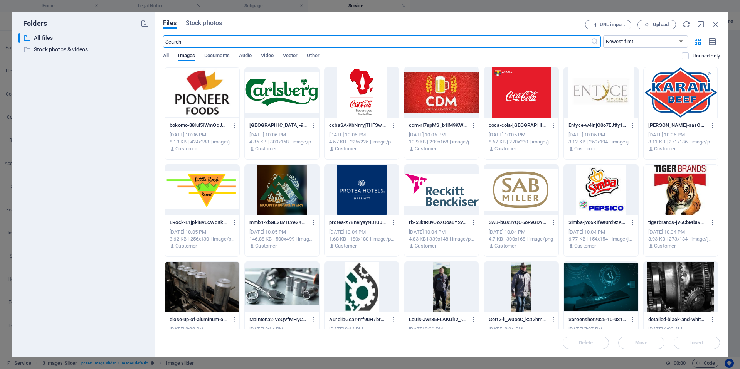
click at [199, 106] on div at bounding box center [202, 92] width 74 height 50
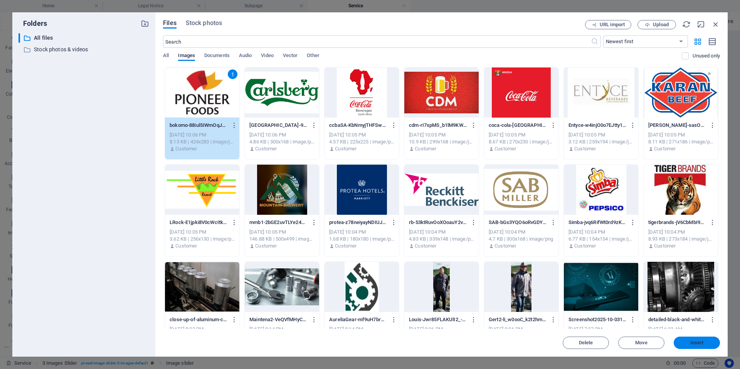
click at [712, 342] on span "Insert" at bounding box center [697, 343] width 40 height 5
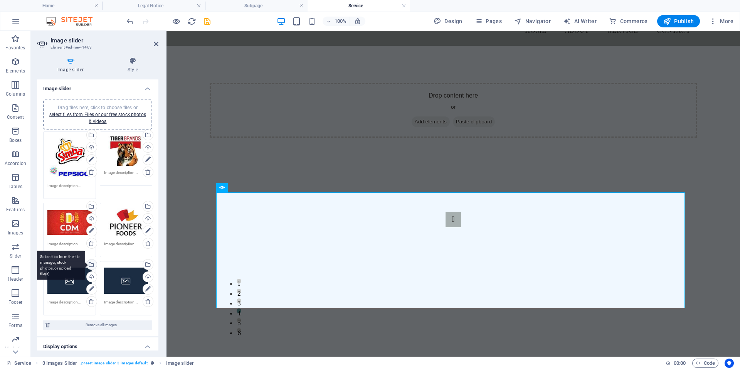
click at [91, 263] on div "Select files from the file manager, stock photos, or upload file(s)" at bounding box center [91, 266] width 12 height 12
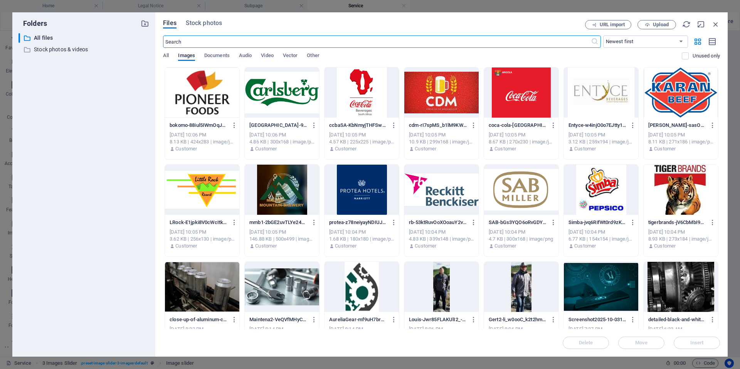
click at [286, 106] on div at bounding box center [282, 92] width 74 height 50
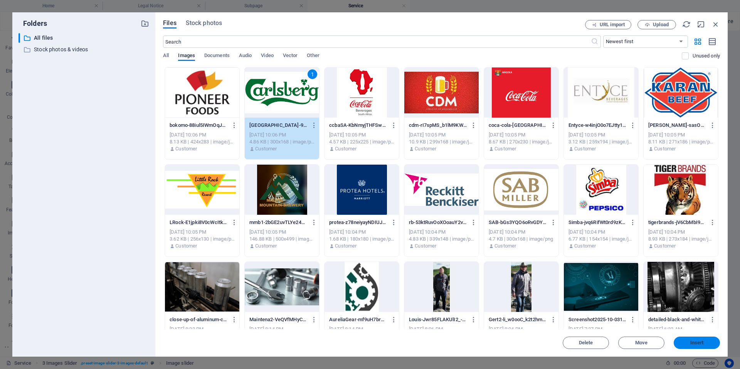
click at [708, 343] on span "Insert" at bounding box center [697, 343] width 40 height 5
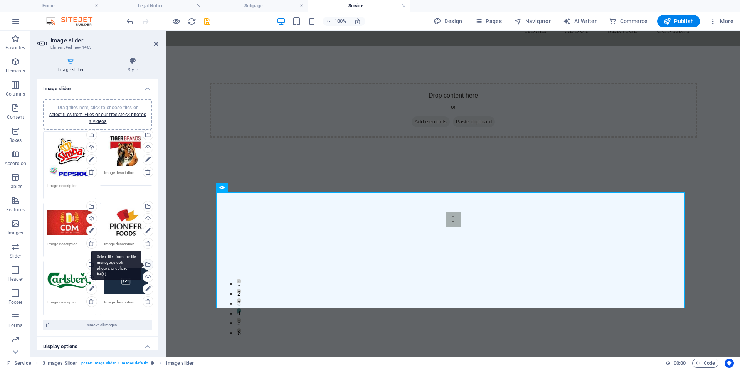
click at [147, 264] on div "Select files from the file manager, stock photos, or upload file(s)" at bounding box center [148, 266] width 12 height 12
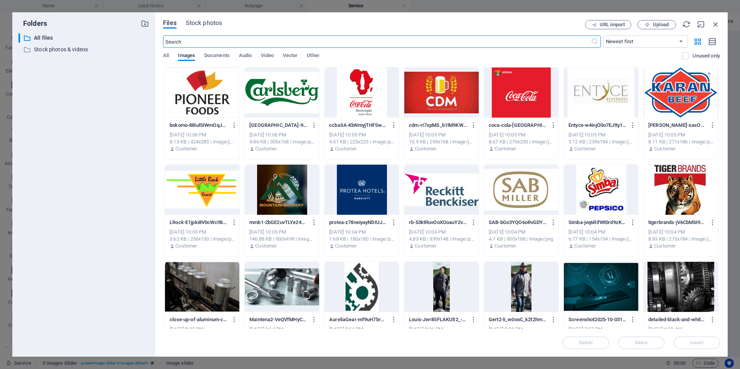
click at [365, 96] on div at bounding box center [362, 92] width 74 height 50
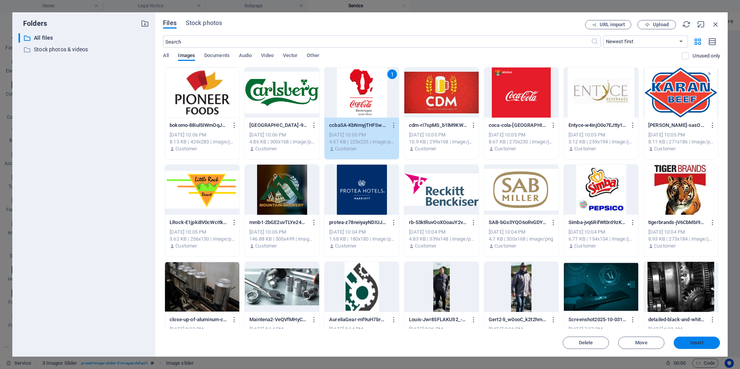
click at [699, 344] on span "Insert" at bounding box center [697, 343] width 13 height 5
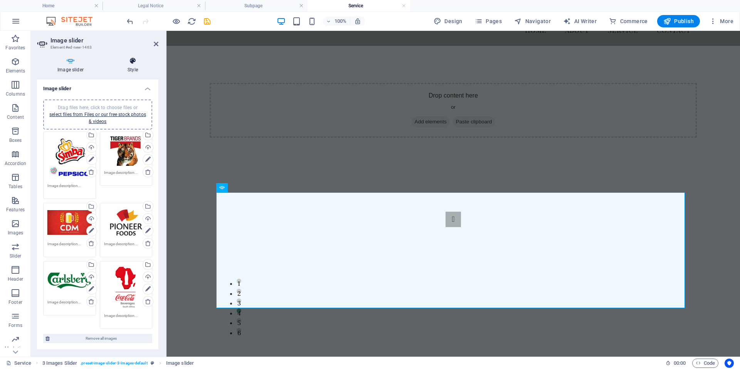
click at [135, 67] on h4 "Style" at bounding box center [132, 65] width 51 height 16
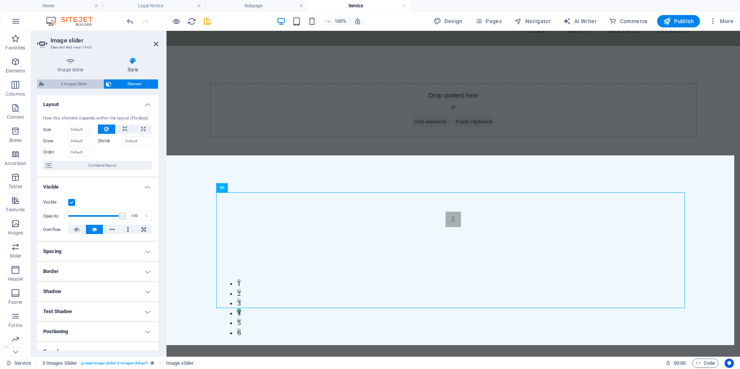
click at [84, 84] on span "3 Images Slider" at bounding box center [74, 83] width 54 height 9
select select "rem"
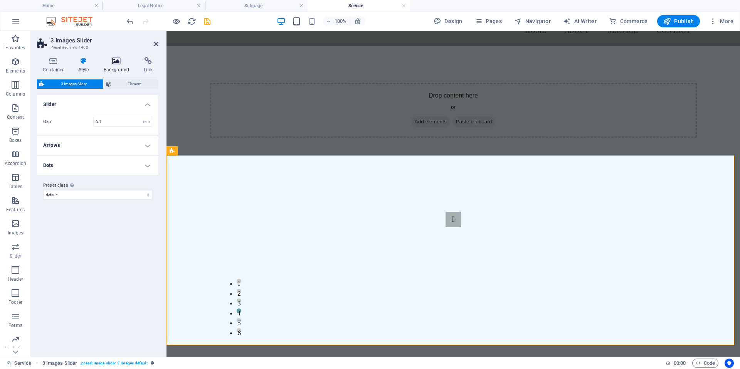
click at [117, 63] on icon at bounding box center [116, 61] width 37 height 8
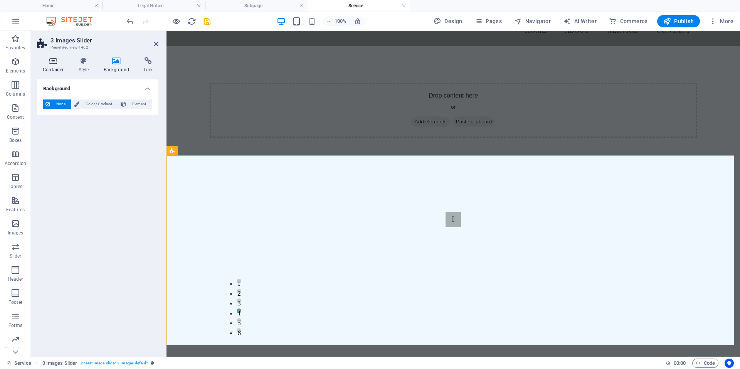
click at [51, 61] on icon at bounding box center [53, 61] width 33 height 8
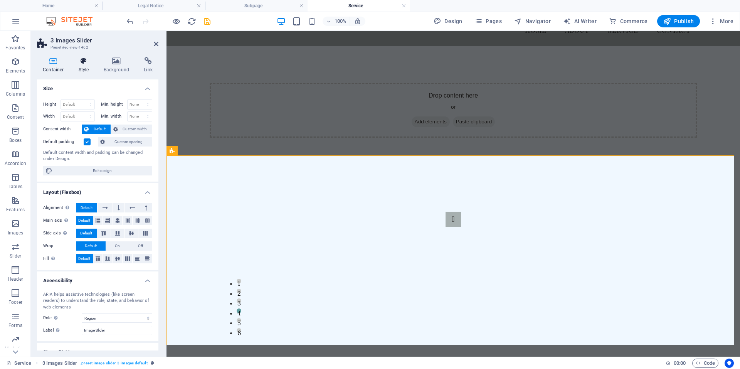
click at [83, 62] on icon at bounding box center [84, 61] width 22 height 8
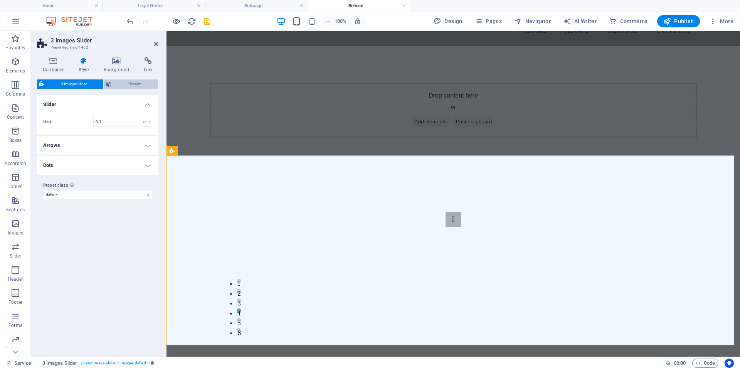
click at [133, 82] on span "Element" at bounding box center [135, 83] width 42 height 9
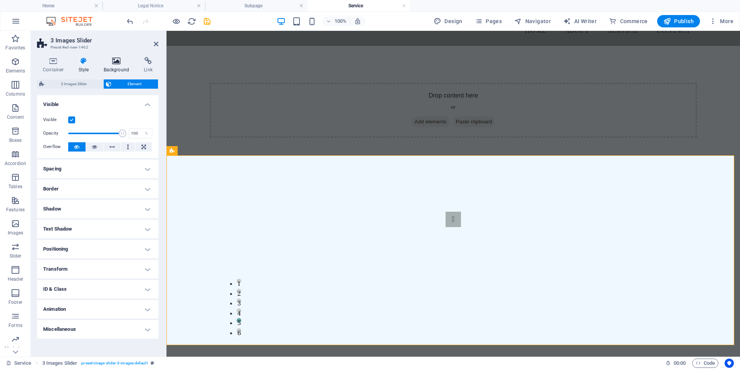
click at [117, 67] on h4 "Background" at bounding box center [118, 65] width 40 height 16
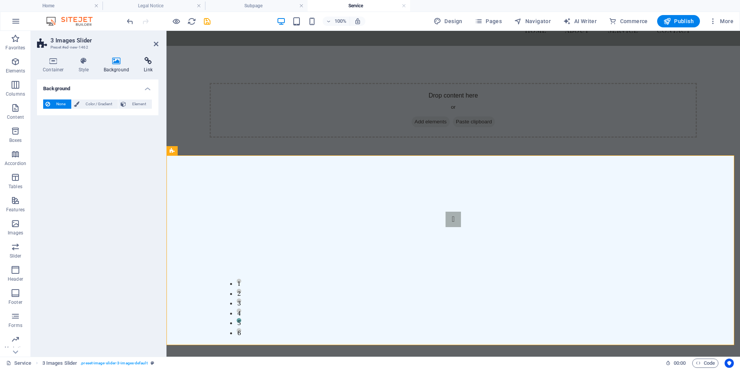
click at [145, 67] on h4 "Link" at bounding box center [148, 65] width 20 height 16
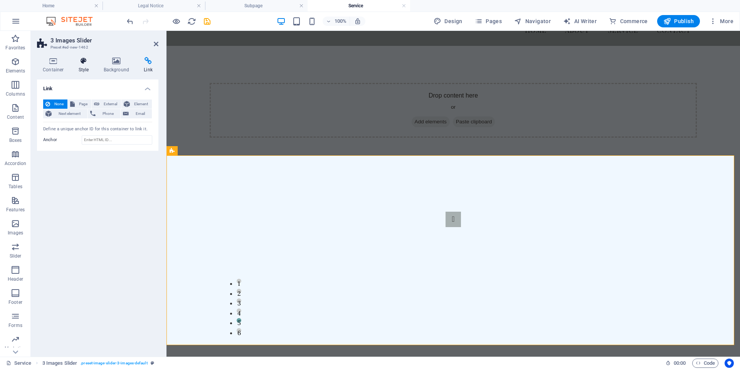
click at [86, 62] on icon at bounding box center [84, 61] width 22 height 8
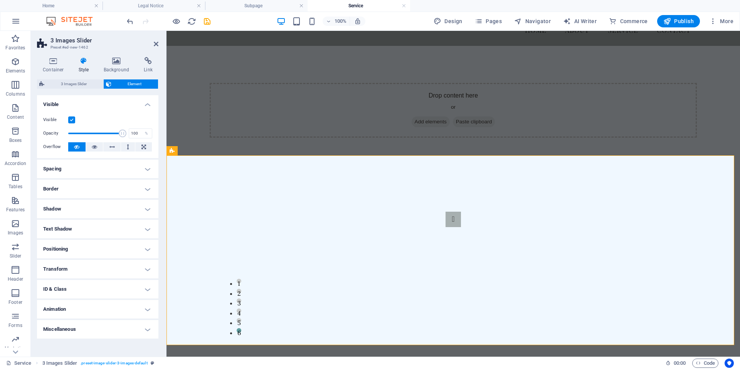
click at [156, 40] on h2 "3 Images Slider" at bounding box center [105, 40] width 108 height 7
click at [53, 65] on h4 "Container" at bounding box center [55, 65] width 36 height 16
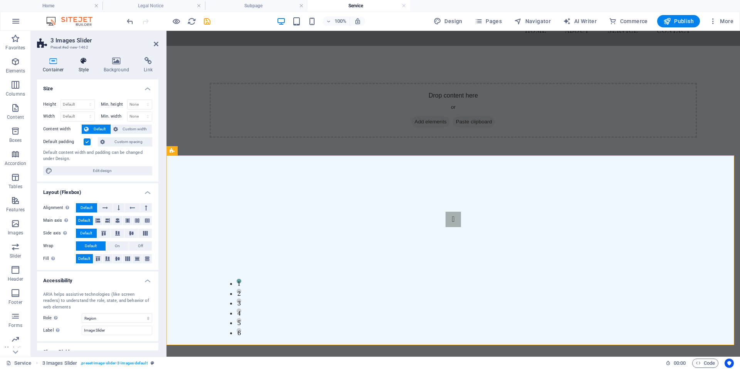
click at [83, 64] on icon at bounding box center [84, 61] width 22 height 8
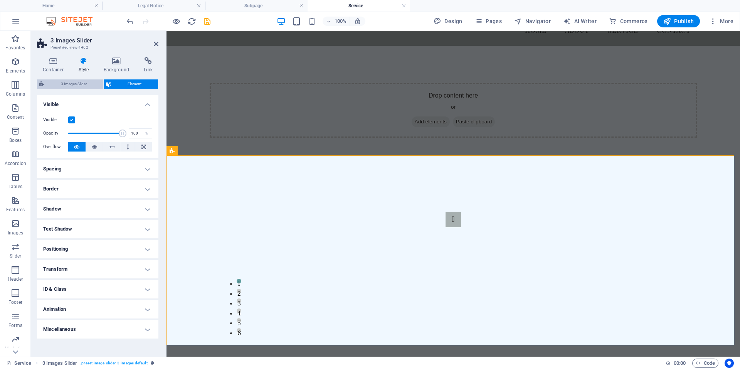
click at [76, 83] on span "3 Images Slider" at bounding box center [74, 83] width 54 height 9
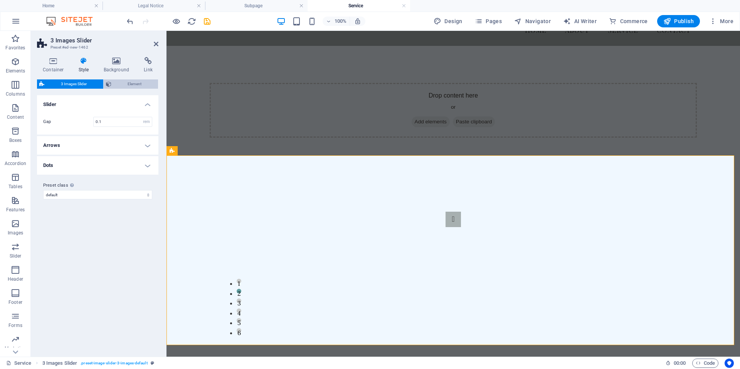
click at [133, 83] on span "Element" at bounding box center [135, 83] width 42 height 9
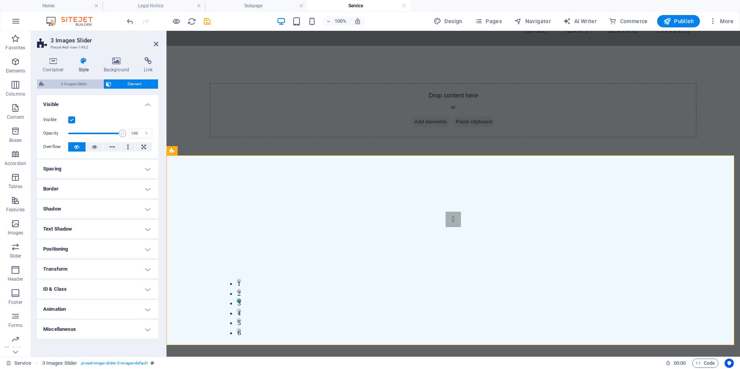
click at [78, 84] on span "3 Images Slider" at bounding box center [74, 83] width 54 height 9
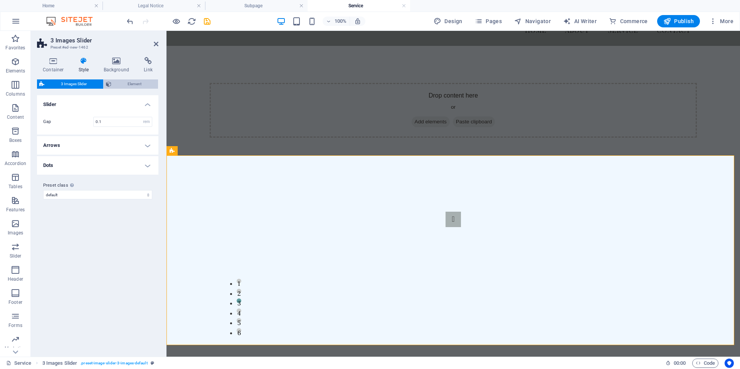
click at [125, 82] on span "Element" at bounding box center [135, 83] width 42 height 9
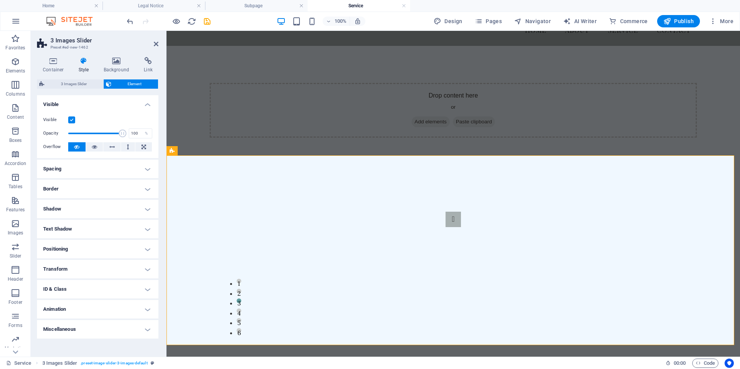
click at [79, 272] on h4 "Transform" at bounding box center [97, 269] width 121 height 19
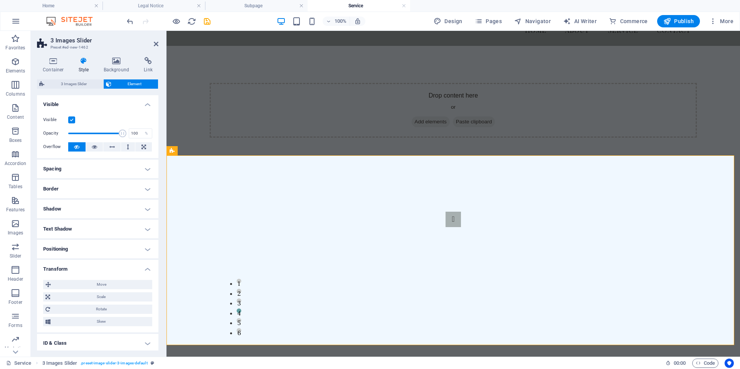
scroll to position [39, 0]
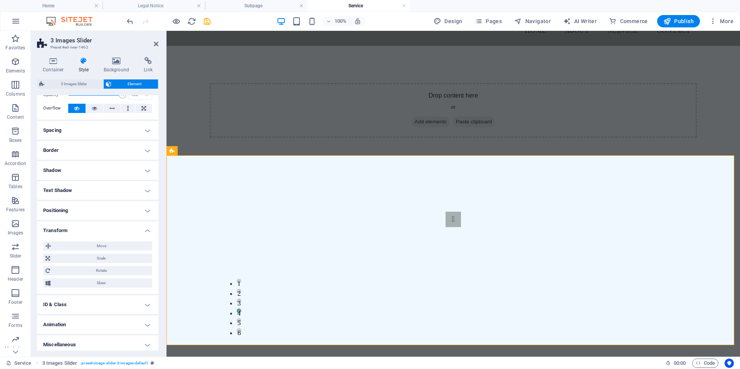
click at [67, 309] on h4 "ID & Class" at bounding box center [97, 304] width 121 height 19
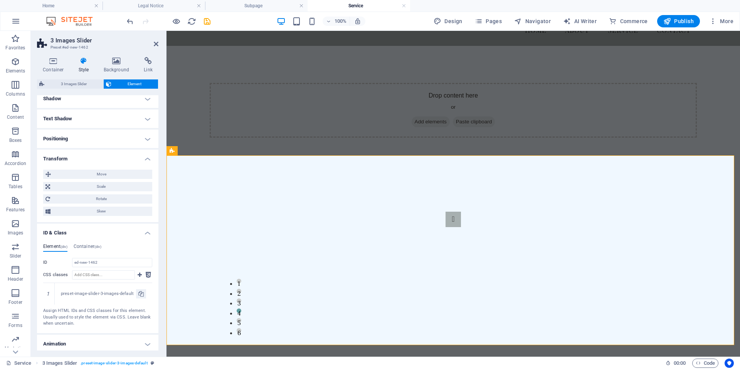
scroll to position [133, 0]
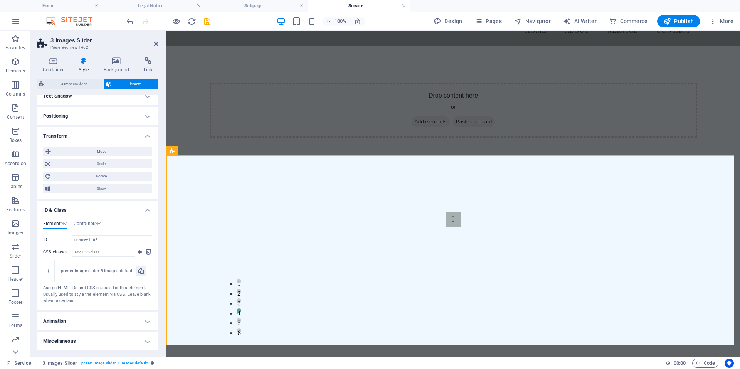
click at [85, 346] on h4 "Miscellaneous" at bounding box center [97, 341] width 121 height 19
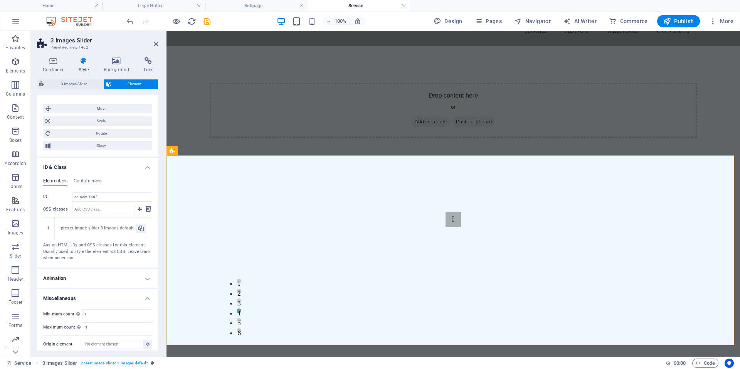
scroll to position [181, 0]
drag, startPoint x: 102, startPoint y: 275, endPoint x: 100, endPoint y: 283, distance: 8.0
click at [101, 275] on h4 "Animation" at bounding box center [97, 273] width 121 height 19
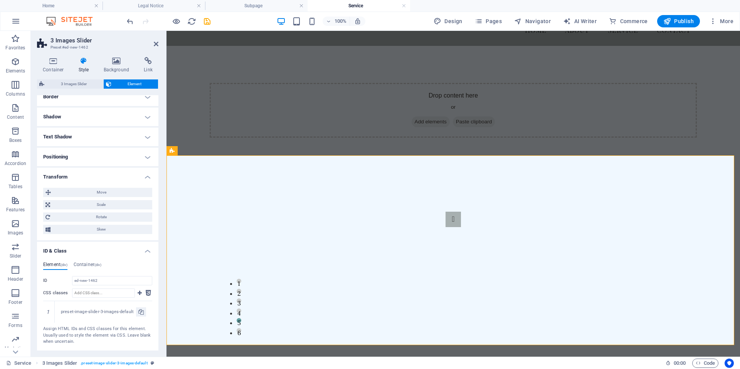
scroll to position [90, 0]
click at [77, 157] on h4 "Positioning" at bounding box center [97, 159] width 121 height 19
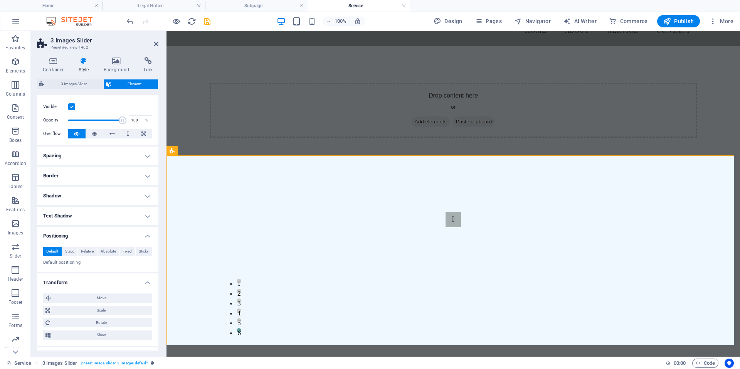
scroll to position [0, 0]
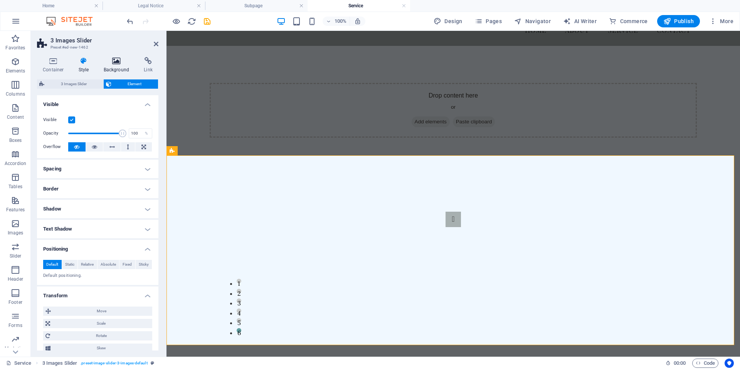
click at [121, 67] on h4 "Background" at bounding box center [118, 65] width 40 height 16
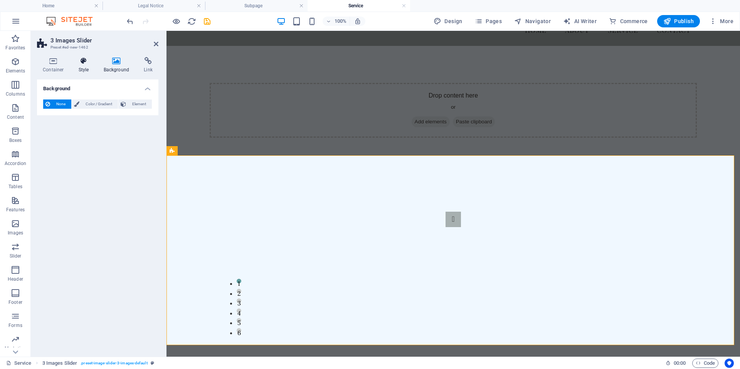
click at [88, 63] on icon at bounding box center [84, 61] width 22 height 8
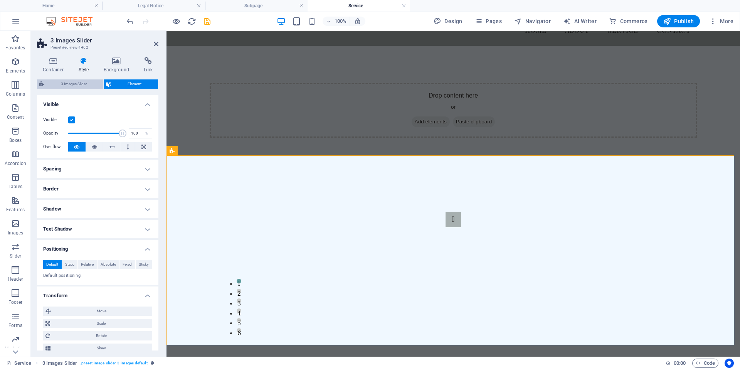
drag, startPoint x: 81, startPoint y: 80, endPoint x: 87, endPoint y: 86, distance: 8.2
click at [81, 80] on span "3 Images Slider" at bounding box center [74, 83] width 54 height 9
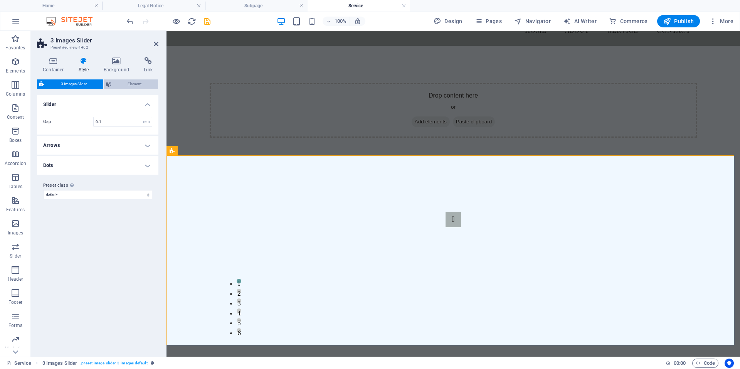
drag, startPoint x: 125, startPoint y: 80, endPoint x: 115, endPoint y: 85, distance: 10.9
click at [125, 79] on span "Element" at bounding box center [135, 83] width 42 height 9
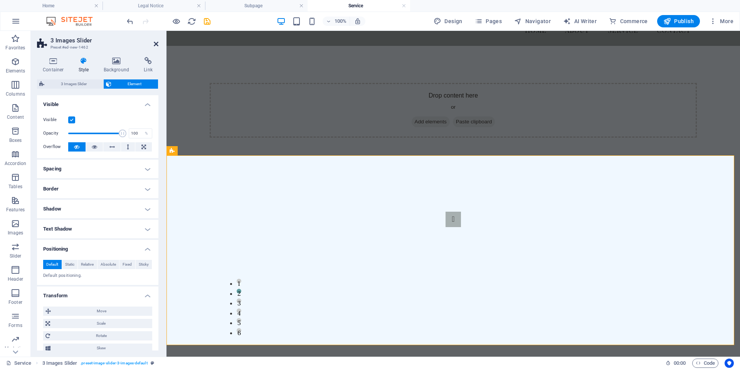
click at [157, 43] on icon at bounding box center [156, 44] width 5 height 6
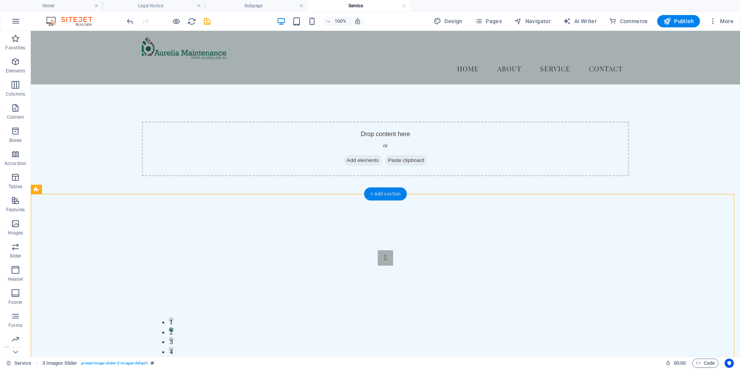
click at [376, 193] on div "+ Add section" at bounding box center [385, 193] width 43 height 13
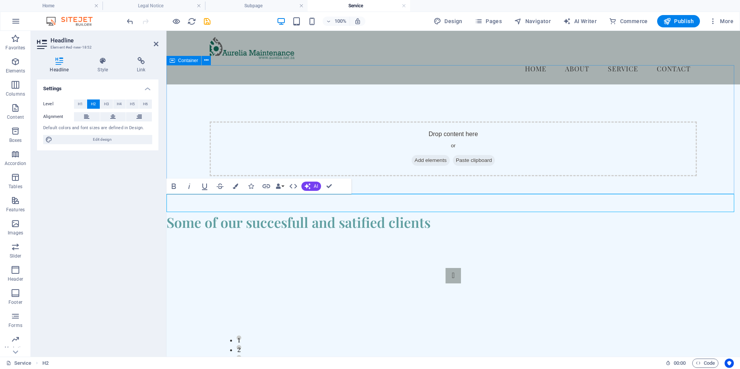
click at [366, 191] on div "Drop content here or Add elements Paste clipboard" at bounding box center [454, 148] width 574 height 129
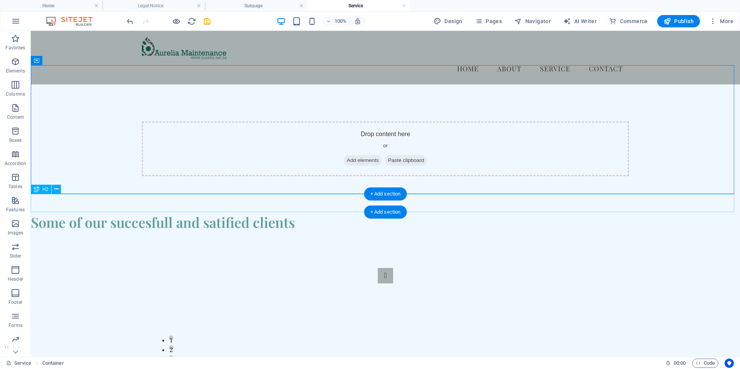
click at [194, 213] on div "Some of our succesfull and satified clients" at bounding box center [386, 222] width 710 height 18
click at [195, 213] on div "Some of our succesfull and satified clients" at bounding box center [386, 222] width 710 height 18
click at [181, 213] on div "Some of our succesfull and satified clients" at bounding box center [386, 222] width 710 height 18
click at [182, 213] on div "Some of our succesfull and satified clients" at bounding box center [386, 222] width 710 height 18
click at [183, 213] on div "Some of our succesfull and satified clients" at bounding box center [386, 222] width 710 height 18
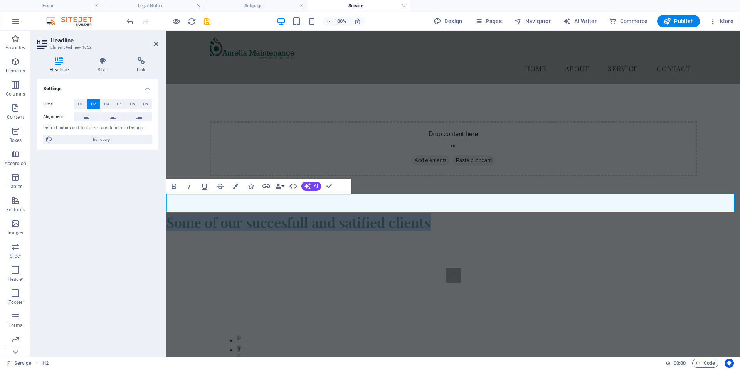
click at [222, 213] on h2 "Some of our succesfull and satified clients" at bounding box center [454, 222] width 574 height 18
click at [261, 213] on h2 "Some of our succesfull and satified clients" at bounding box center [454, 222] width 574 height 18
click at [358, 213] on h2 "Some of our successful and satified clients" at bounding box center [454, 222] width 574 height 18
click at [442, 213] on h2 "Some of our successful and satisfied clients" at bounding box center [454, 222] width 574 height 18
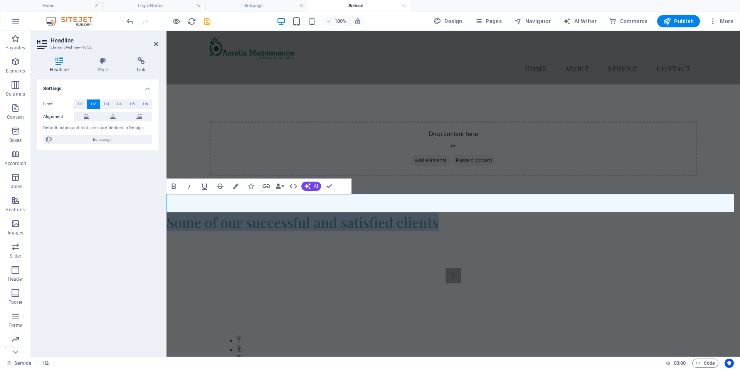
drag, startPoint x: 445, startPoint y: 204, endPoint x: 164, endPoint y: 193, distance: 280.6
click at [175, 185] on icon "button" at bounding box center [173, 186] width 9 height 9
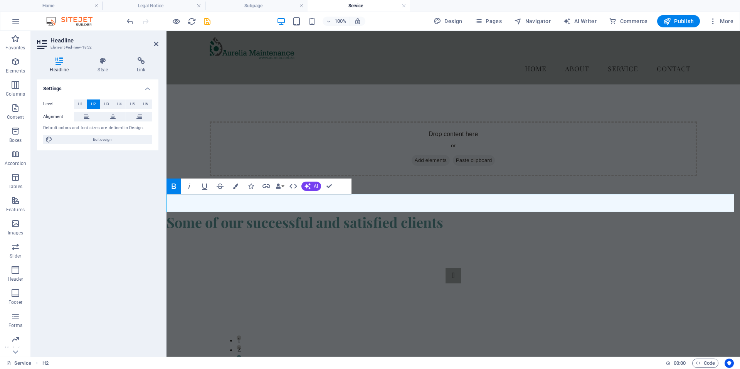
drag, startPoint x: 196, startPoint y: 204, endPoint x: 501, endPoint y: 196, distance: 305.1
click at [501, 213] on h2 "Some of our successful and satisfied clients" at bounding box center [454, 222] width 574 height 18
click at [112, 115] on icon at bounding box center [112, 116] width 5 height 9
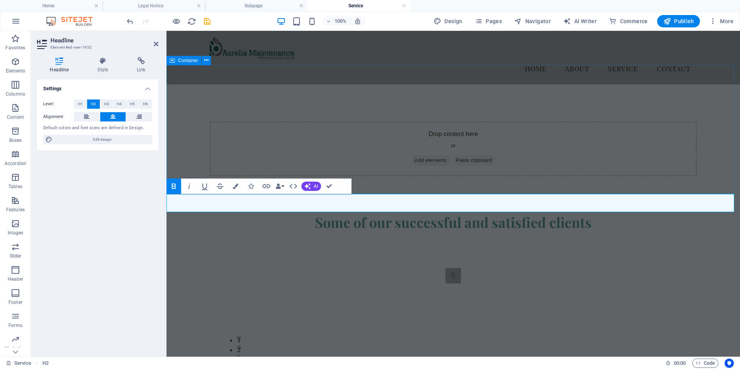
drag, startPoint x: 525, startPoint y: 174, endPoint x: 658, endPoint y: 167, distance: 133.2
click at [659, 174] on div "Drop content here or Add elements Paste clipboard" at bounding box center [454, 148] width 574 height 129
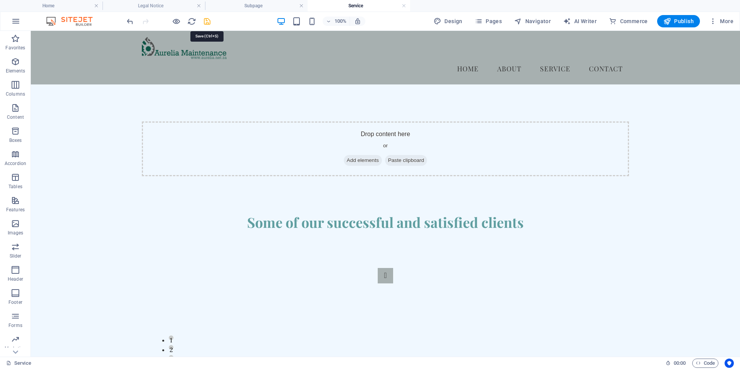
click at [207, 21] on icon "save" at bounding box center [207, 21] width 9 height 9
click at [58, 4] on h4 "Home" at bounding box center [51, 6] width 103 height 8
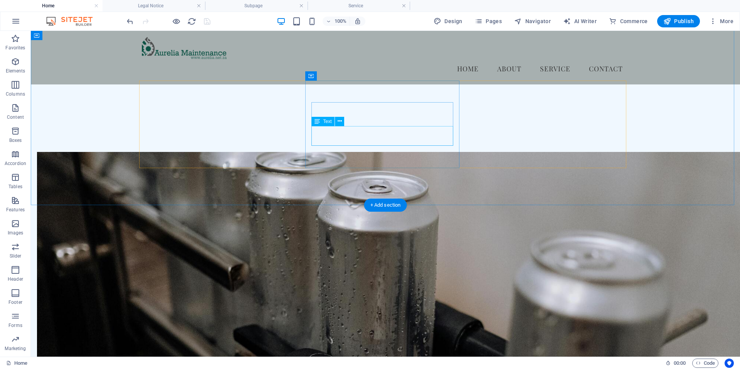
scroll to position [346, 0]
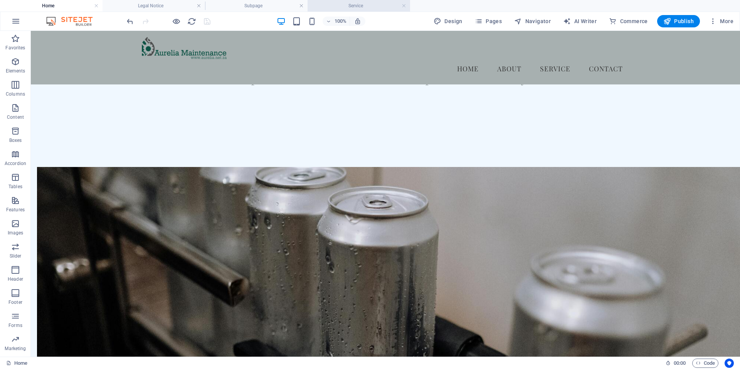
click at [351, 3] on h4 "Service" at bounding box center [359, 6] width 103 height 8
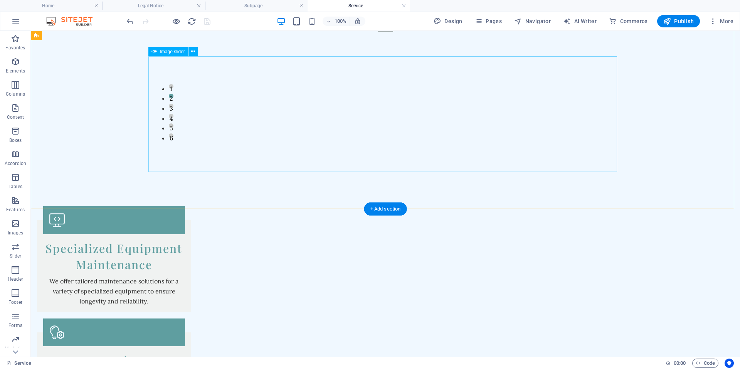
scroll to position [327, 0]
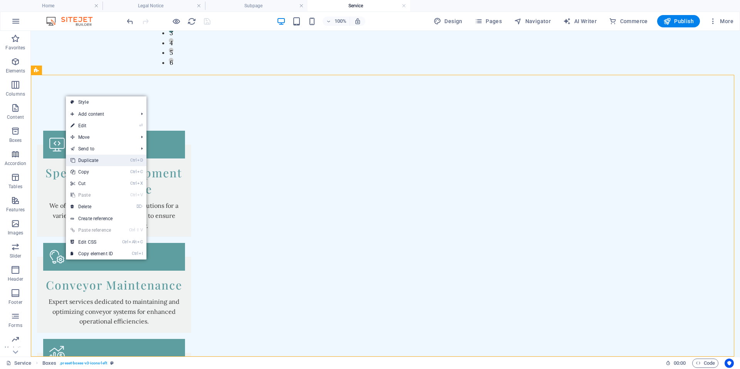
click at [88, 158] on link "Ctrl D Duplicate" at bounding box center [92, 161] width 52 height 12
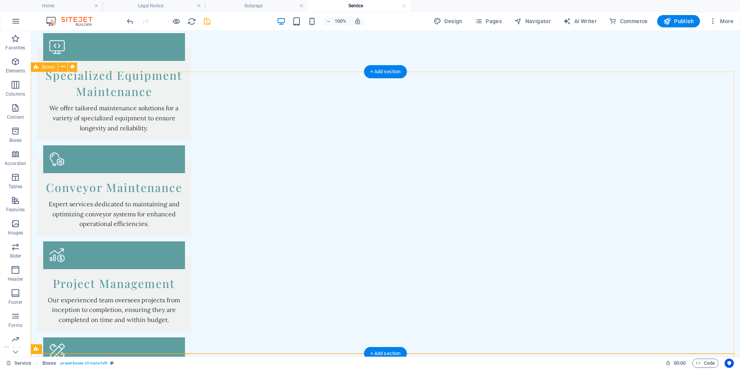
scroll to position [609, 0]
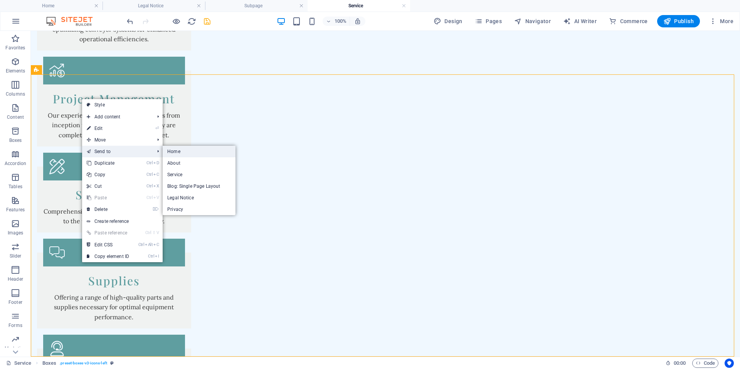
click at [177, 151] on link "Home" at bounding box center [199, 152] width 73 height 12
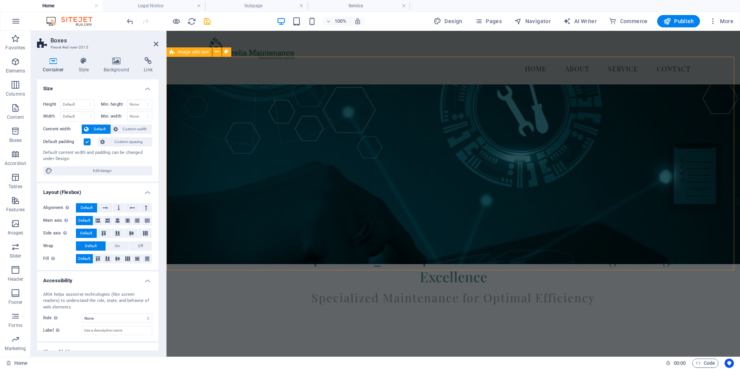
scroll to position [0, 0]
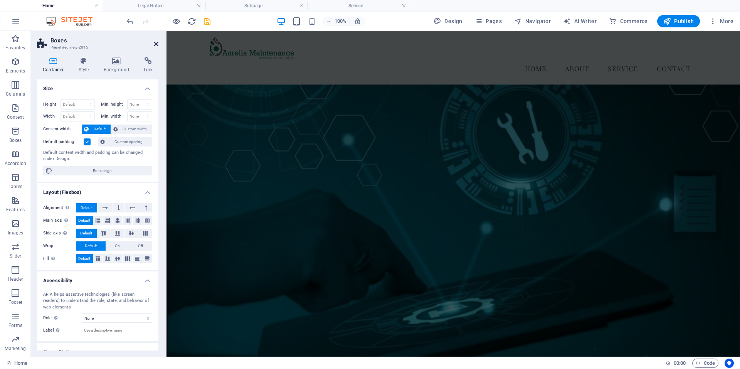
drag, startPoint x: 159, startPoint y: 43, endPoint x: 154, endPoint y: 42, distance: 5.0
click at [158, 42] on aside "Boxes Preset #ed-new-2015 Container Style Background Link Size Height Default p…" at bounding box center [99, 194] width 136 height 326
click at [157, 42] on icon at bounding box center [156, 44] width 5 height 6
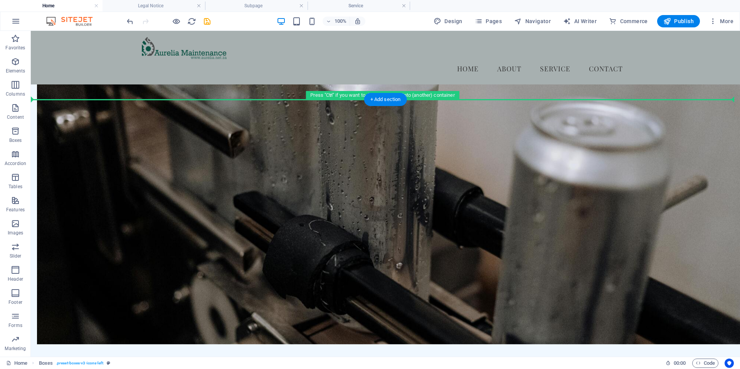
scroll to position [489, 0]
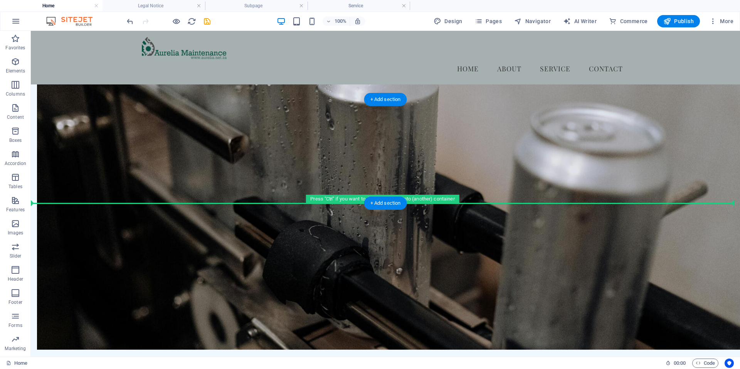
drag, startPoint x: 352, startPoint y: 284, endPoint x: 350, endPoint y: 183, distance: 100.7
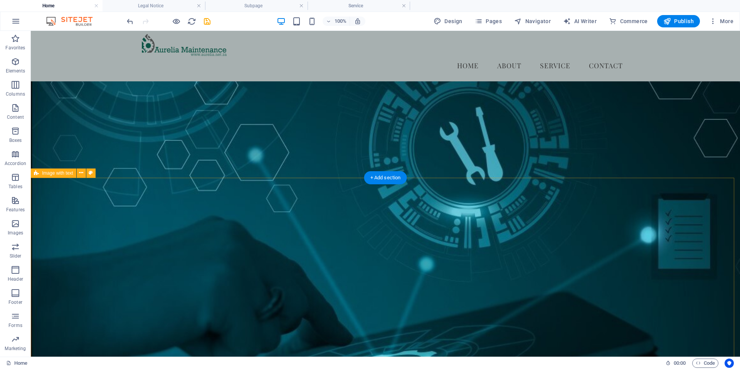
scroll to position [0, 0]
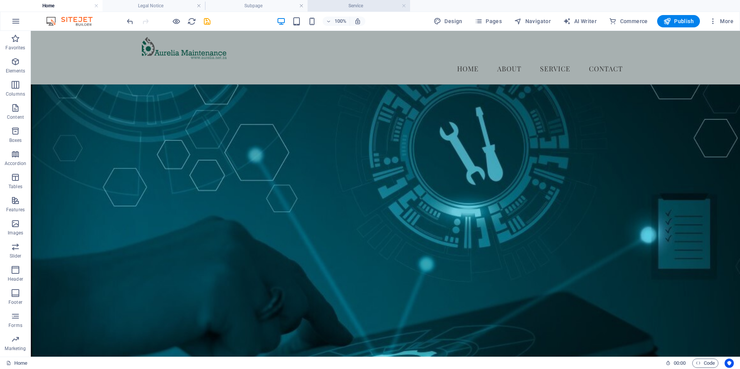
click at [359, 6] on h4 "Service" at bounding box center [359, 6] width 103 height 8
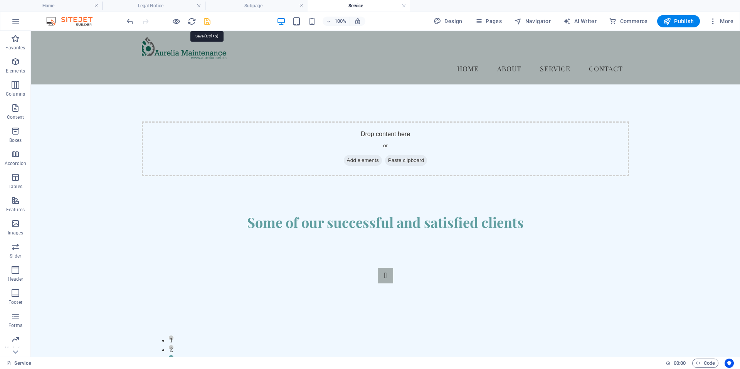
click at [207, 23] on icon "save" at bounding box center [207, 21] width 9 height 9
click at [55, 2] on h4 "Home" at bounding box center [51, 6] width 103 height 8
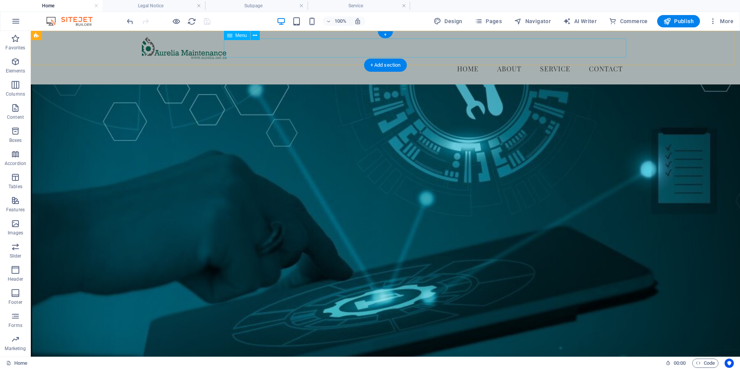
click at [601, 59] on nav "Home About Service Contact" at bounding box center [385, 68] width 487 height 19
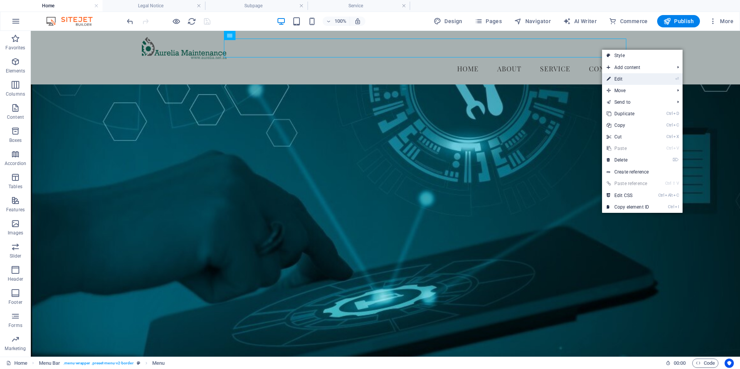
drag, startPoint x: 622, startPoint y: 79, endPoint x: 455, endPoint y: 47, distance: 170.0
click at [622, 79] on link "⏎ Edit" at bounding box center [628, 79] width 52 height 12
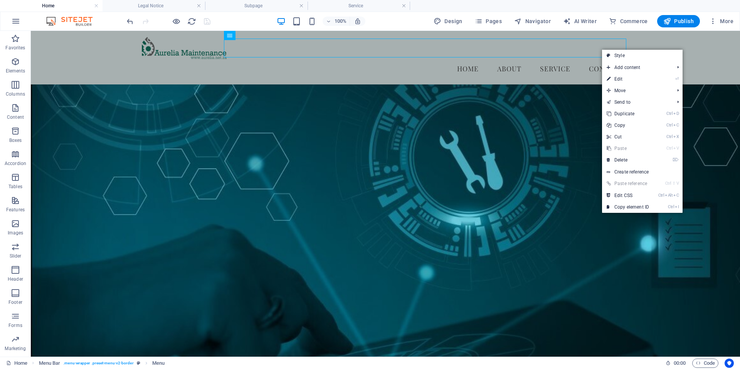
select select
select select "1"
select select
select select "bookmark"
select select
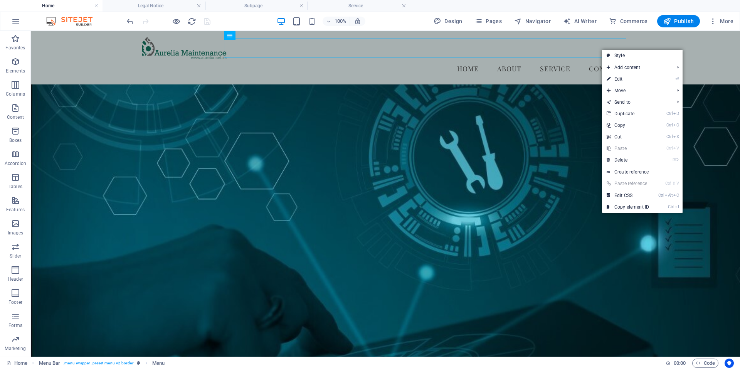
select select
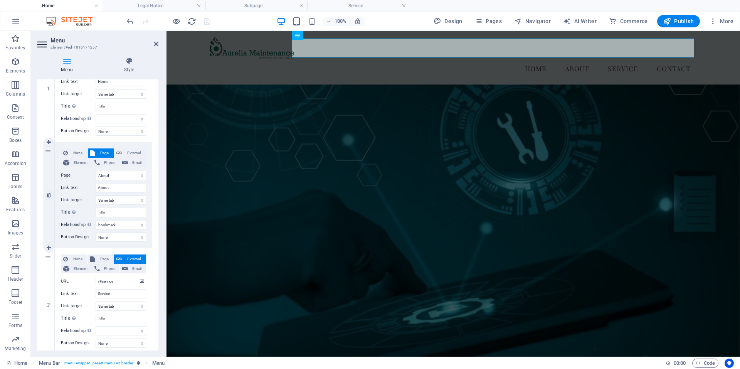
scroll to position [154, 0]
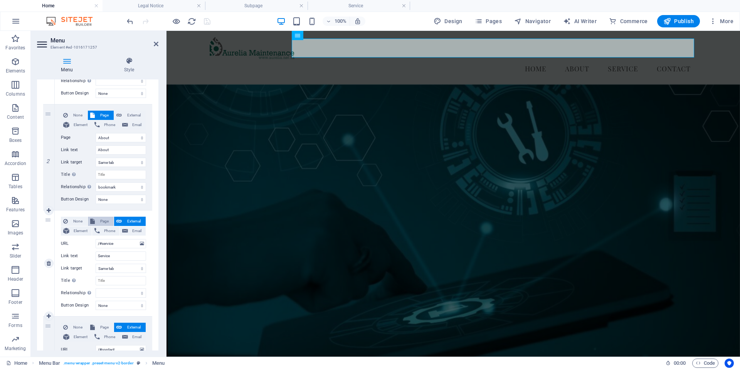
click at [102, 221] on span "Page" at bounding box center [104, 221] width 14 height 9
select select
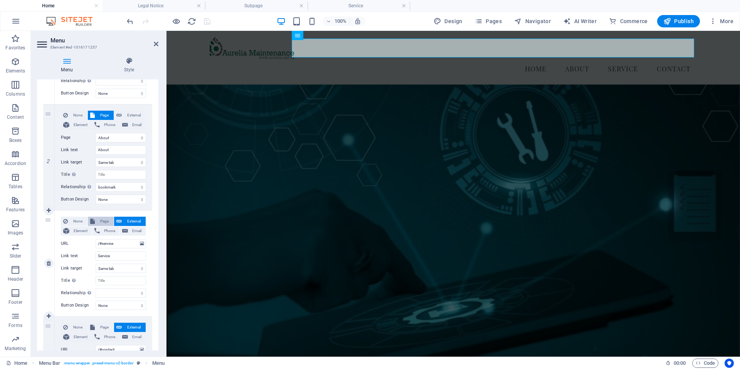
select select
click at [139, 242] on select "Home About Service Legal Notice Privacy" at bounding box center [121, 243] width 51 height 9
select select "2"
click at [96, 239] on select "Home About Service Legal Notice Privacy" at bounding box center [121, 243] width 51 height 9
select select
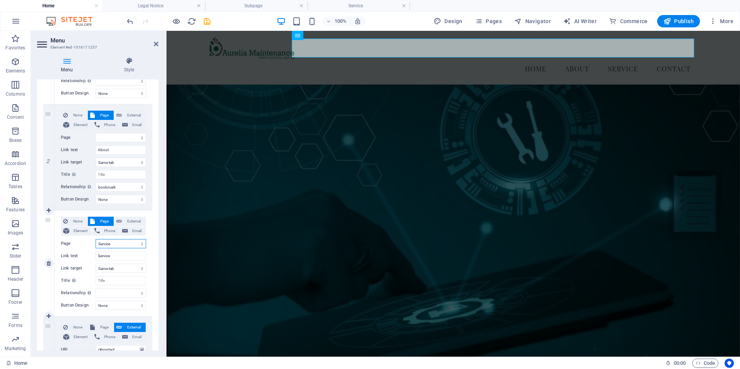
select select
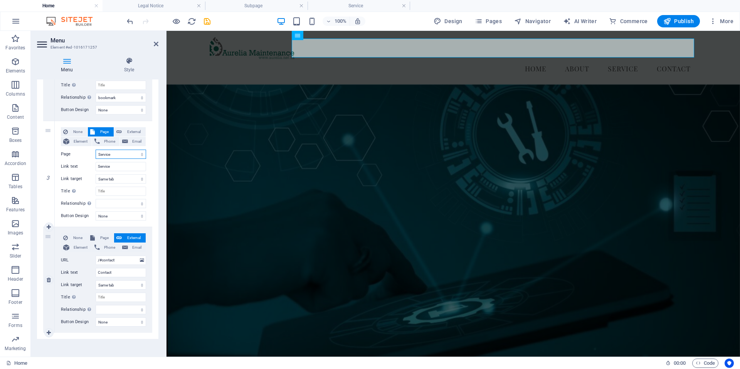
scroll to position [248, 0]
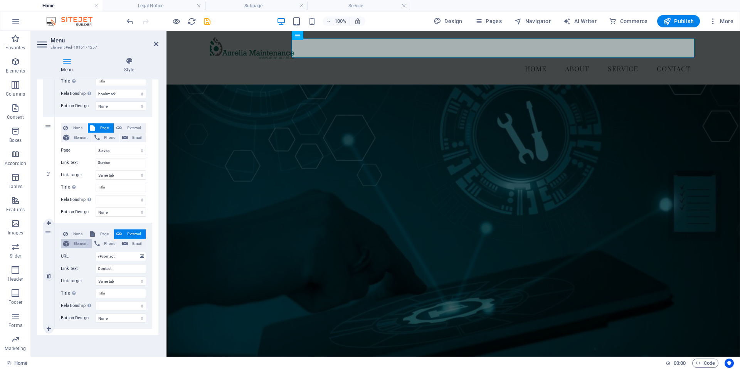
click at [77, 243] on span "Element" at bounding box center [81, 243] width 18 height 9
select select
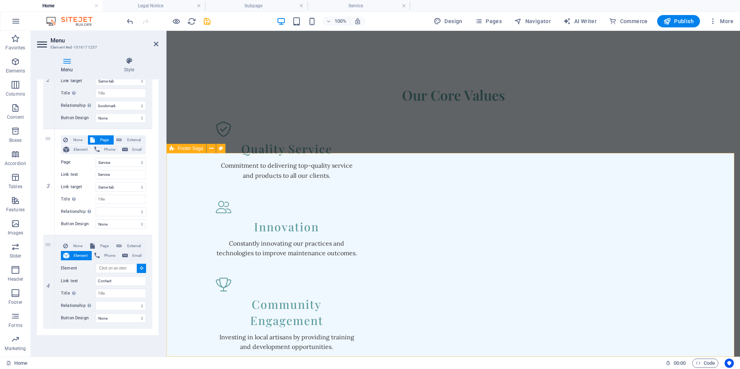
scroll to position [821, 0]
drag, startPoint x: 399, startPoint y: 331, endPoint x: 531, endPoint y: 330, distance: 132.7
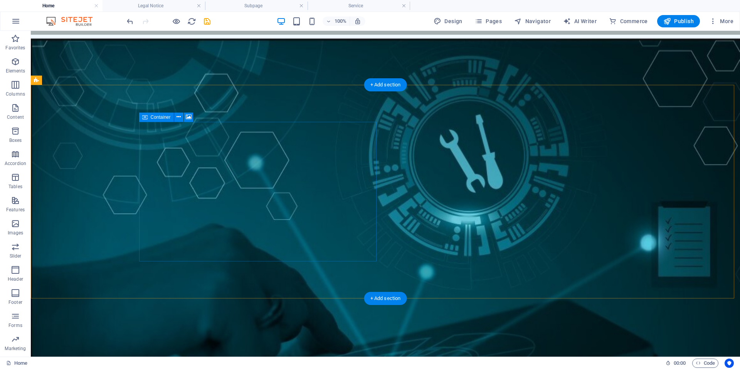
scroll to position [0, 0]
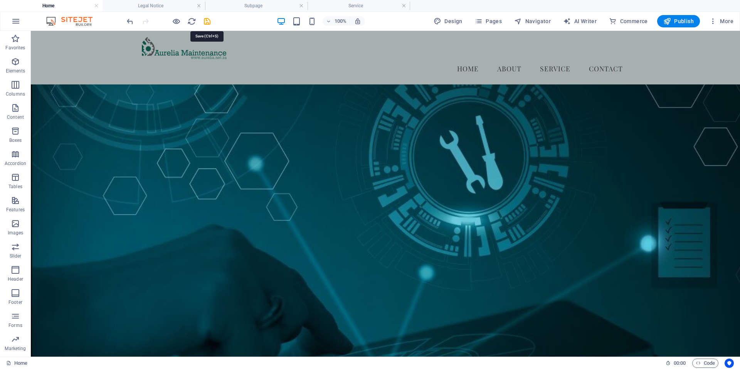
drag, startPoint x: 206, startPoint y: 22, endPoint x: 201, endPoint y: 24, distance: 5.4
click at [205, 22] on icon "save" at bounding box center [207, 21] width 9 height 9
click at [483, 22] on icon "button" at bounding box center [479, 21] width 8 height 8
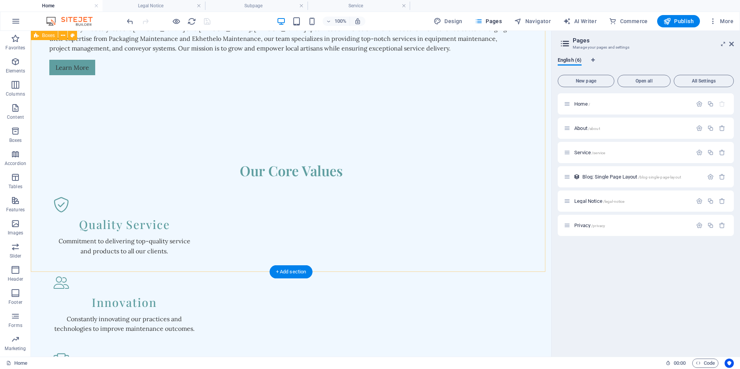
scroll to position [821, 0]
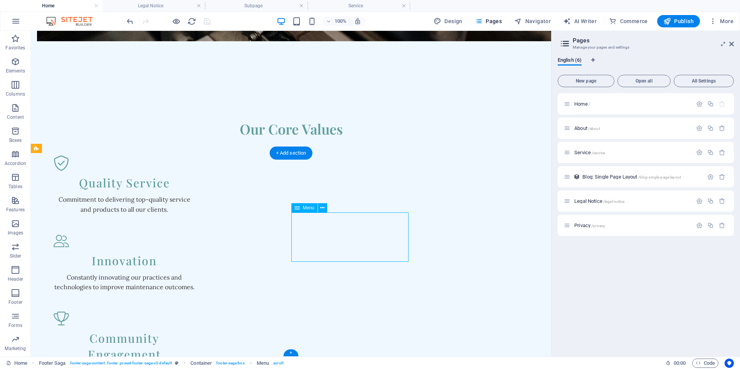
scroll to position [905, 0]
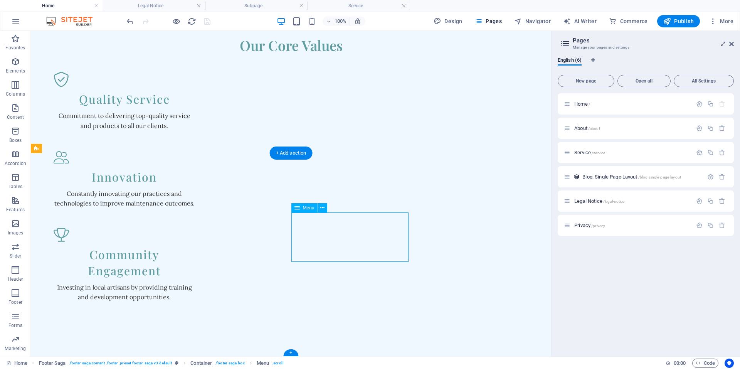
select select
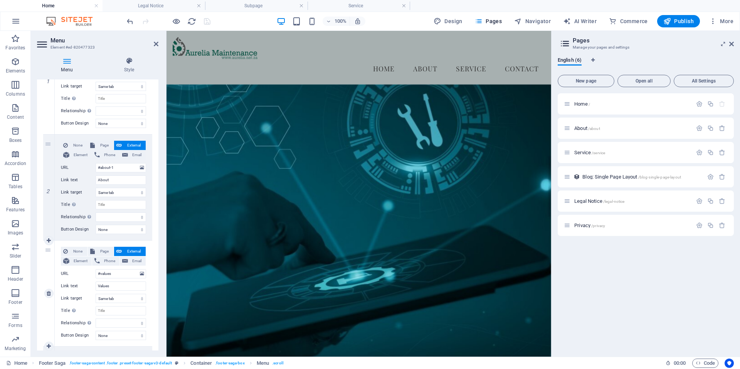
scroll to position [39, 0]
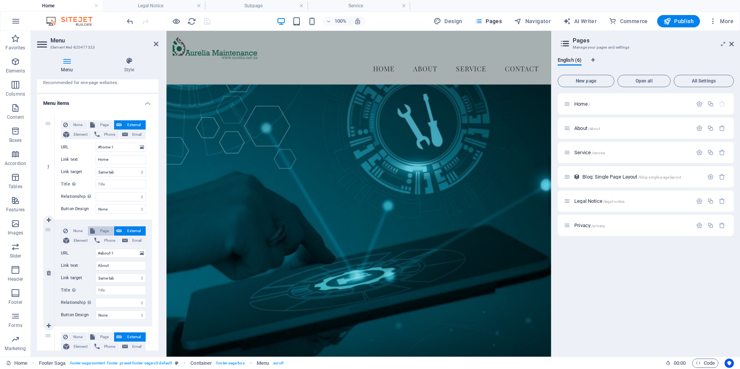
click at [104, 230] on span "Page" at bounding box center [104, 230] width 14 height 9
select select
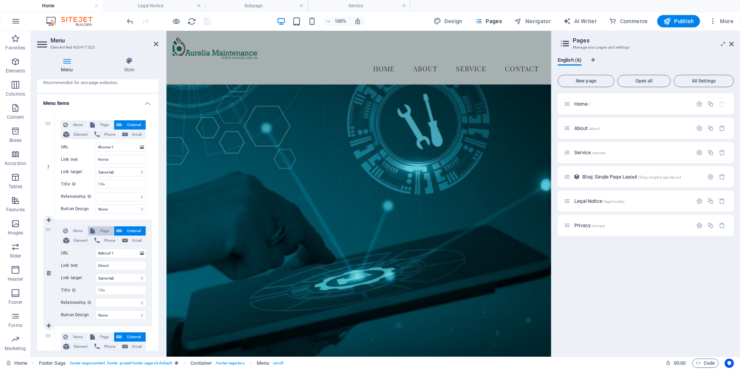
select select
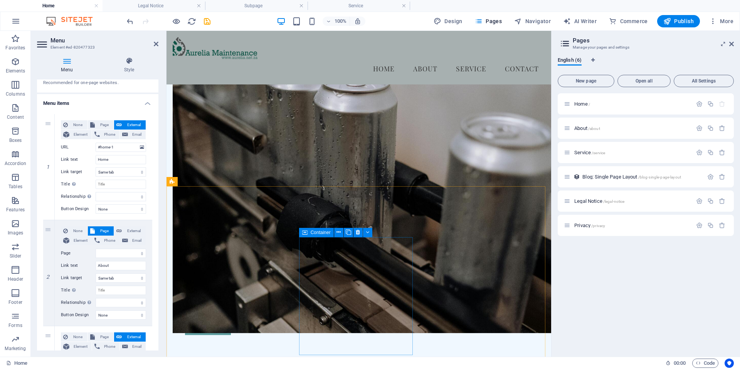
scroll to position [411, 0]
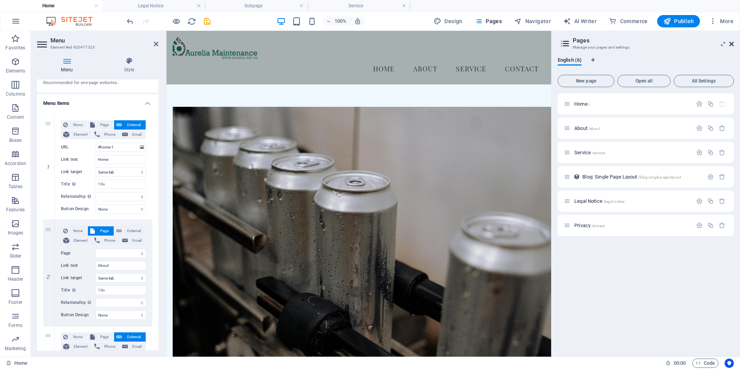
click at [732, 42] on icon at bounding box center [732, 44] width 5 height 6
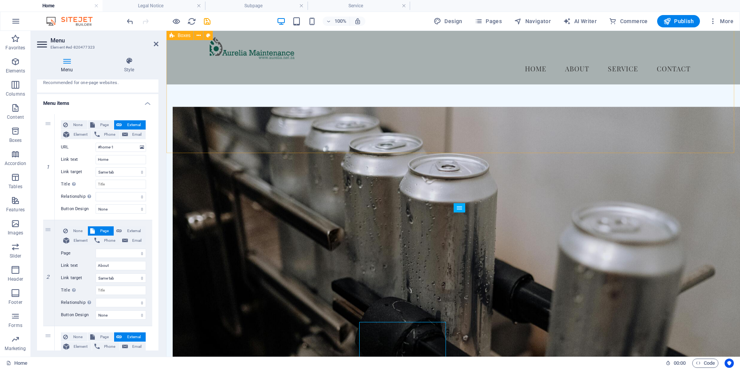
scroll to position [821, 0]
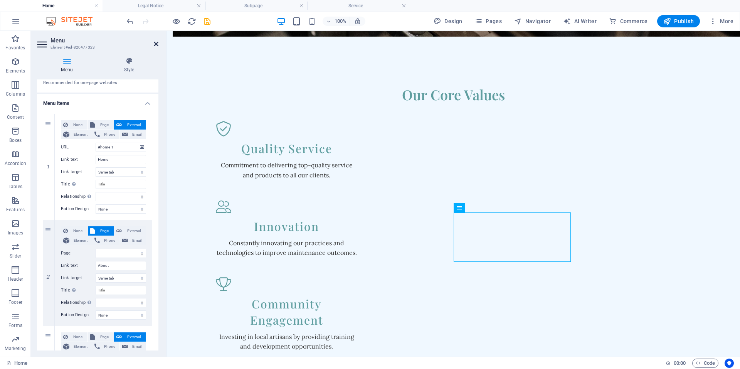
drag, startPoint x: 155, startPoint y: 42, endPoint x: 126, endPoint y: 12, distance: 42.3
click at [155, 42] on icon at bounding box center [156, 44] width 5 height 6
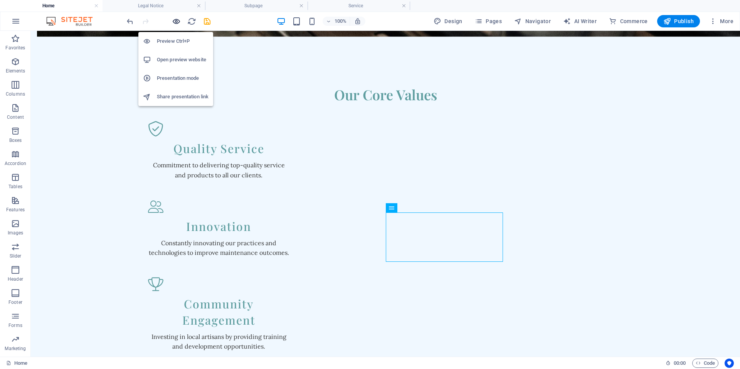
click at [177, 20] on icon "button" at bounding box center [176, 21] width 9 height 9
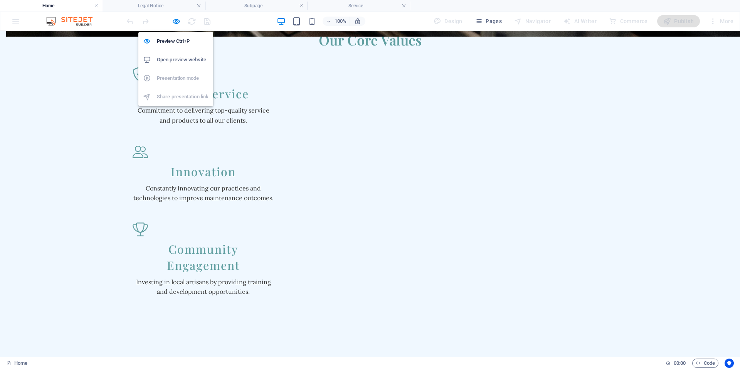
click at [169, 57] on h6 "Open preview website" at bounding box center [183, 59] width 52 height 9
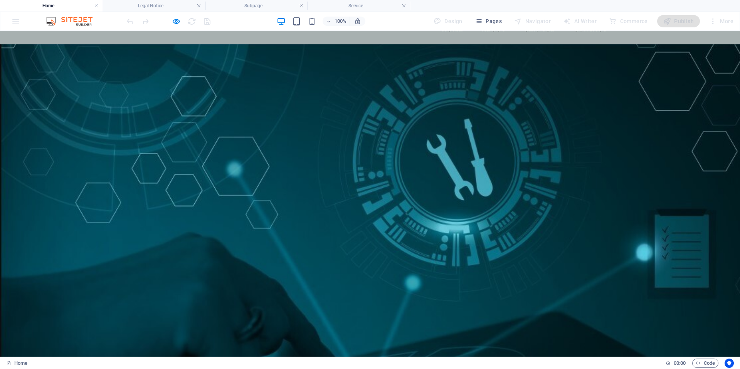
scroll to position [0, 0]
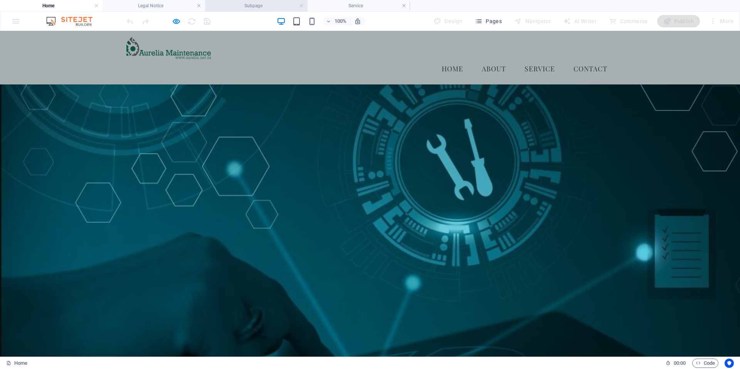
click at [258, 5] on h4 "Subpage" at bounding box center [256, 6] width 103 height 8
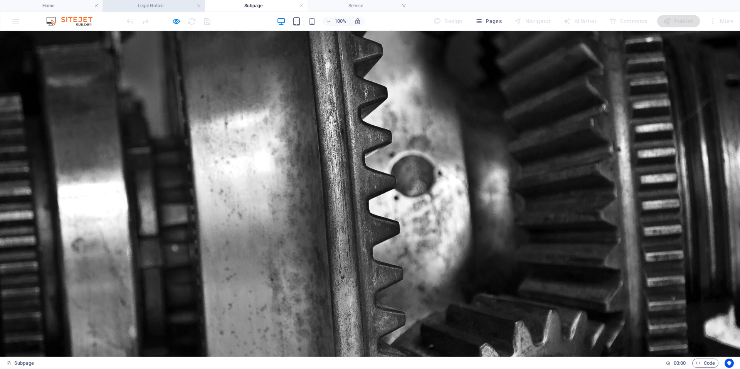
drag, startPoint x: 157, startPoint y: 7, endPoint x: 167, endPoint y: 9, distance: 9.5
drag, startPoint x: 135, startPoint y: 3, endPoint x: 132, endPoint y: 7, distance: 4.9
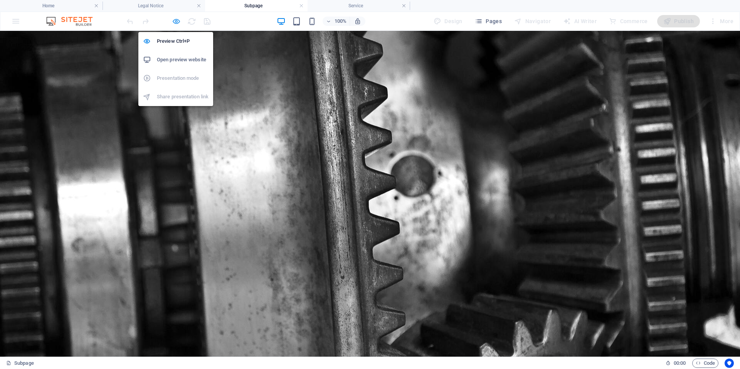
click at [177, 22] on icon "button" at bounding box center [176, 21] width 9 height 9
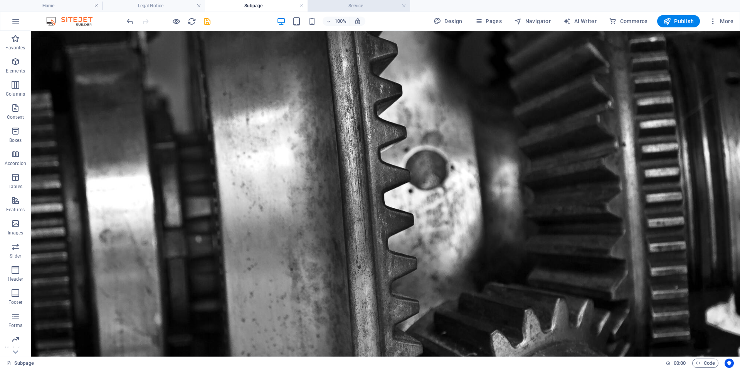
click at [356, 6] on h4 "Service" at bounding box center [359, 6] width 103 height 8
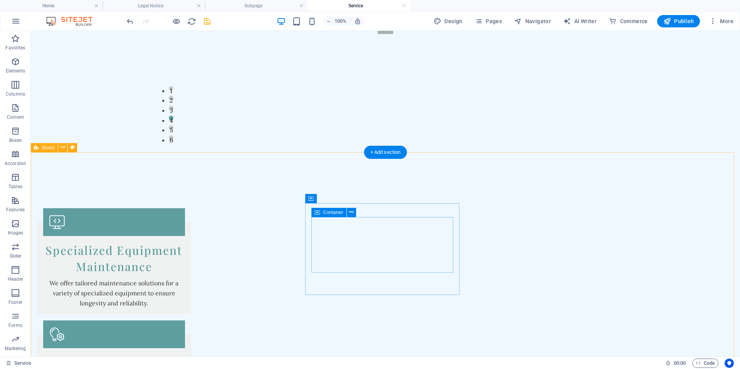
scroll to position [134, 0]
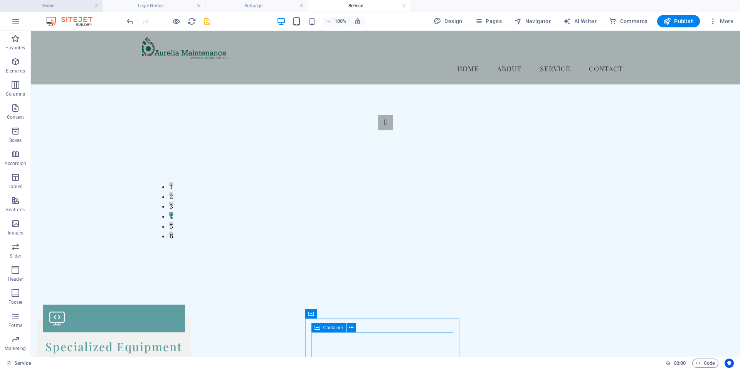
click at [63, 5] on h4 "Home" at bounding box center [51, 6] width 103 height 8
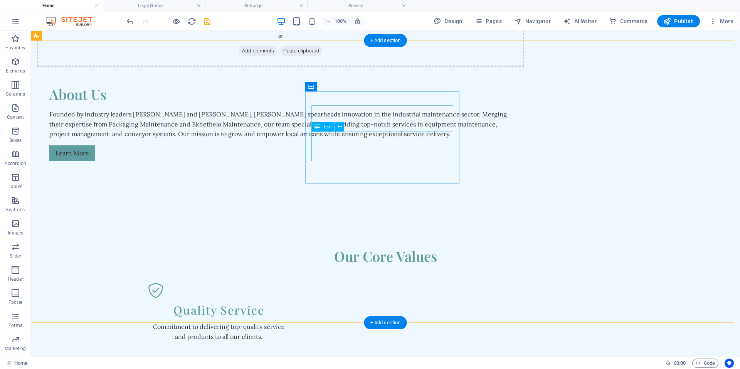
scroll to position [821, 0]
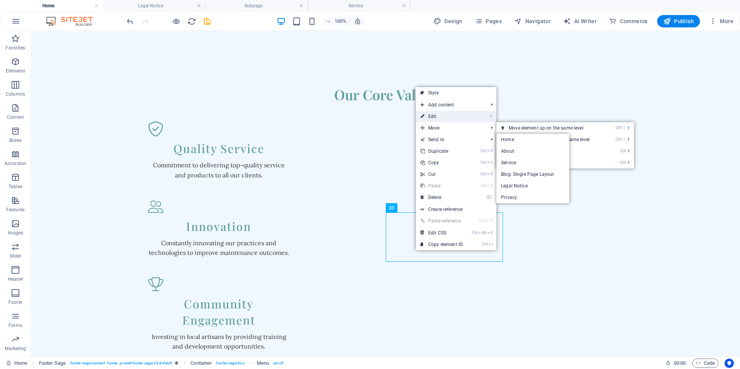
click at [443, 116] on link "⏎ Edit" at bounding box center [442, 117] width 52 height 12
select select
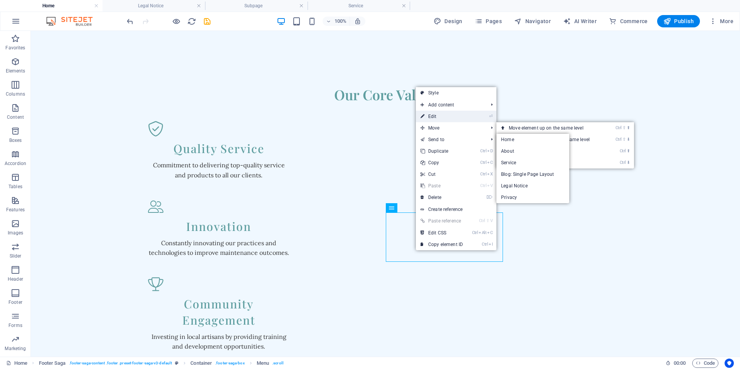
select select
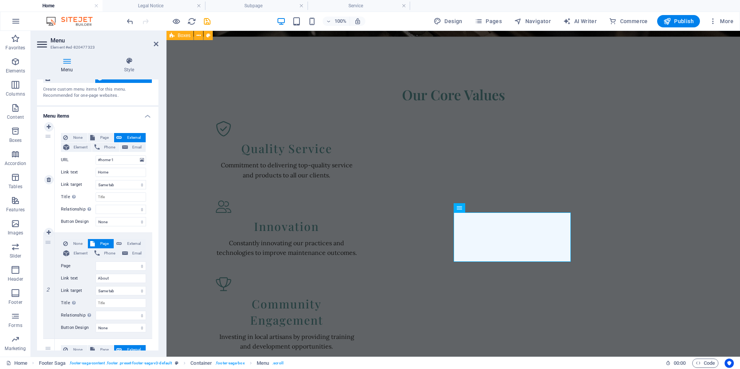
scroll to position [39, 0]
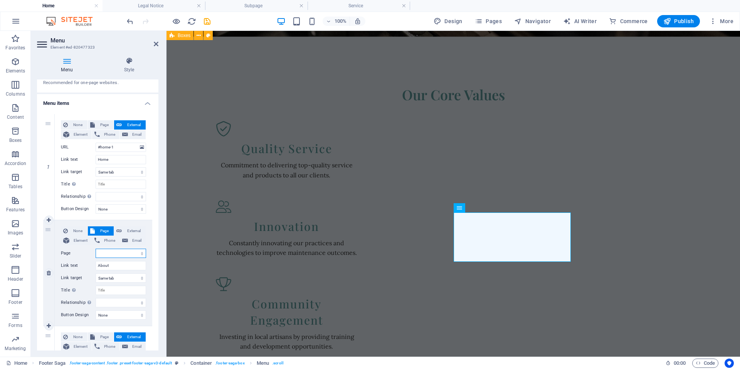
click at [137, 256] on select "Home About Service Legal Notice Privacy" at bounding box center [121, 253] width 51 height 9
select select "0"
click at [96, 249] on select "Home About Service Legal Notice Privacy" at bounding box center [121, 253] width 51 height 9
select select
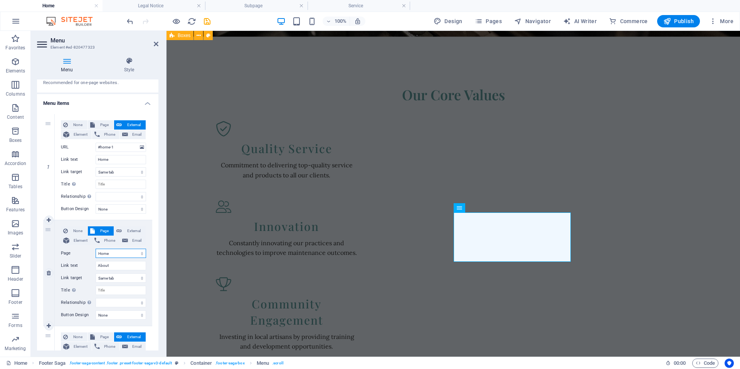
select select
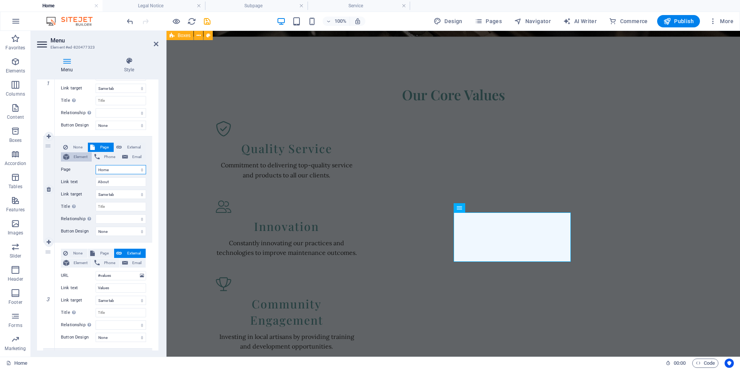
scroll to position [116, 0]
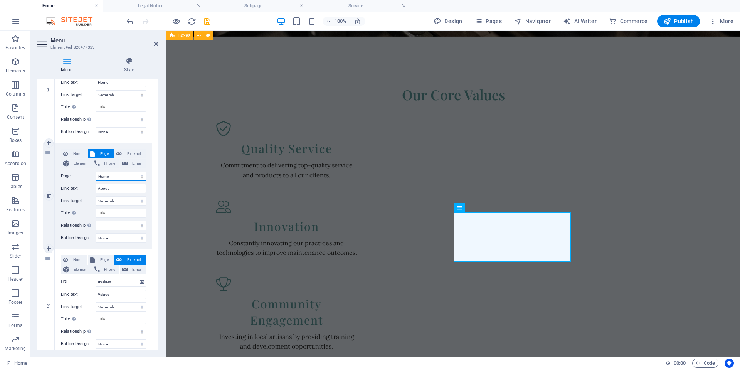
click at [140, 177] on select "Home About Service Legal Notice Privacy" at bounding box center [121, 176] width 51 height 9
select select "1"
click at [96, 172] on select "Home About Service Legal Notice Privacy" at bounding box center [121, 176] width 51 height 9
select select
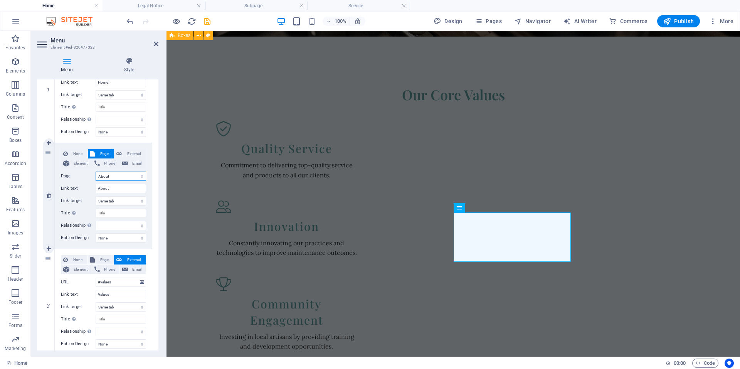
select select
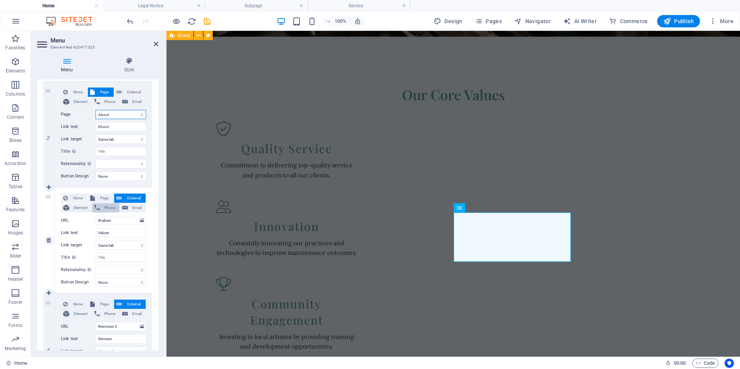
scroll to position [193, 0]
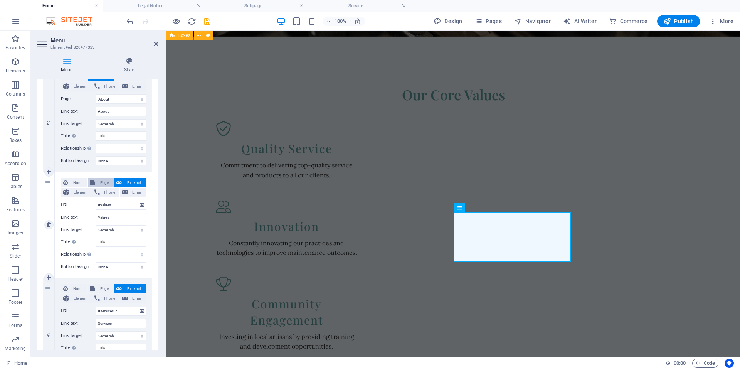
click at [99, 182] on span "Page" at bounding box center [104, 182] width 14 height 9
select select
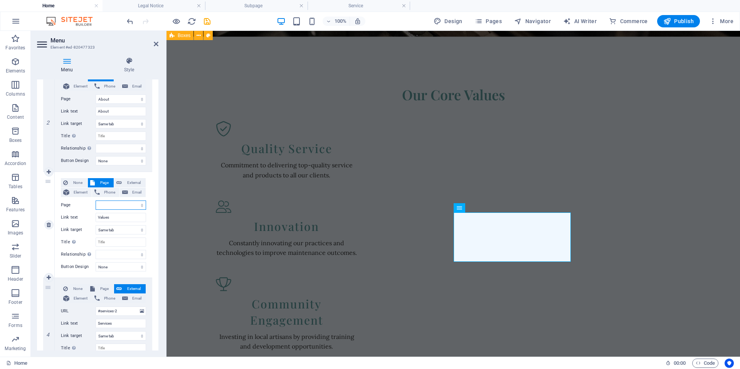
select select
click at [129, 206] on select "Home About Service Legal Notice Privacy" at bounding box center [121, 205] width 51 height 9
select select "2"
click at [96, 201] on select "Home About Service Legal Notice Privacy" at bounding box center [121, 205] width 51 height 9
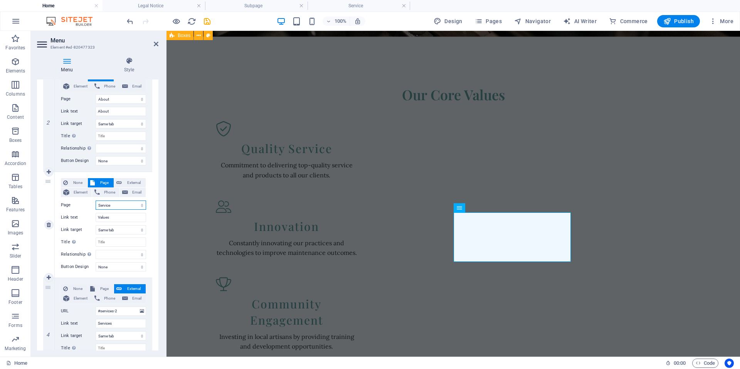
select select
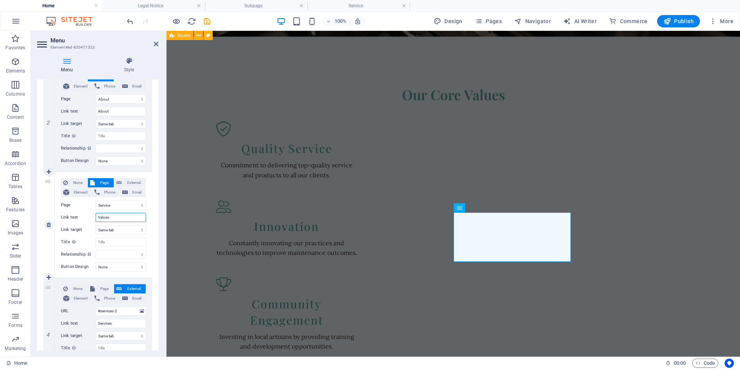
drag, startPoint x: 119, startPoint y: 219, endPoint x: 83, endPoint y: 215, distance: 35.7
click at [83, 215] on div "Link text Values" at bounding box center [103, 217] width 85 height 9
type input "Ser"
select select
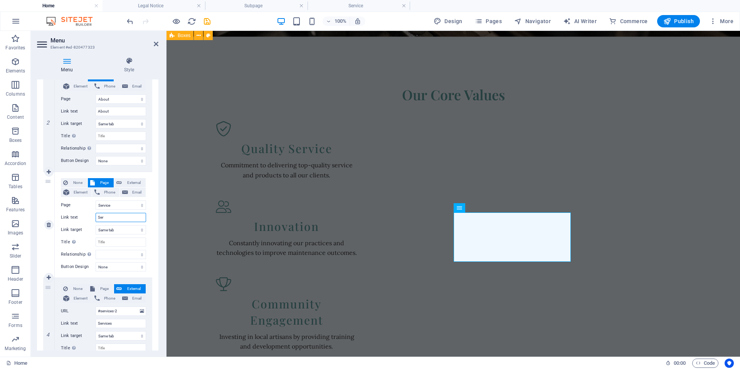
select select
type input "Serive"
select select
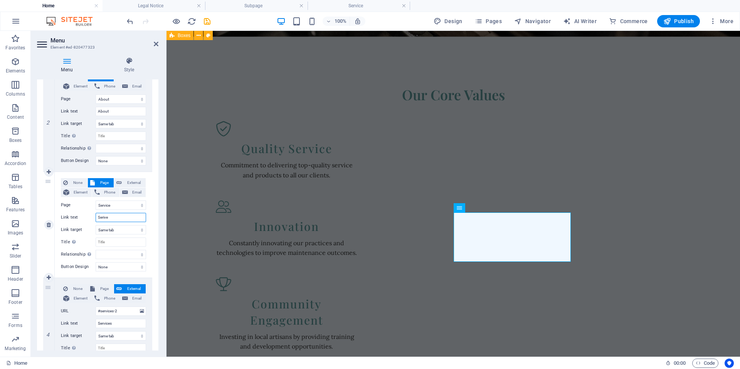
select select
type input "Serive"
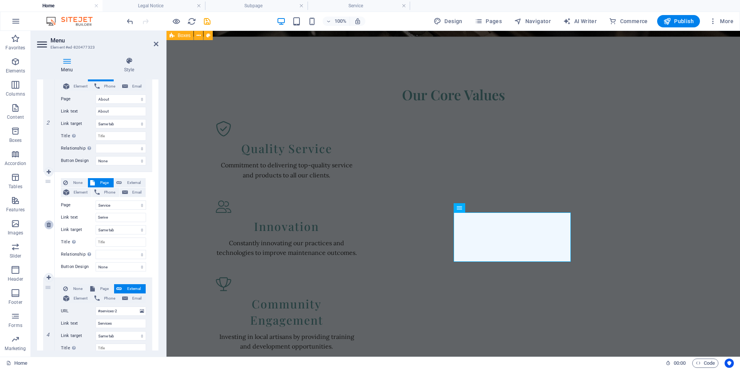
click at [49, 224] on icon at bounding box center [49, 224] width 4 height 5
select select
type input "#services-2"
type input "Services"
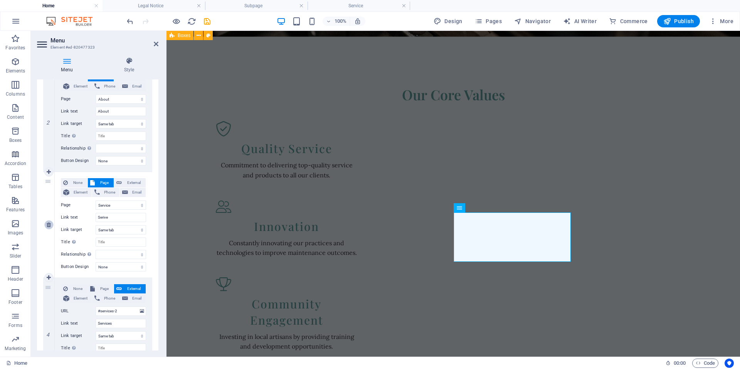
select select
type input "#team-1"
type input "Team"
select select
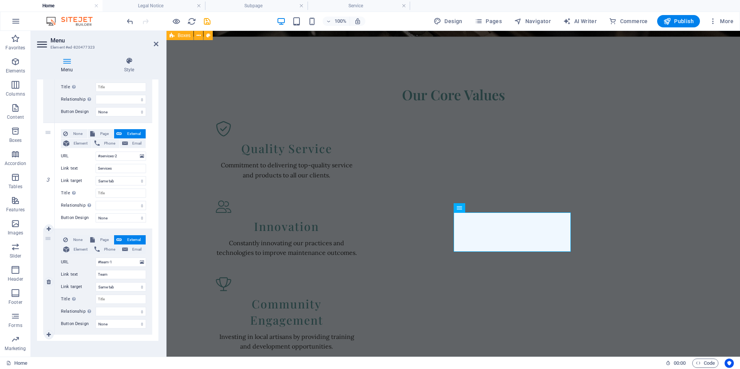
scroll to position [248, 0]
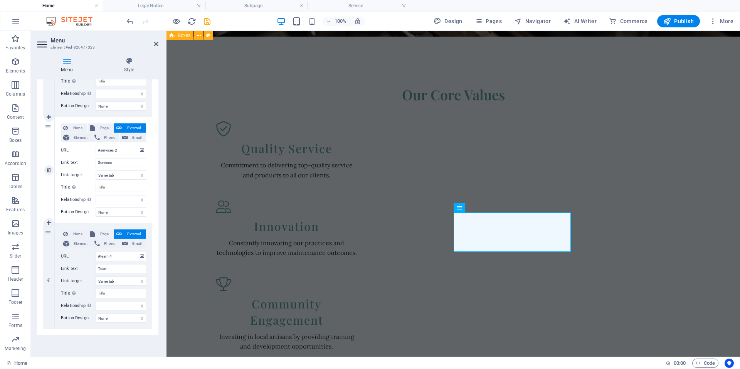
click at [0, 0] on icon at bounding box center [0, 0] width 0 height 0
select select
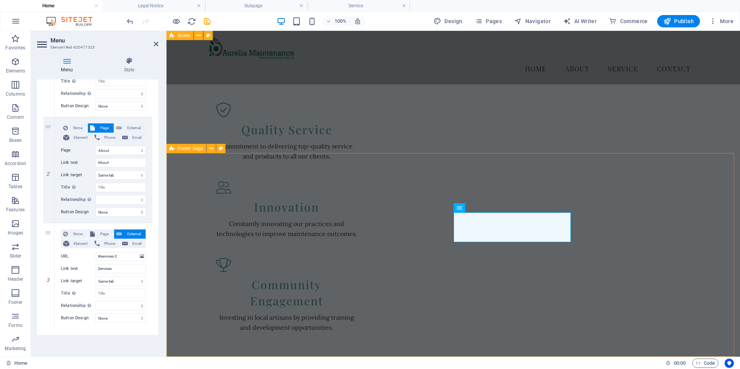
scroll to position [782, 0]
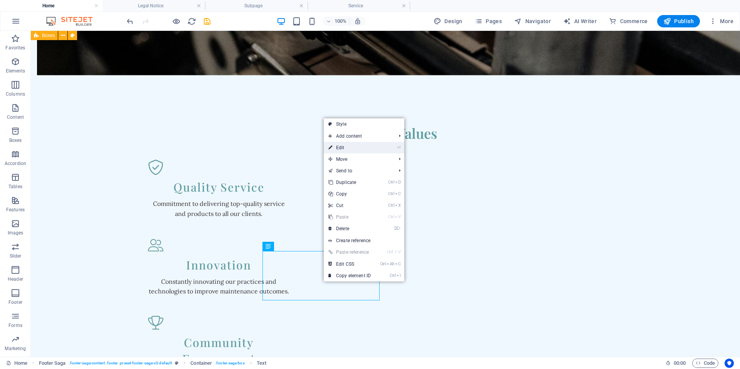
click at [338, 146] on link "⏎ Edit" at bounding box center [350, 148] width 52 height 12
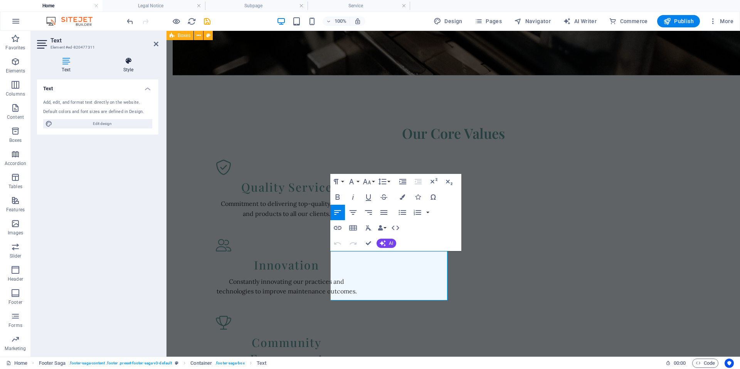
click at [125, 67] on h4 "Style" at bounding box center [128, 65] width 60 height 16
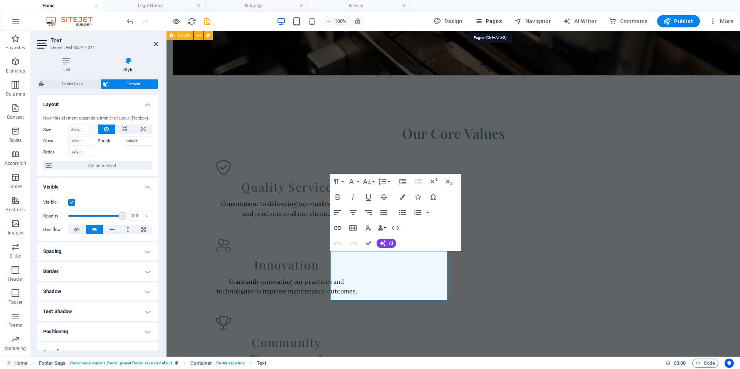
click at [496, 19] on span "Pages" at bounding box center [488, 21] width 27 height 8
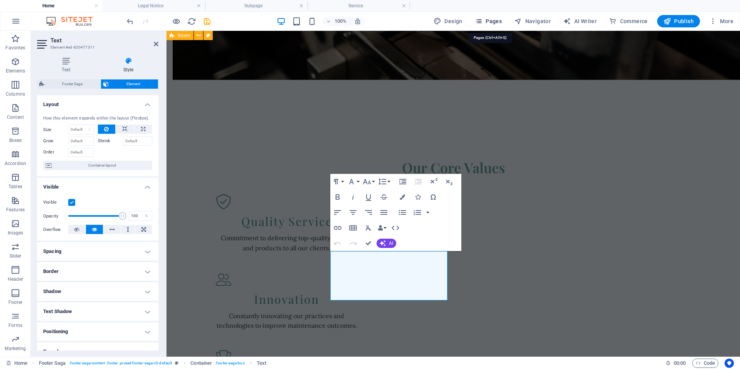
scroll to position [857, 0]
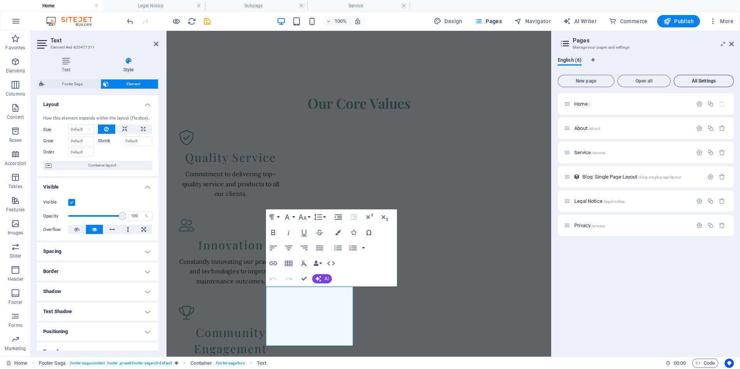
click at [702, 83] on span "All Settings" at bounding box center [704, 81] width 53 height 5
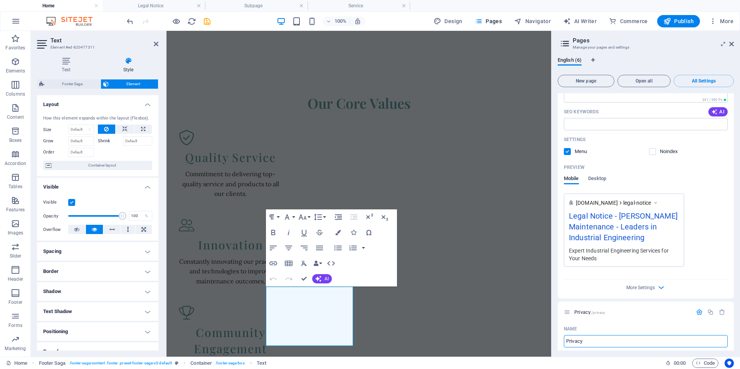
scroll to position [1226, 0]
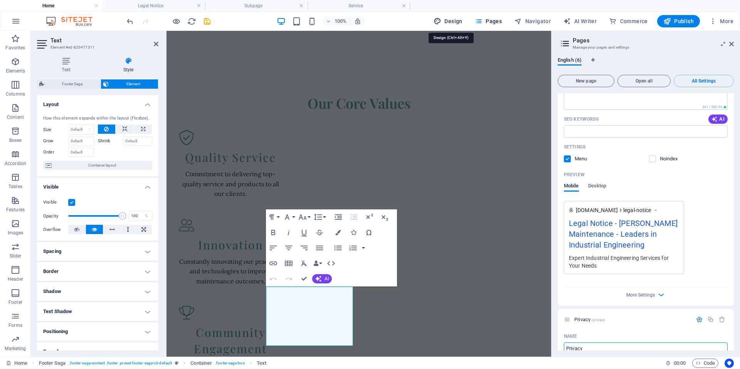
click at [457, 19] on span "Design" at bounding box center [448, 21] width 29 height 8
select select "px"
select select "400"
select select "px"
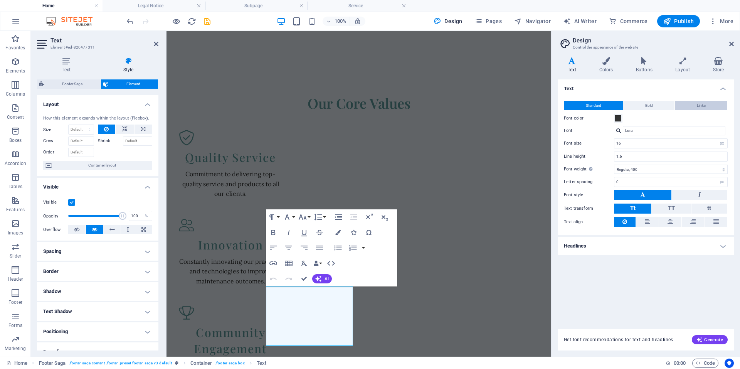
click at [700, 104] on span "Links" at bounding box center [701, 105] width 9 height 9
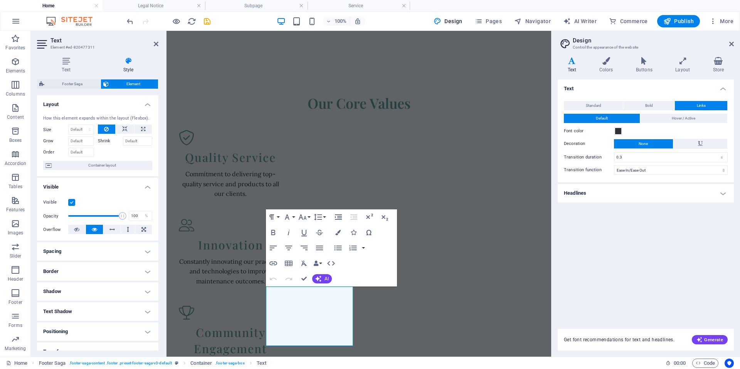
click at [623, 197] on h4 "Headlines" at bounding box center [646, 193] width 176 height 19
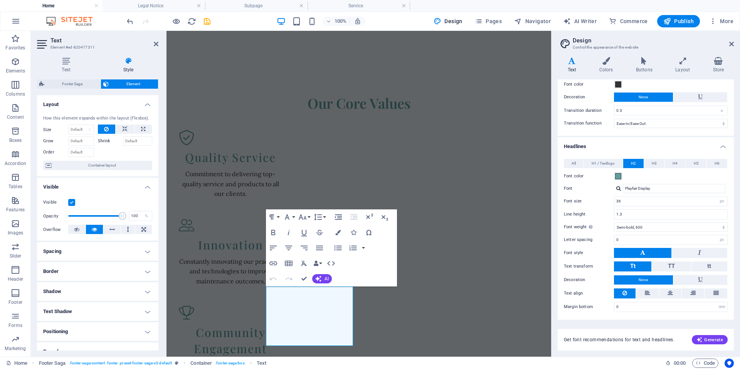
scroll to position [0, 0]
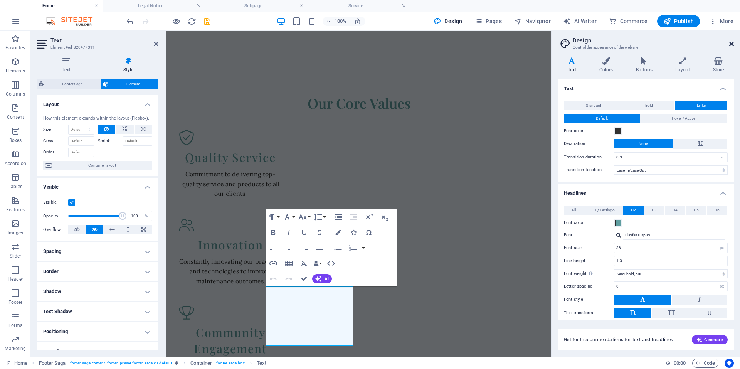
click at [730, 42] on icon at bounding box center [732, 44] width 5 height 6
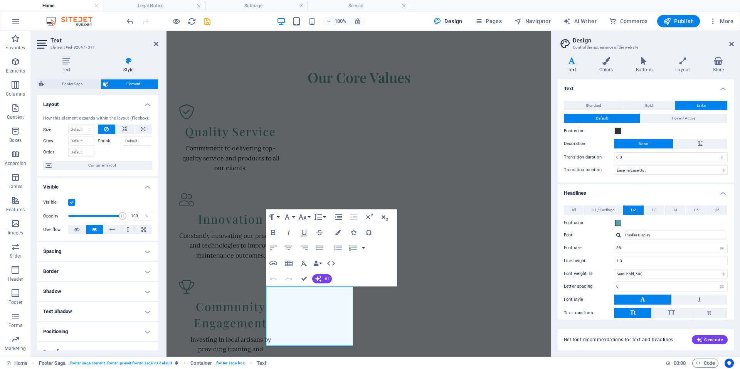
scroll to position [782, 0]
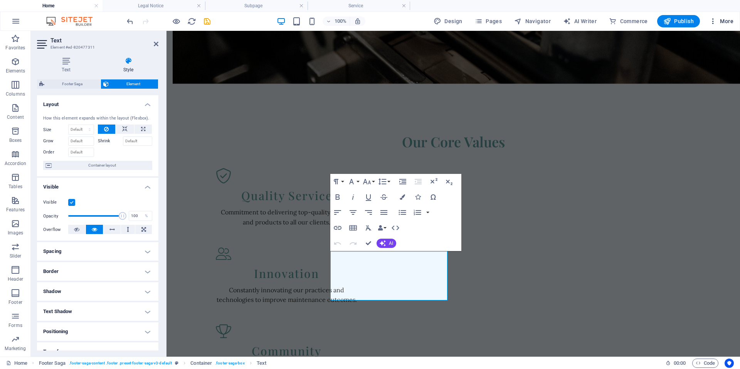
click at [721, 19] on span "More" at bounding box center [722, 21] width 24 height 8
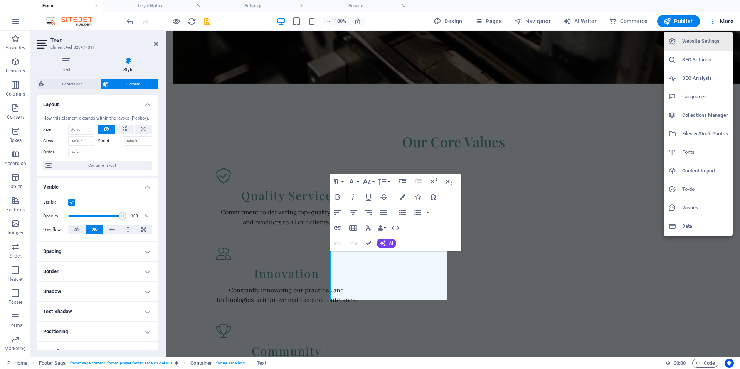
click at [693, 58] on h6 "SEO Settings" at bounding box center [706, 59] width 46 height 9
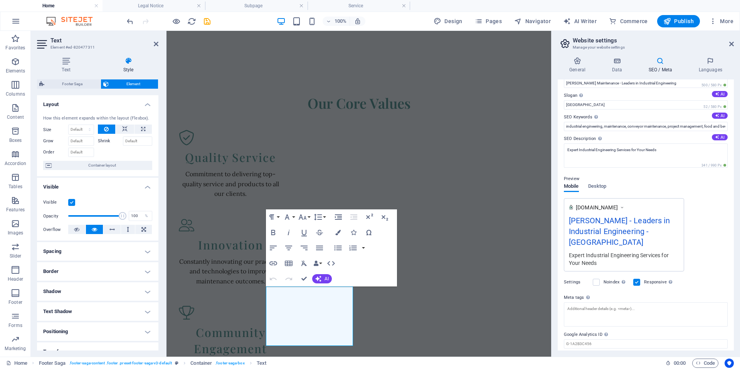
scroll to position [31, 0]
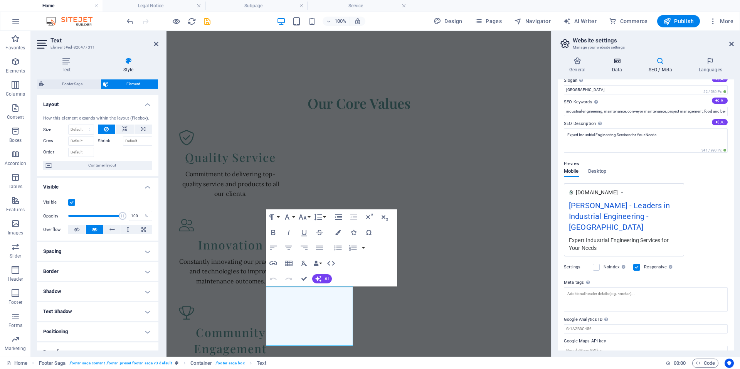
click at [611, 64] on icon at bounding box center [617, 61] width 34 height 8
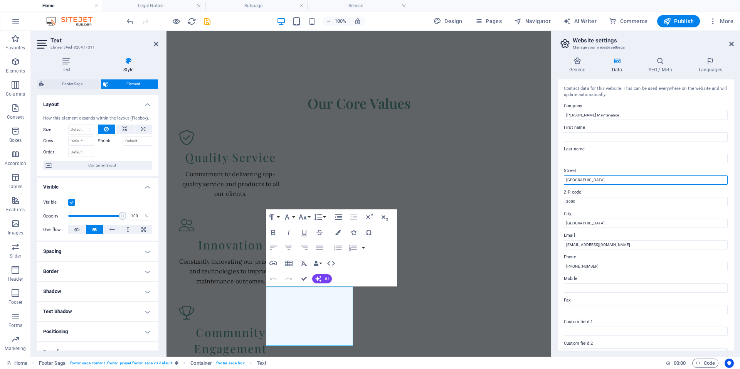
drag, startPoint x: 609, startPoint y: 179, endPoint x: 563, endPoint y: 178, distance: 46.3
click at [563, 178] on div "Contact data for this website. This can be used everywhere on the website and w…" at bounding box center [646, 214] width 176 height 271
type input "[GEOGRAPHIC_DATA]"
drag, startPoint x: 596, startPoint y: 223, endPoint x: 558, endPoint y: 220, distance: 38.3
click at [559, 220] on div "Contact data for this website. This can be used everywhere on the website and w…" at bounding box center [646, 214] width 176 height 271
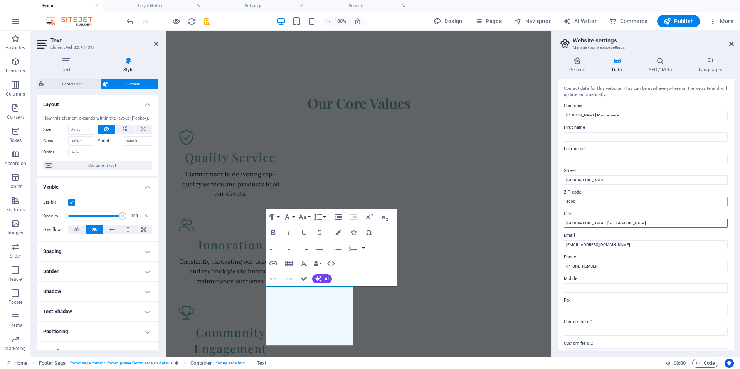
type input "[GEOGRAPHIC_DATA] - [GEOGRAPHIC_DATA]"
drag, startPoint x: 748, startPoint y: 234, endPoint x: 540, endPoint y: 193, distance: 212.0
type input "0285"
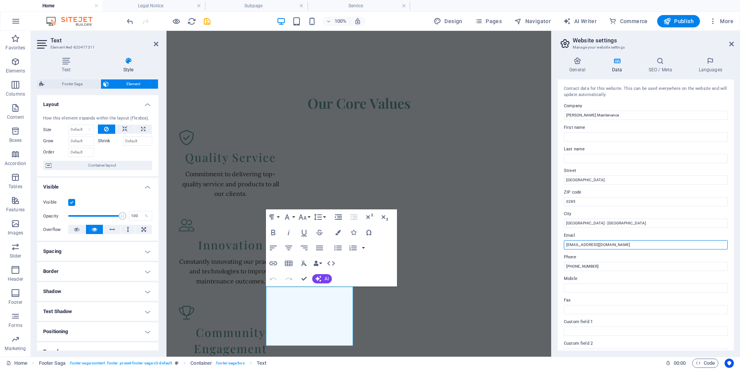
drag, startPoint x: 622, startPoint y: 246, endPoint x: 558, endPoint y: 243, distance: 63.3
click at [556, 243] on div "General Data SEO / Meta Languages Website name [PERSON_NAME][DOMAIN_NAME] Logo …" at bounding box center [646, 204] width 189 height 306
type input "[EMAIL_ADDRESS][PERSON_NAME][DOMAIN_NAME]"
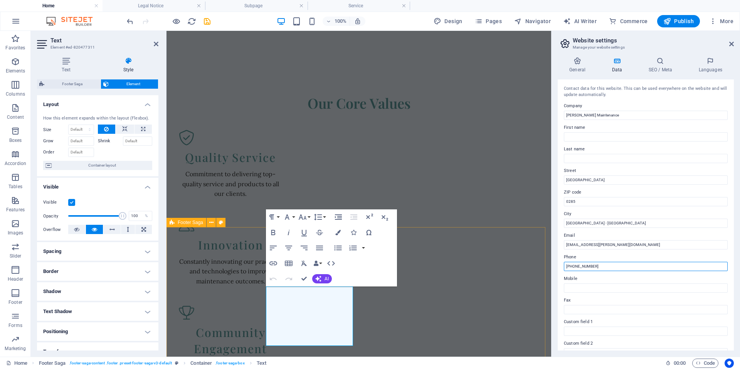
drag, startPoint x: 771, startPoint y: 297, endPoint x: 547, endPoint y: 265, distance: 226.0
click at [585, 285] on input "Mobile" at bounding box center [646, 287] width 164 height 9
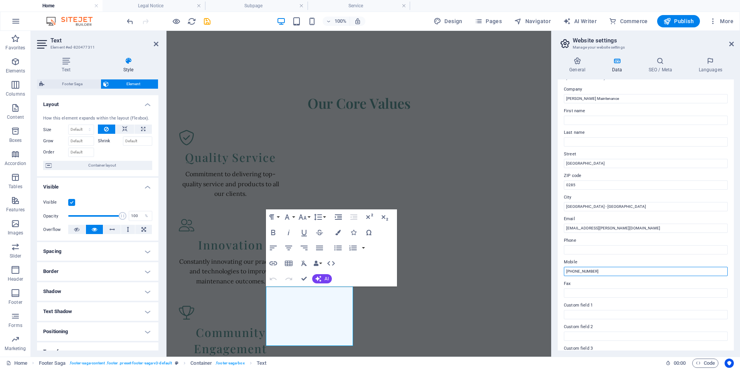
scroll to position [0, 0]
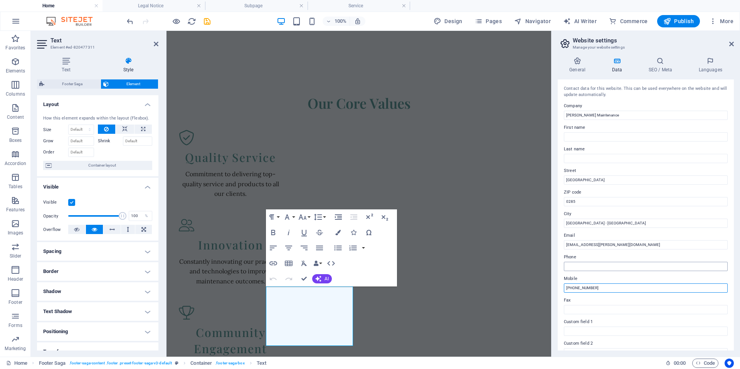
type input "[PHONE_NUMBER]"
click at [588, 265] on input "Phone" at bounding box center [646, 266] width 164 height 9
type input "[PHONE_NUMBER]"
click at [598, 180] on input "[GEOGRAPHIC_DATA]" at bounding box center [646, 179] width 164 height 9
type input "[GEOGRAPHIC_DATA] EN4"
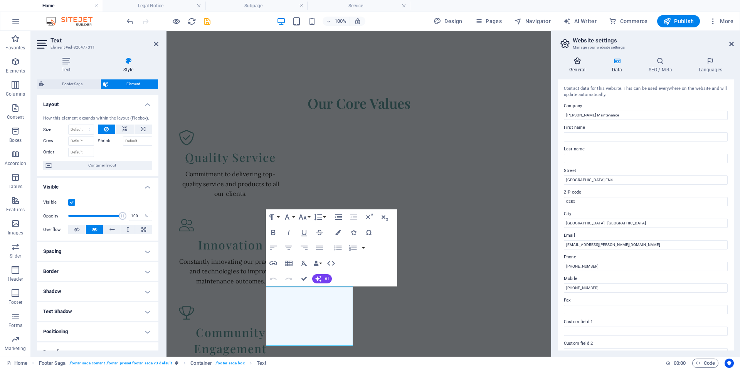
click at [579, 69] on h4 "General" at bounding box center [579, 65] width 42 height 16
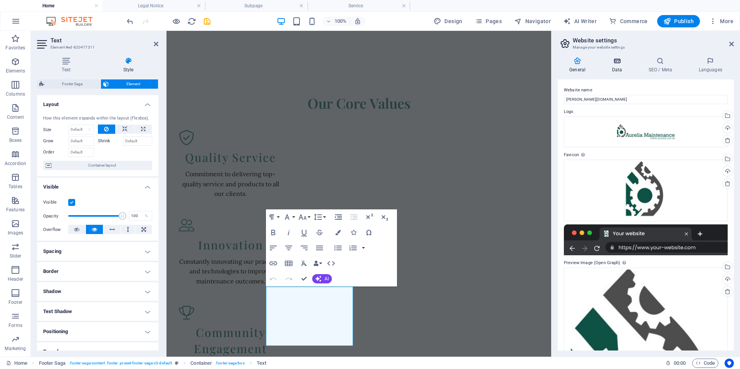
click at [616, 64] on icon at bounding box center [617, 61] width 34 height 8
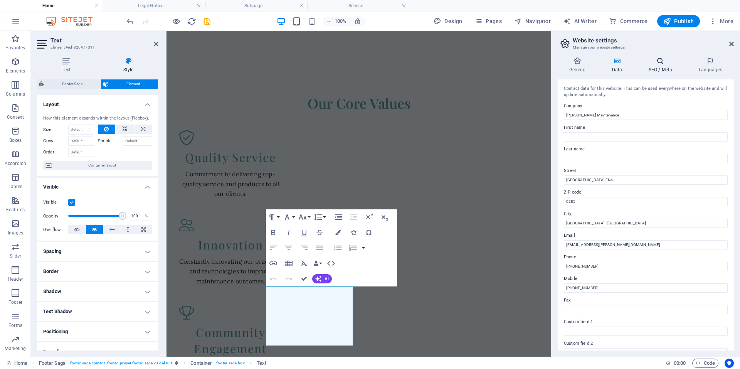
click at [663, 69] on h4 "SEO / Meta" at bounding box center [662, 65] width 50 height 16
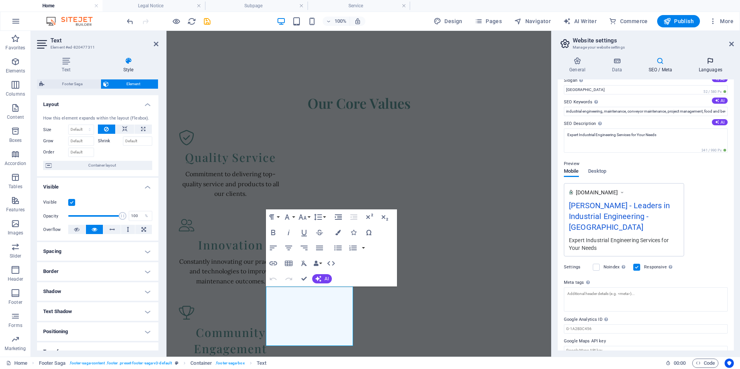
click at [707, 65] on h4 "Languages" at bounding box center [710, 65] width 47 height 16
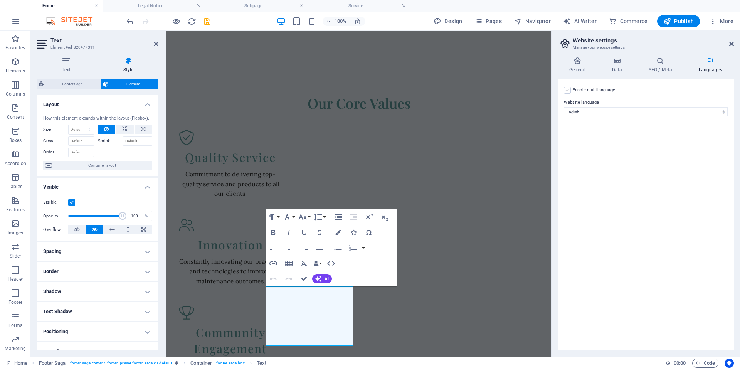
click at [567, 93] on label at bounding box center [567, 90] width 7 height 7
click at [0, 0] on input "Enable multilanguage To disable multilanguage delete all languages until only o…" at bounding box center [0, 0] width 0 height 0
click at [694, 148] on select "Abkhazian Afar Afrikaans Akan Albanian Amharic Arabic Aragonese Armenian Assame…" at bounding box center [646, 149] width 128 height 9
select select "128"
click at [582, 145] on select "Abkhazian Afar Afrikaans Akan Albanian Amharic Arabic Aragonese Armenian Assame…" at bounding box center [646, 149] width 128 height 9
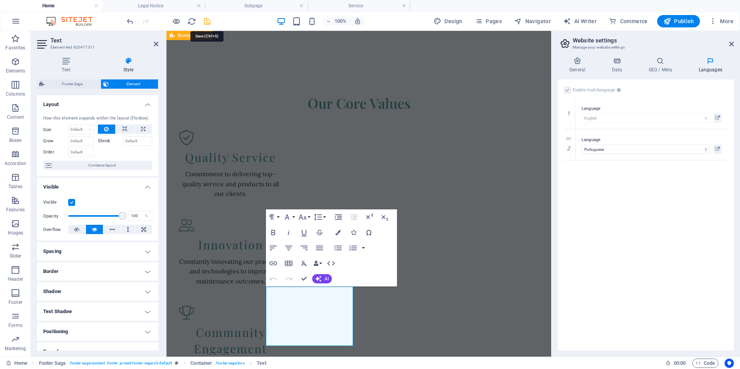
click at [206, 21] on icon "save" at bounding box center [207, 21] width 9 height 9
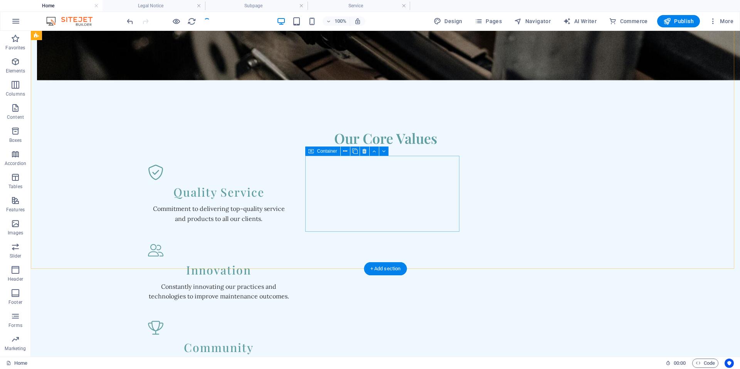
scroll to position [821, 0]
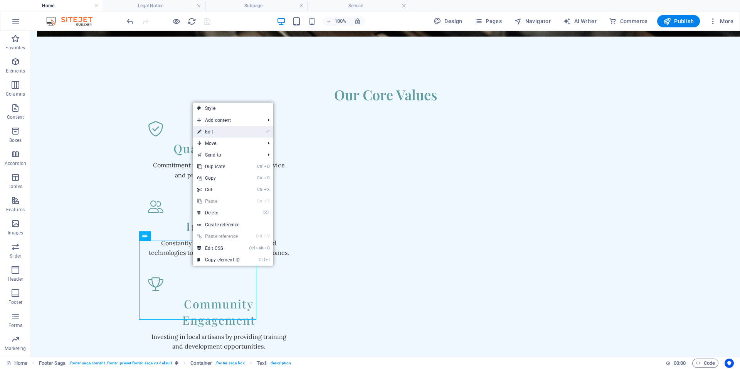
click at [212, 128] on link "⏎ Edit" at bounding box center [219, 132] width 52 height 12
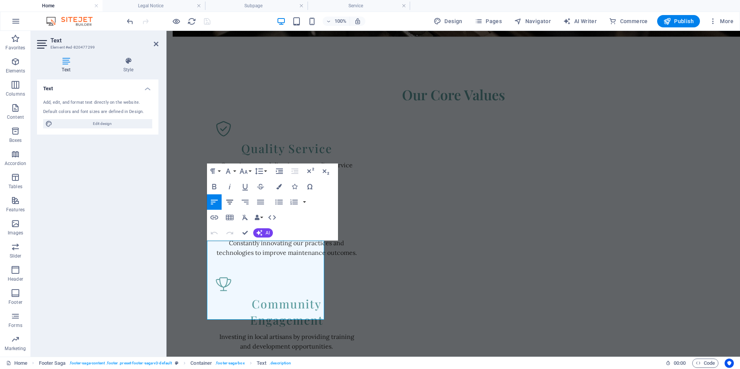
click at [230, 204] on icon "button" at bounding box center [229, 202] width 7 height 5
click at [213, 201] on icon "button" at bounding box center [214, 202] width 7 height 5
drag, startPoint x: 244, startPoint y: 316, endPoint x: 204, endPoint y: 304, distance: 42.1
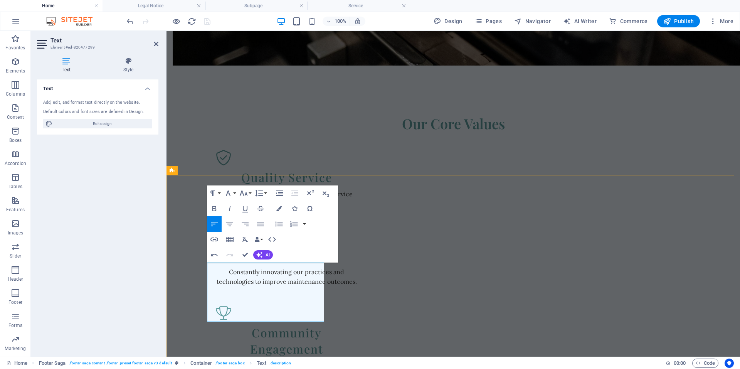
scroll to position [801, 0]
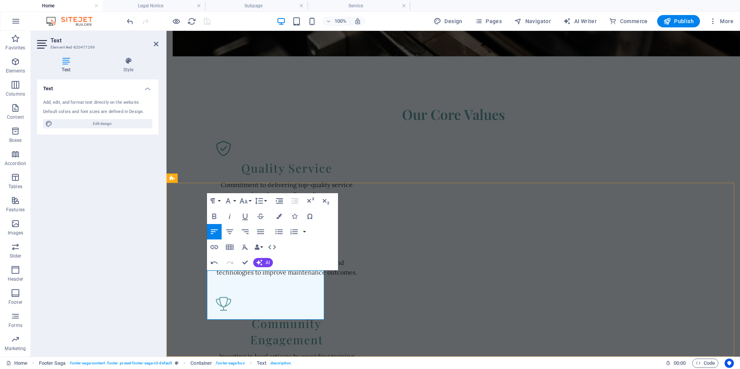
scroll to position [791, 0]
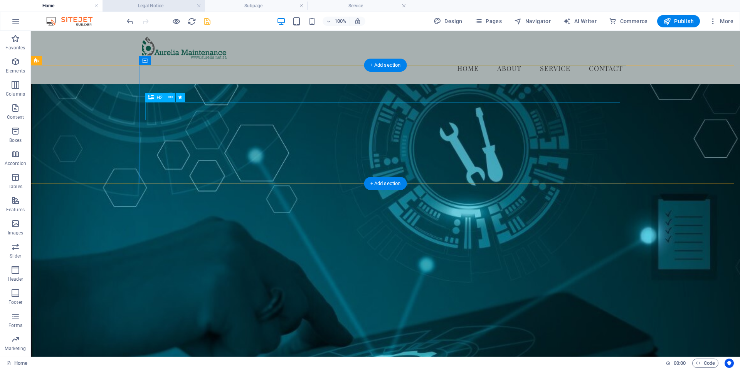
scroll to position [0, 0]
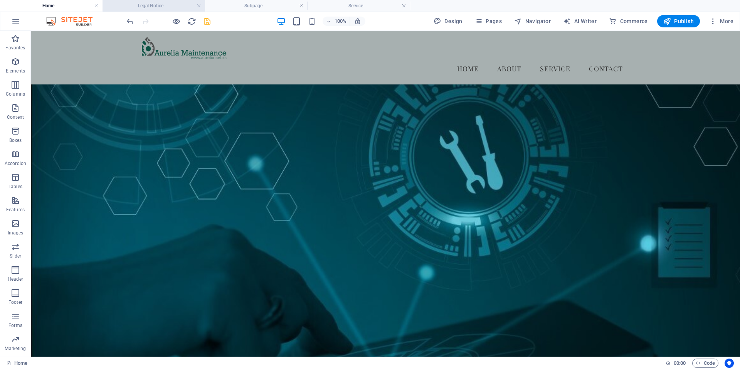
drag, startPoint x: 150, startPoint y: 6, endPoint x: 149, endPoint y: 10, distance: 4.3
click at [155, 3] on h4 "Legal Notice" at bounding box center [154, 6] width 103 height 8
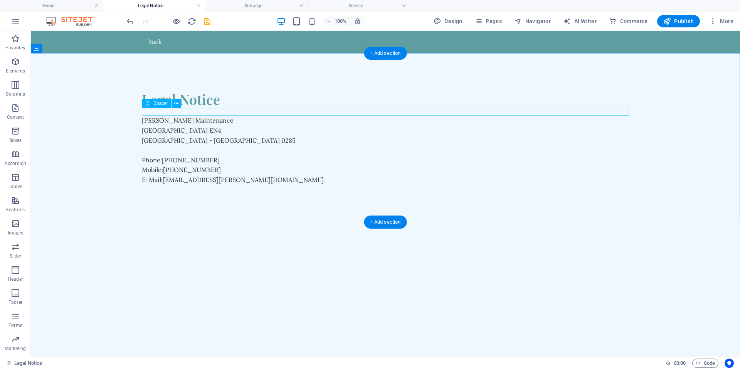
click at [201, 113] on div at bounding box center [385, 112] width 487 height 8
click at [256, 164] on div "[PERSON_NAME] Maintenance [GEOGRAPHIC_DATA] - [GEOGRAPHIC_DATA] 0285 Phone: [PH…" at bounding box center [385, 150] width 487 height 69
click at [376, 222] on div "+ Add section" at bounding box center [385, 222] width 43 height 13
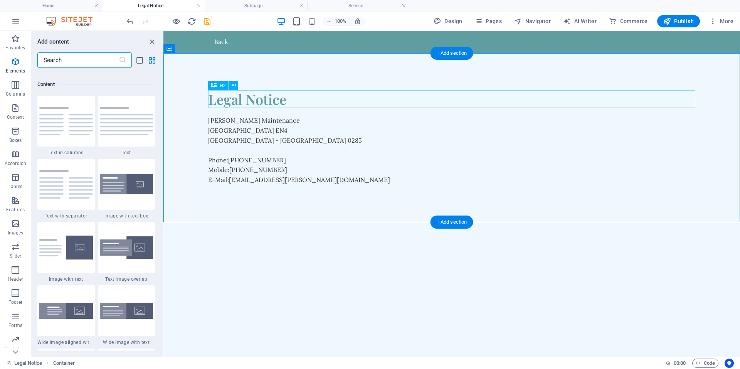
scroll to position [1349, 0]
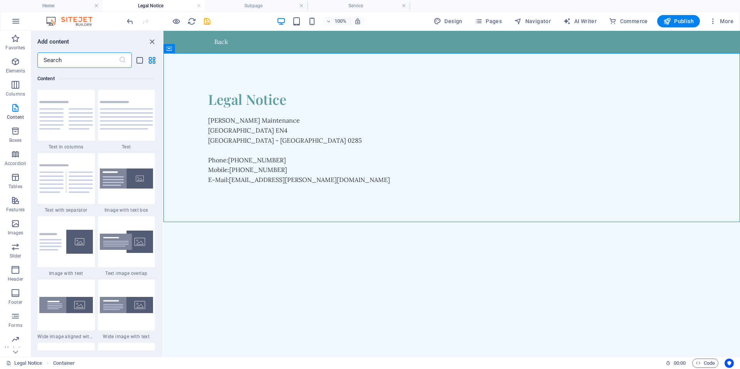
click at [128, 116] on img at bounding box center [127, 115] width 54 height 29
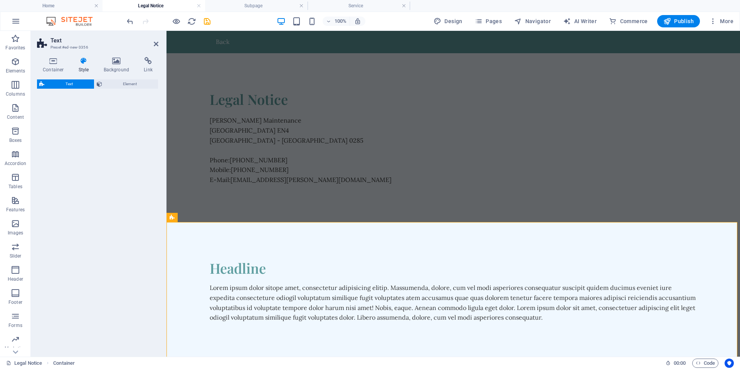
select select "preset-text-v2-default"
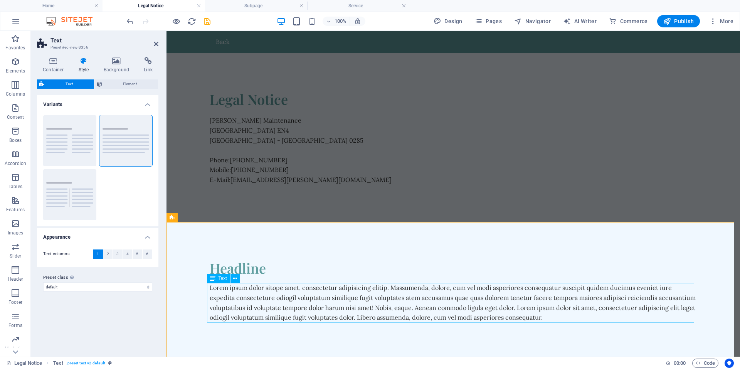
scroll to position [3, 0]
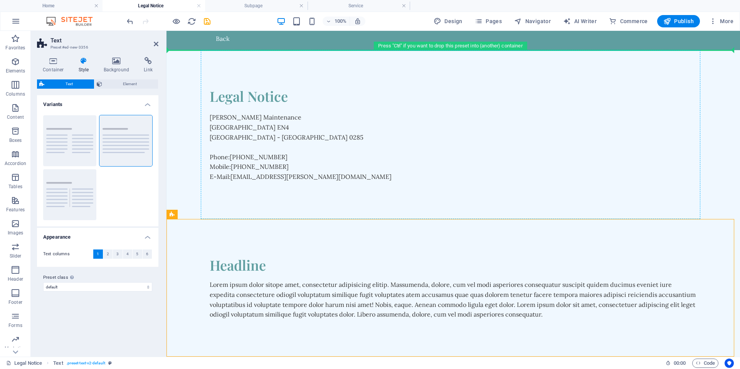
drag, startPoint x: 303, startPoint y: 228, endPoint x: 314, endPoint y: 125, distance: 102.8
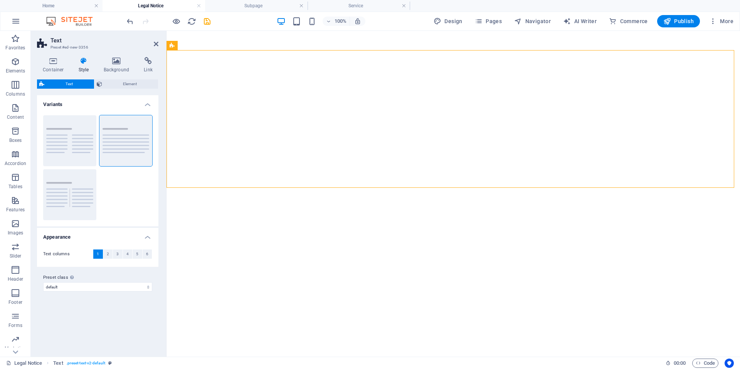
select select "preset-text-v2-default"
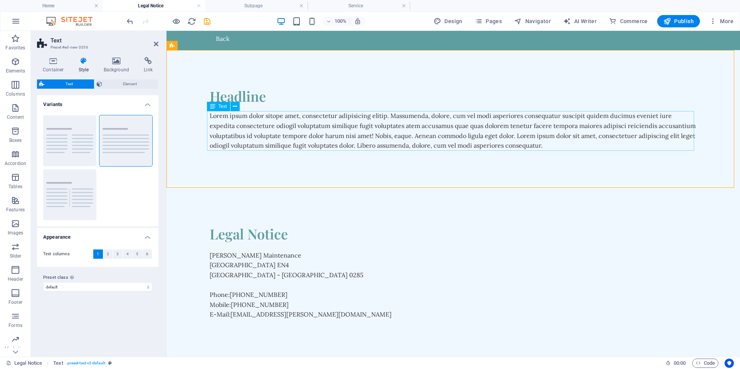
click at [537, 143] on div "Lorem ipsum dolor sitope amet, consectetur adipisicing elitip. Massumenda, dolo…" at bounding box center [453, 130] width 487 height 39
click at [540, 146] on div "Lorem ipsum dolor sitope amet, consectetur adipisicing elitip. Massumenda, dolo…" at bounding box center [453, 130] width 487 height 39
click at [676, 145] on div "Lorem ipsum dolor sitope amet, consectetur adipisicing elitip. Massumenda, dolo…" at bounding box center [453, 130] width 487 height 39
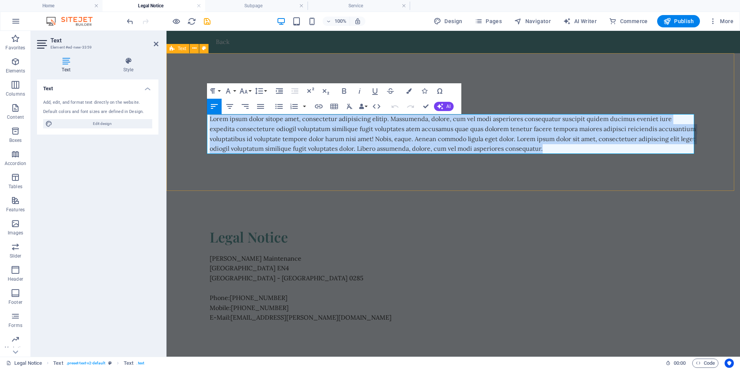
drag, startPoint x: 542, startPoint y: 149, endPoint x: 201, endPoint y: 117, distance: 342.4
click at [201, 117] on div "Headline Lorem ipsum dolor sitope amet, consectetur adipisicing elitip. Massume…" at bounding box center [454, 122] width 574 height 138
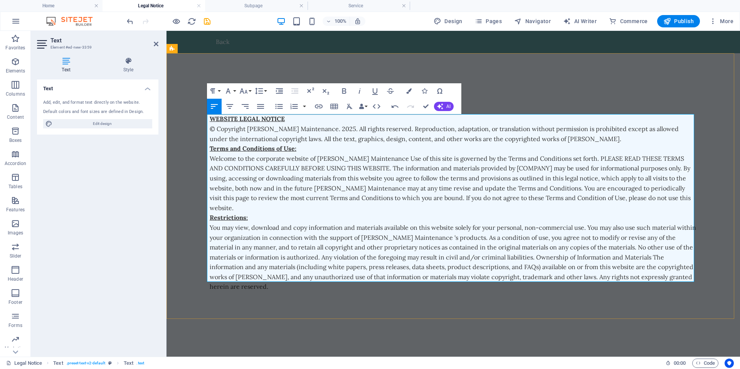
click at [286, 120] on p "WEBSITE LEGAL NOTICE" at bounding box center [453, 119] width 487 height 10
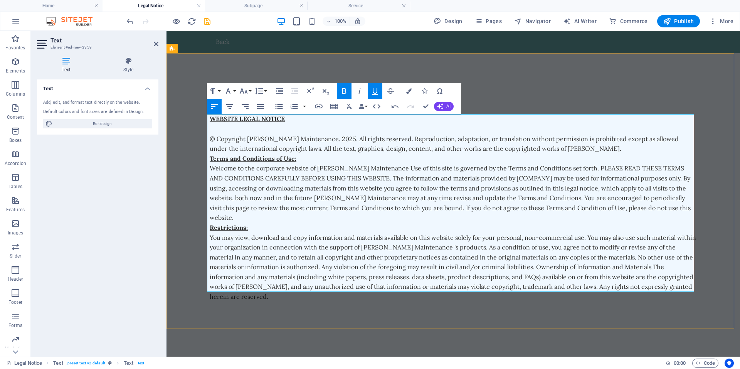
click at [300, 158] on p "Terms and Conditions of Use:" at bounding box center [453, 159] width 487 height 10
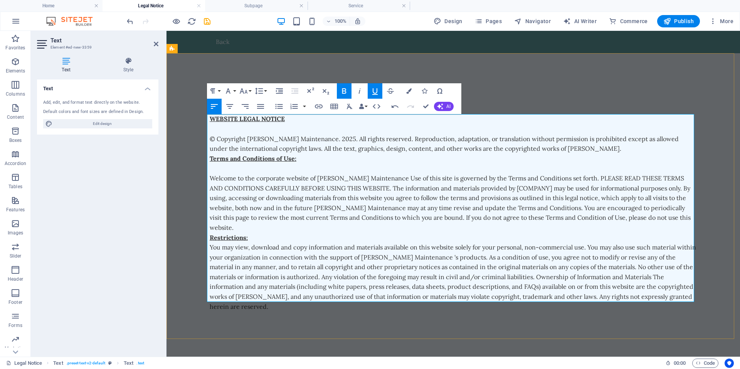
click at [606, 150] on p "© Copyright Aurelia Maintenance. 2025. All rights reserved. Reproduction, adapt…" at bounding box center [453, 144] width 487 height 20
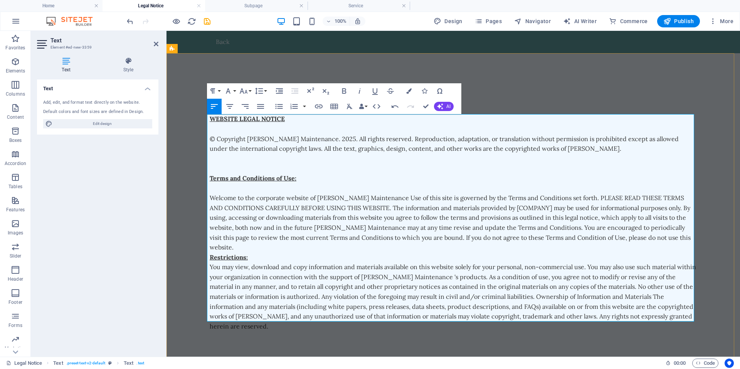
click at [657, 238] on p "Welcome to the corporate website of Aurelia Maintenance Use of this site is gov…" at bounding box center [453, 222] width 487 height 59
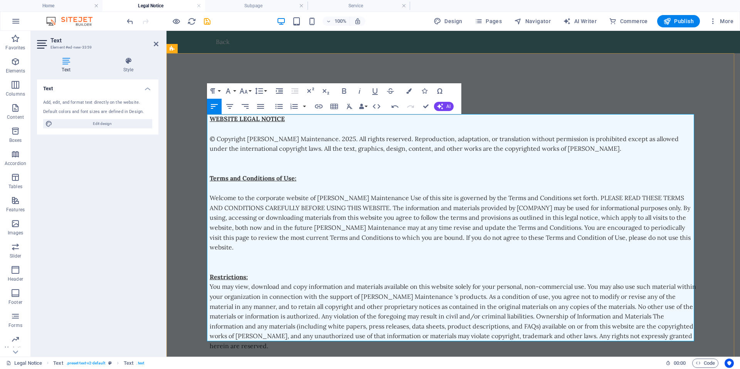
click at [250, 272] on p "Restrictions:" at bounding box center [453, 277] width 487 height 10
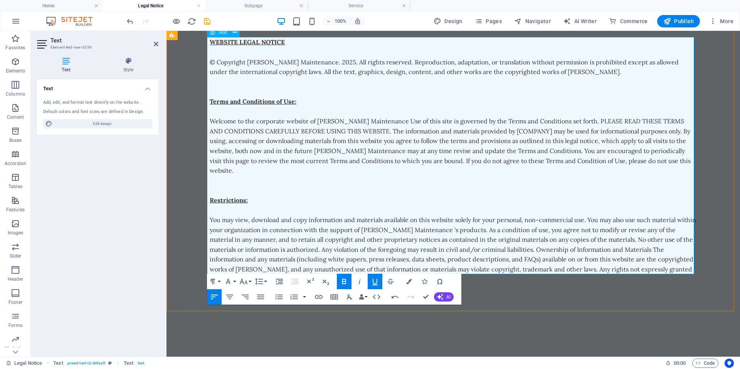
scroll to position [77, 0]
drag, startPoint x: 716, startPoint y: 165, endPoint x: 849, endPoint y: 165, distance: 133.4
click at [740, 165] on div "Headline WEBSITE LEGAL NOTICE ​ © Copyright Aurelia Maintenance. 2025. All righ…" at bounding box center [454, 148] width 574 height 345
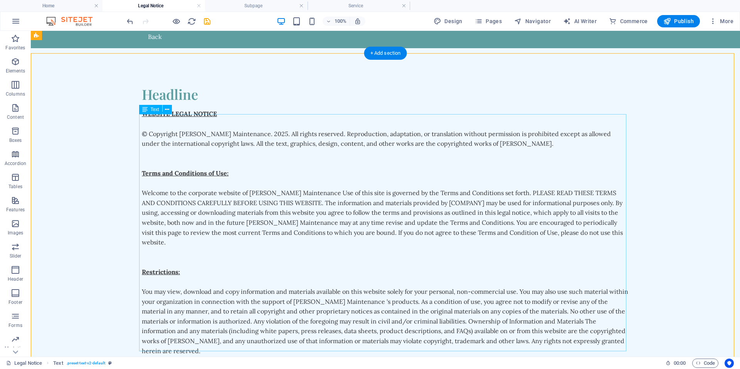
scroll to position [0, 0]
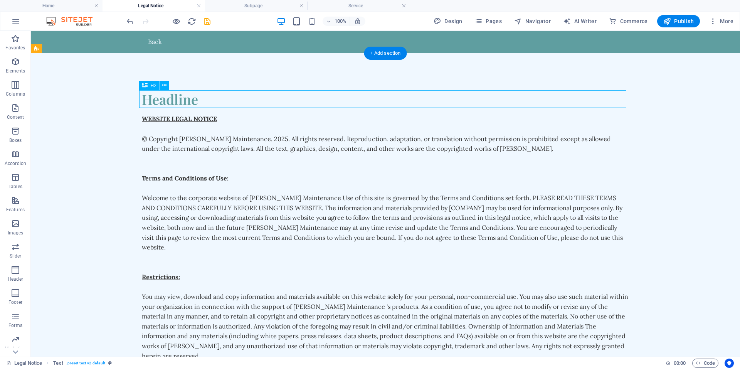
click at [187, 100] on div "Headline" at bounding box center [385, 99] width 487 height 18
click at [196, 101] on div "Headline" at bounding box center [385, 99] width 487 height 18
drag, startPoint x: 196, startPoint y: 101, endPoint x: 62, endPoint y: 101, distance: 134.2
click at [196, 101] on div "Headline" at bounding box center [385, 99] width 487 height 18
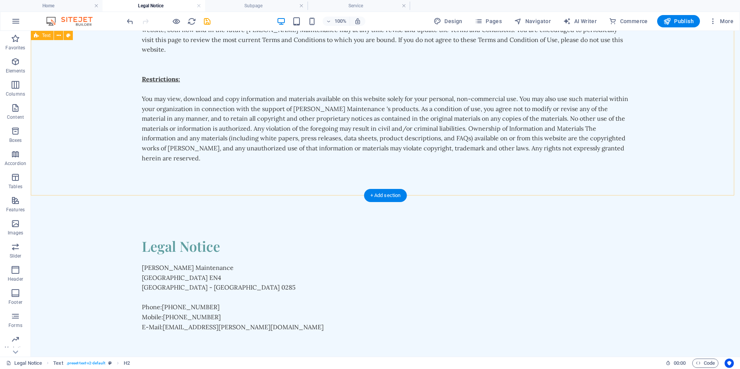
scroll to position [201, 0]
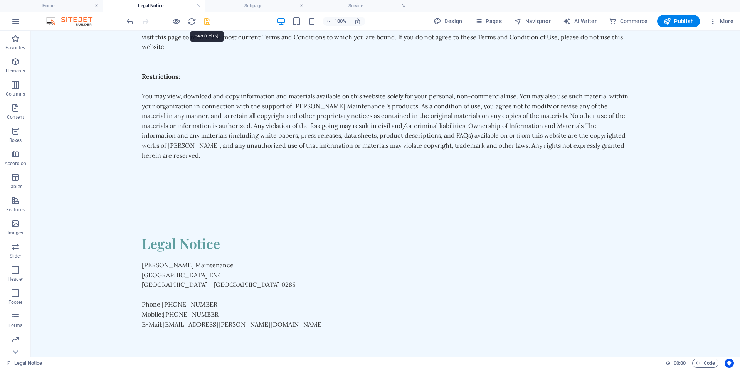
click at [206, 20] on icon "save" at bounding box center [207, 21] width 9 height 9
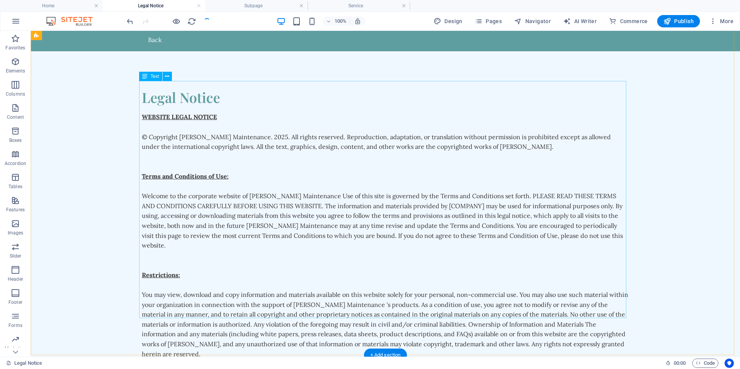
scroll to position [0, 0]
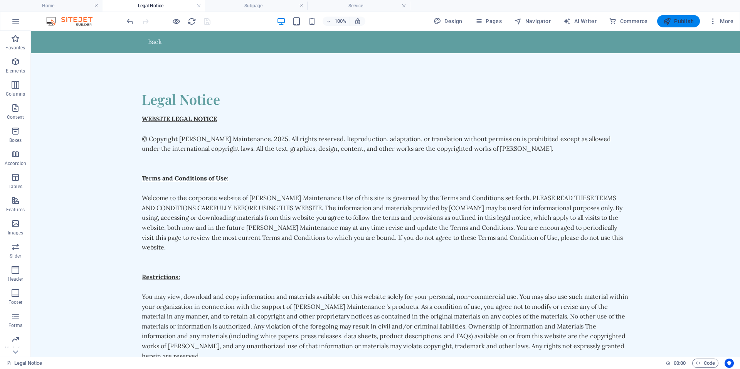
click at [682, 24] on span "Publish" at bounding box center [679, 21] width 30 height 8
click at [43, 5] on h4 "Home" at bounding box center [51, 6] width 103 height 8
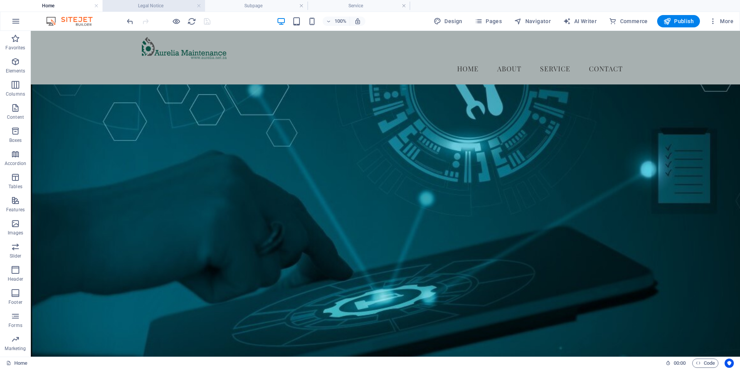
click at [152, 4] on h4 "Legal Notice" at bounding box center [154, 6] width 103 height 8
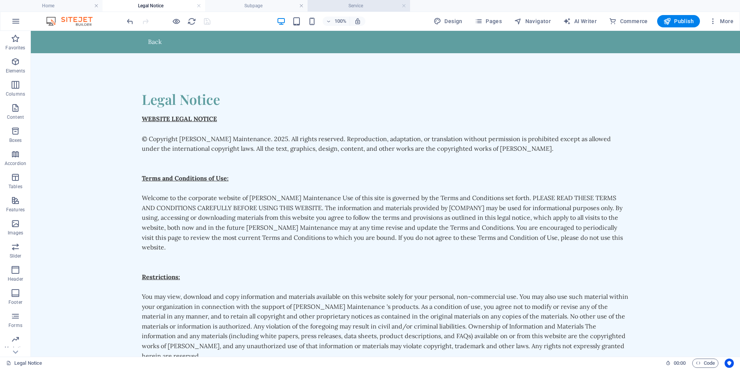
drag, startPoint x: 246, startPoint y: 5, endPoint x: 327, endPoint y: 10, distance: 81.5
click at [361, 7] on h4 "Service" at bounding box center [359, 6] width 103 height 8
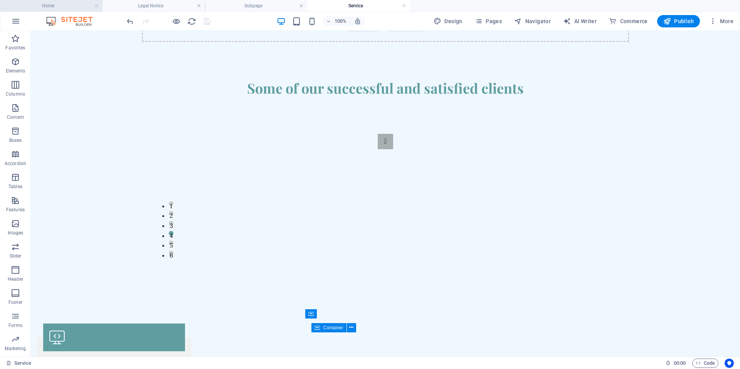
click at [64, 7] on h4 "Home" at bounding box center [51, 6] width 103 height 8
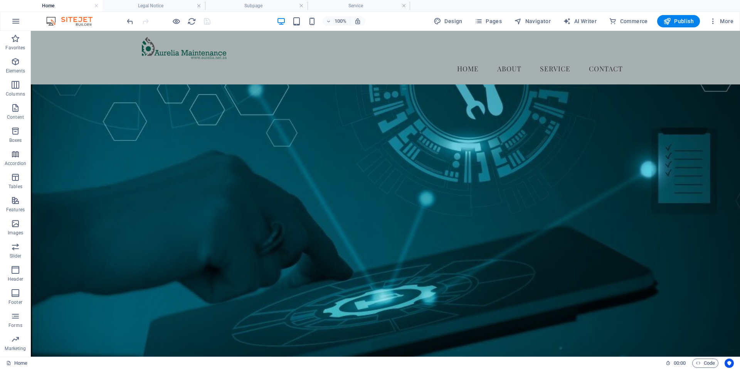
click at [64, 7] on h4 "Home" at bounding box center [51, 6] width 103 height 8
click at [667, 24] on icon "button" at bounding box center [668, 21] width 8 height 8
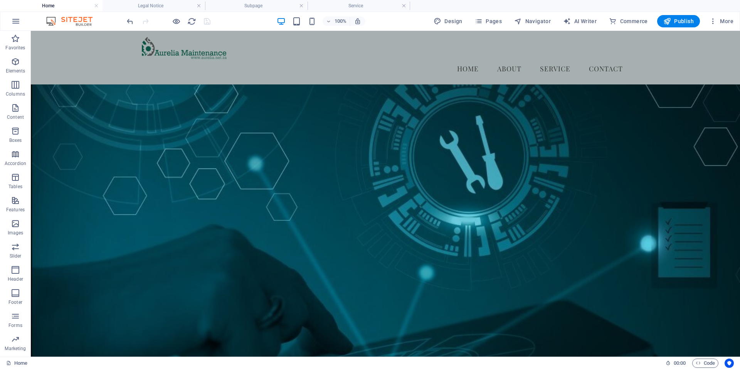
click at [206, 22] on div at bounding box center [168, 21] width 86 height 12
click at [191, 24] on icon "reload" at bounding box center [191, 21] width 9 height 9
click at [154, 5] on h4 "Legal Notice" at bounding box center [154, 6] width 103 height 8
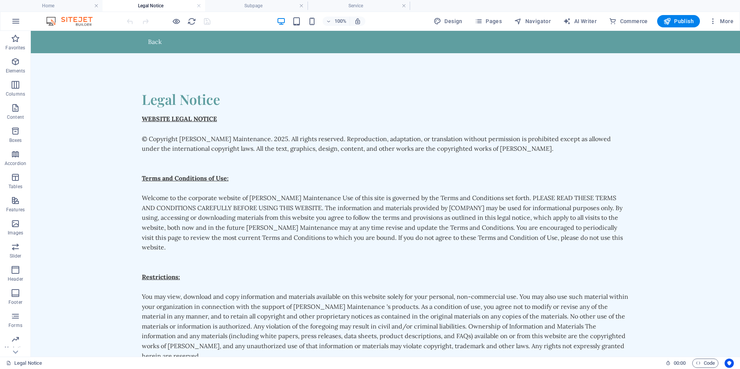
click at [153, 5] on h4 "Legal Notice" at bounding box center [154, 6] width 103 height 8
click at [79, 5] on h4 "Home" at bounding box center [51, 6] width 103 height 8
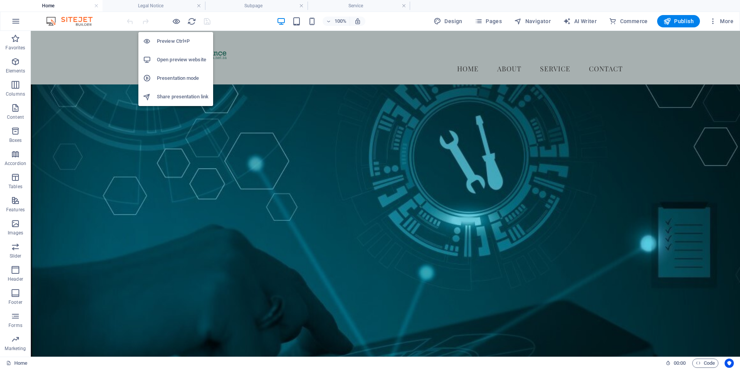
click at [172, 58] on h6 "Open preview website" at bounding box center [183, 59] width 52 height 9
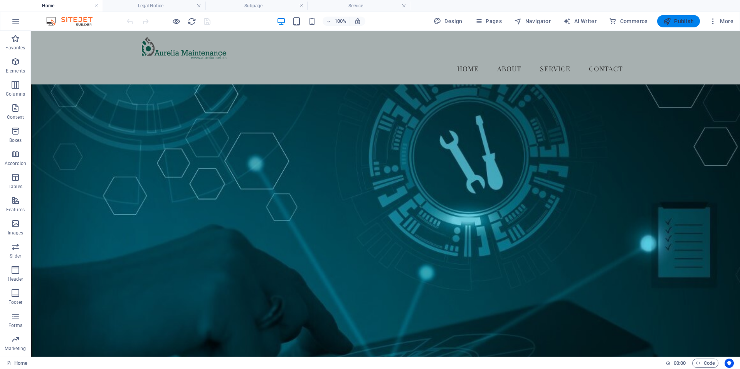
click at [679, 21] on span "Publish" at bounding box center [679, 21] width 30 height 8
